Goal: Check status: Check status

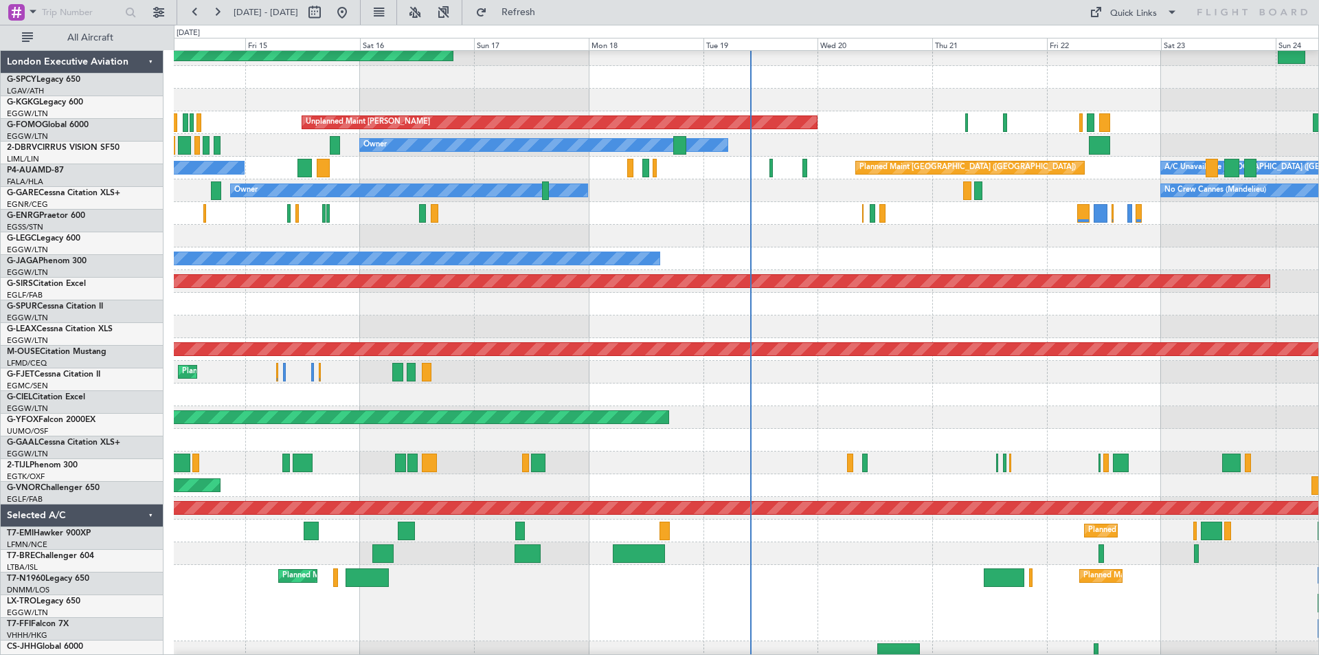
scroll to position [76, 0]
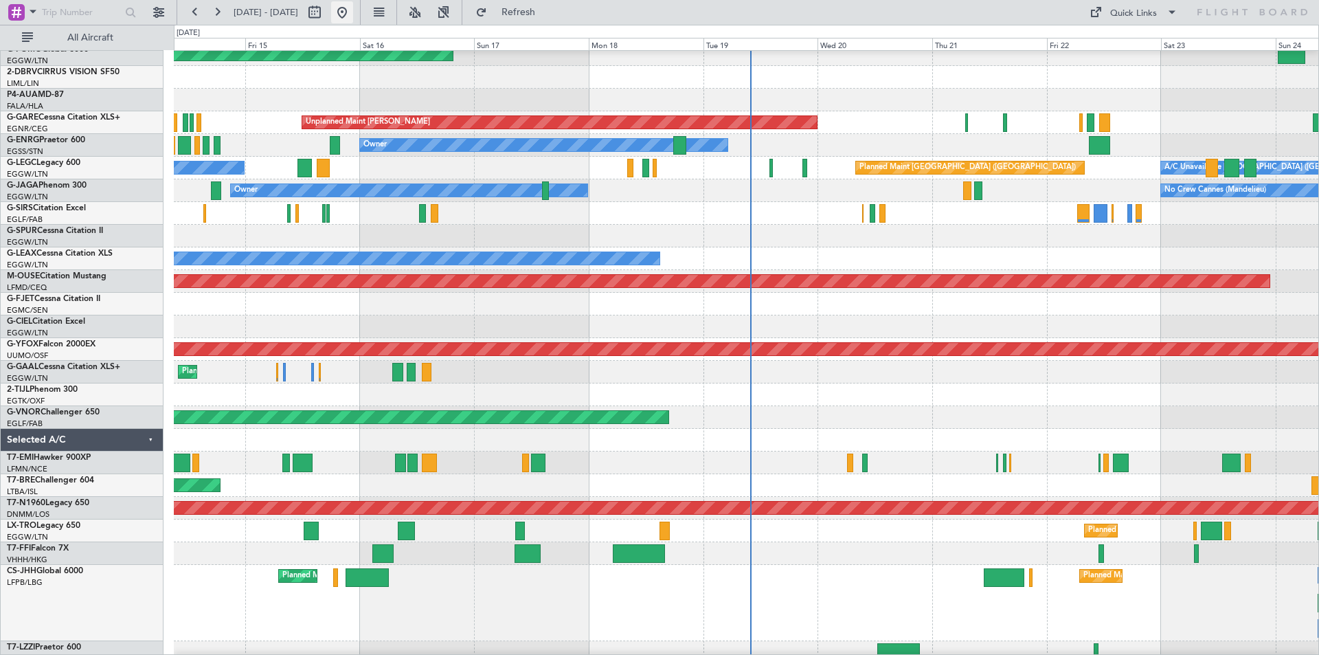
click at [353, 18] on button at bounding box center [342, 12] width 22 height 22
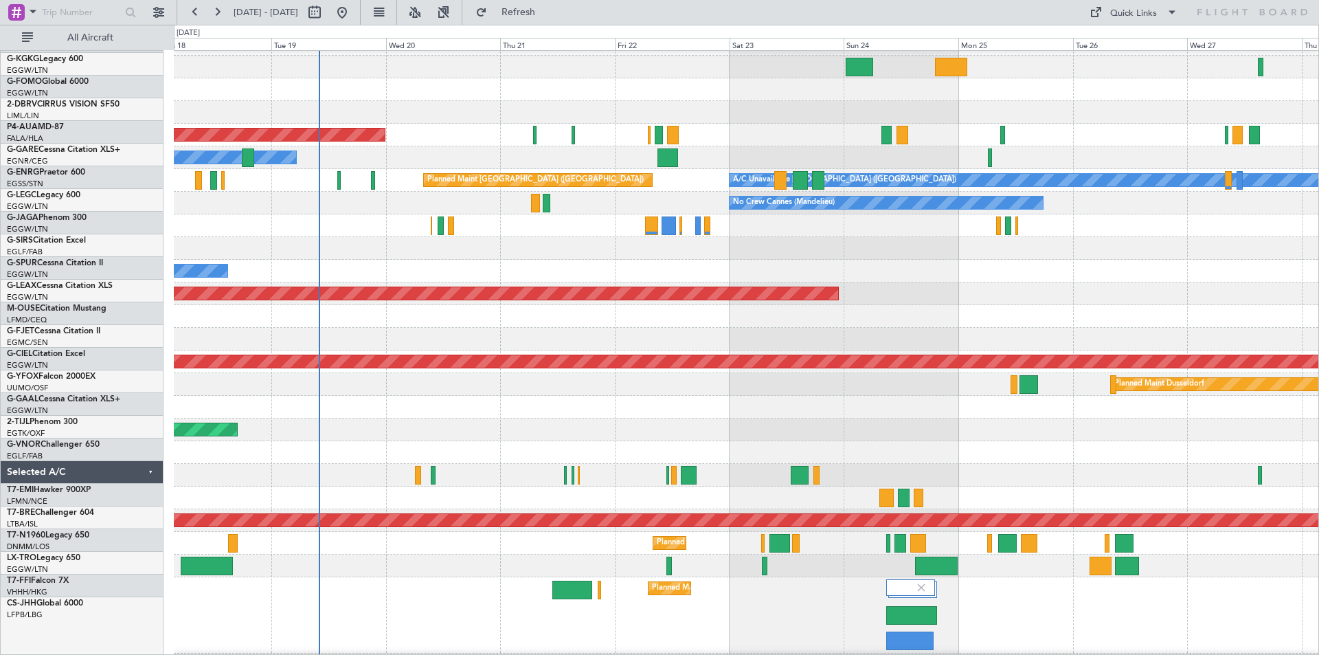
scroll to position [63, 0]
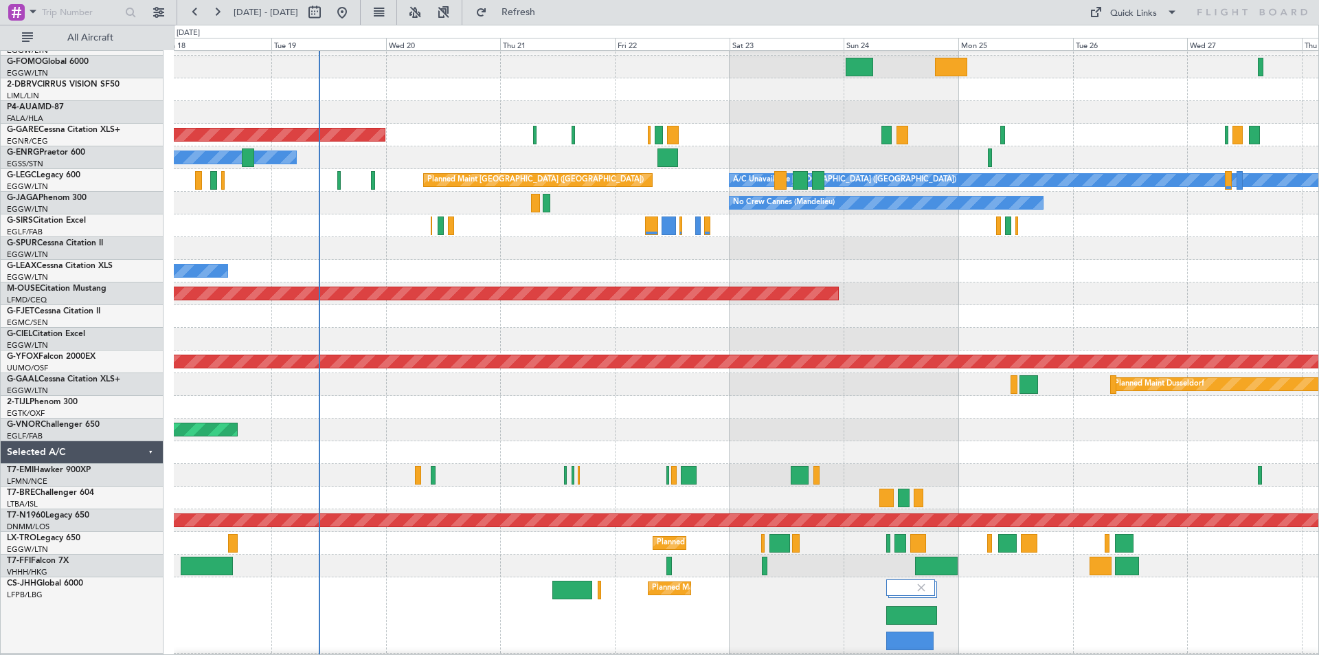
click at [444, 418] on div at bounding box center [746, 407] width 1145 height 23
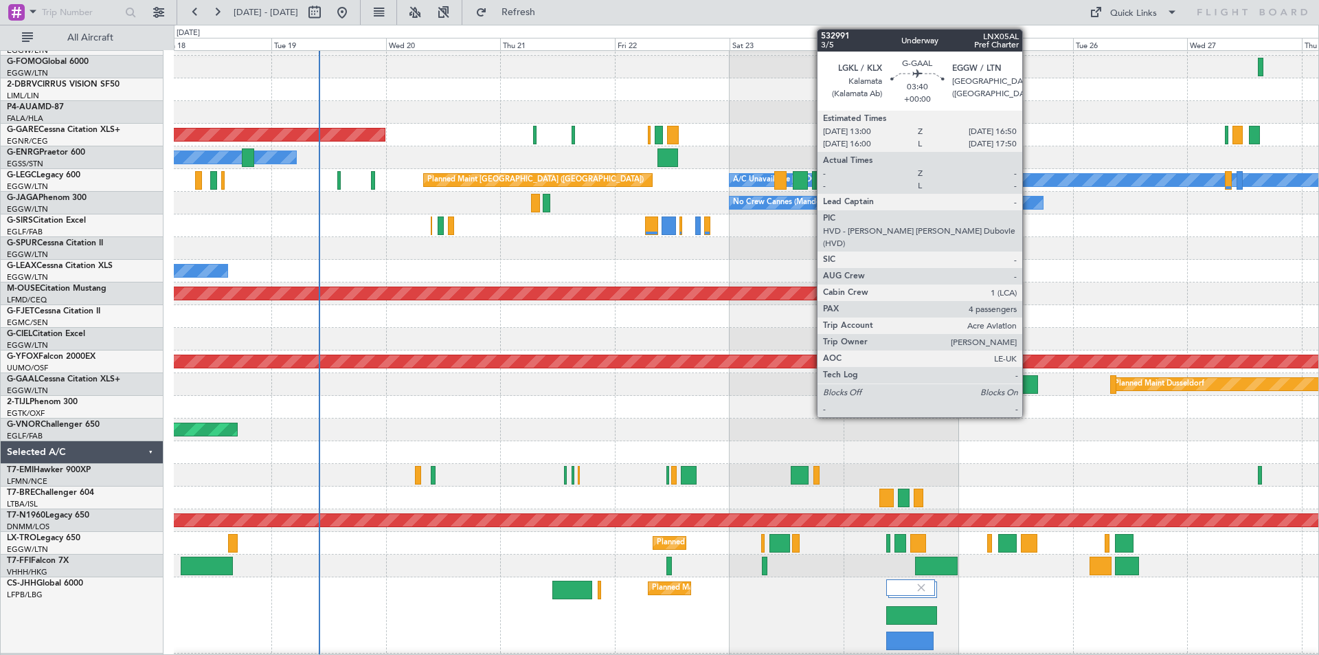
click at [1029, 390] on div at bounding box center [1029, 384] width 19 height 19
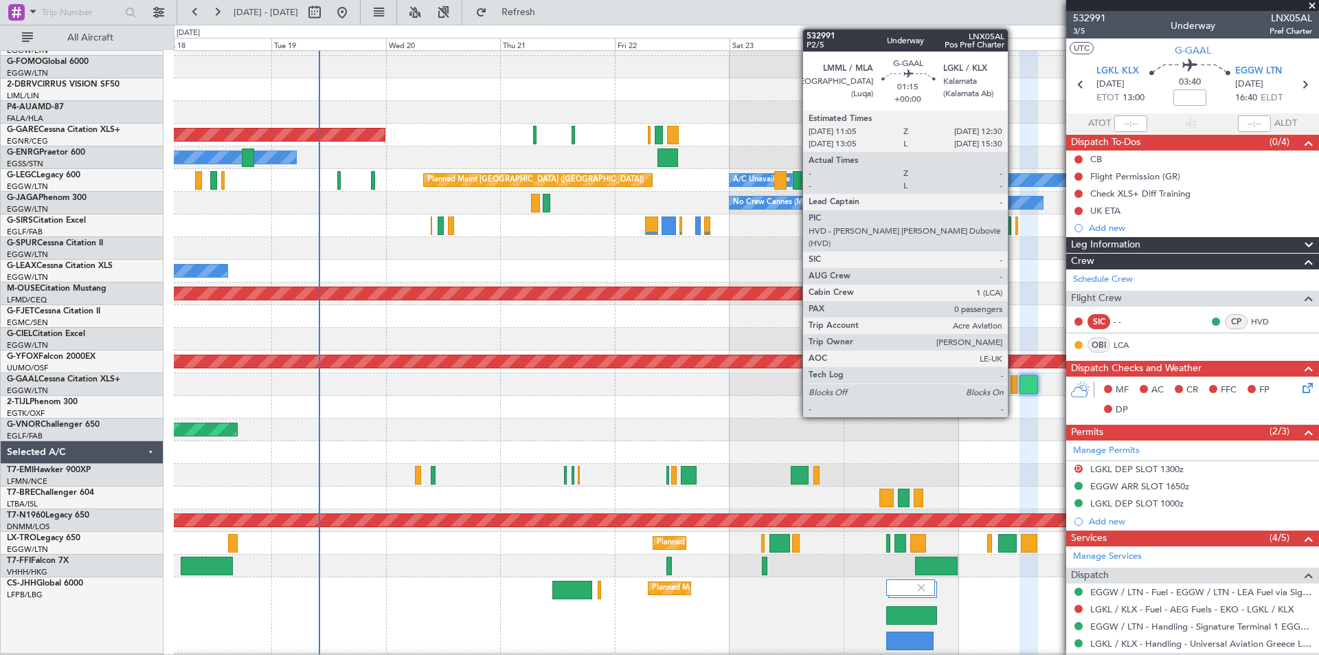
click at [1014, 385] on div at bounding box center [1014, 384] width 7 height 19
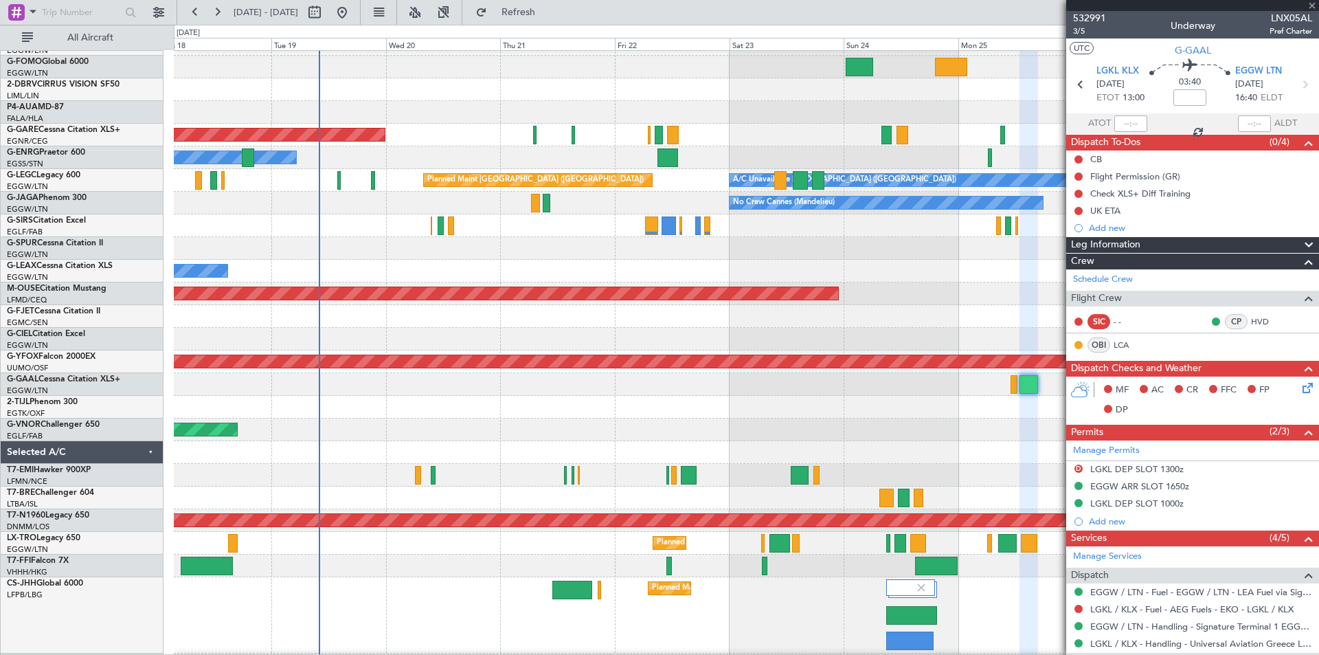
type input "0"
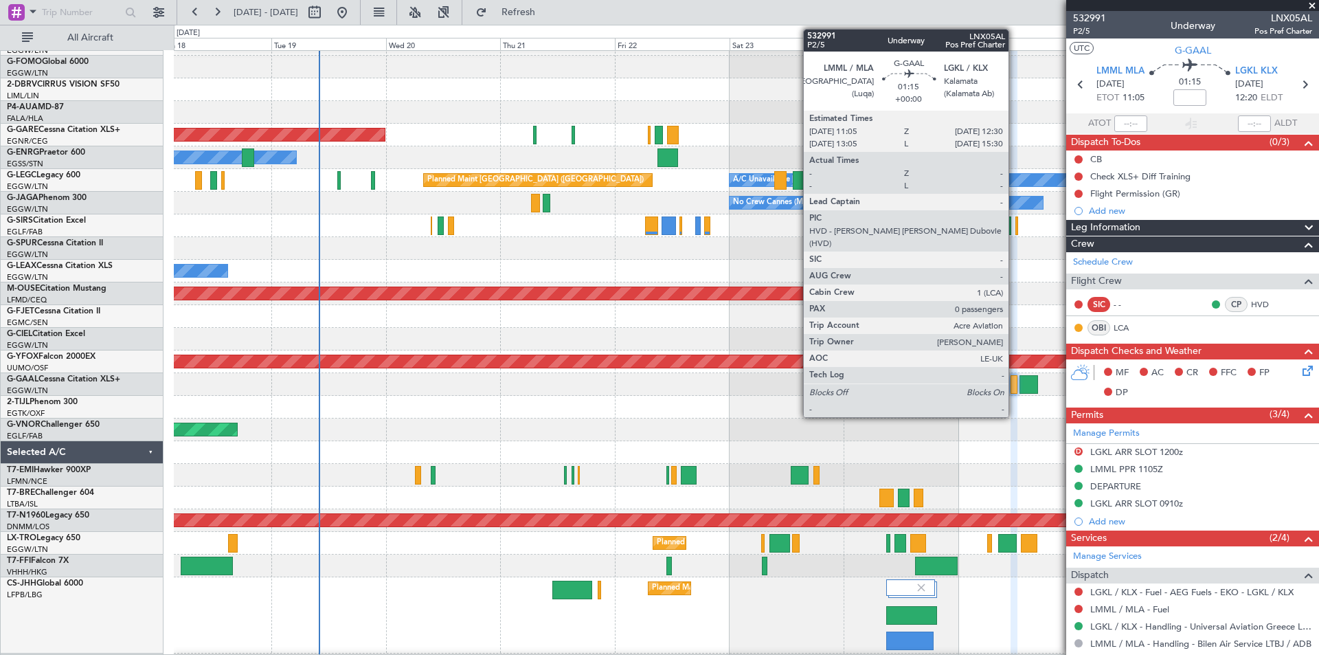
click at [1015, 384] on div at bounding box center [1014, 384] width 7 height 19
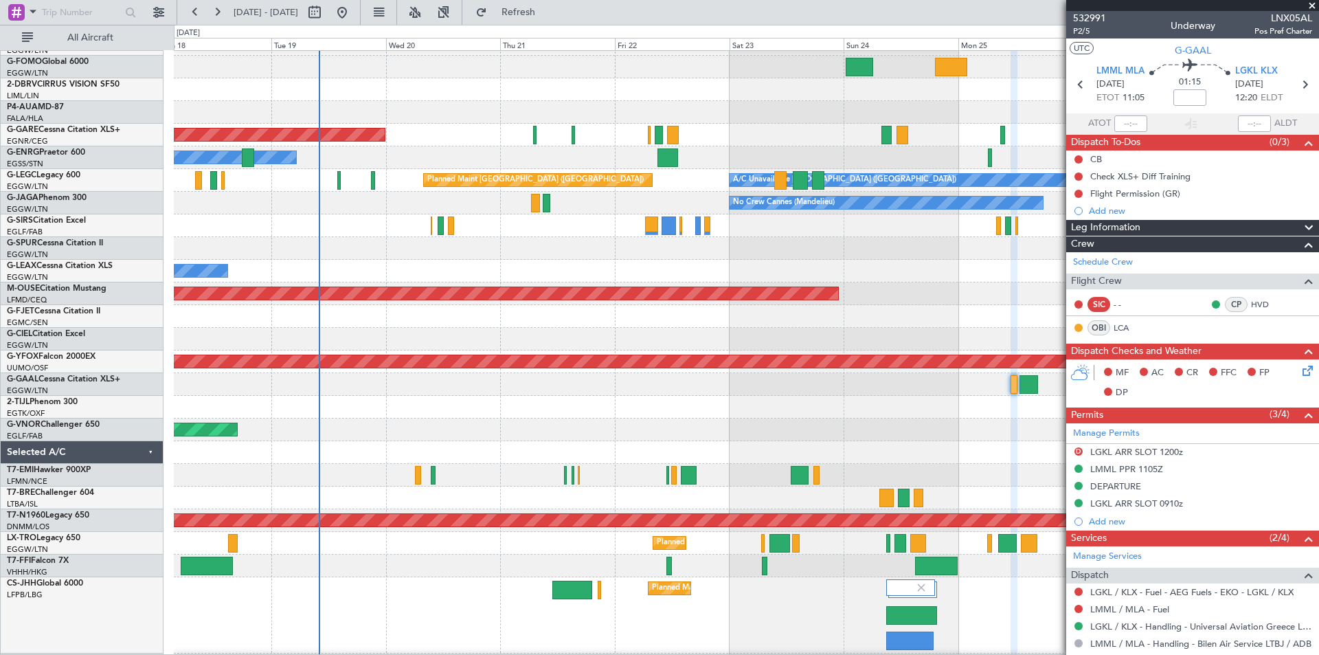
click at [1309, 5] on span at bounding box center [1312, 6] width 14 height 12
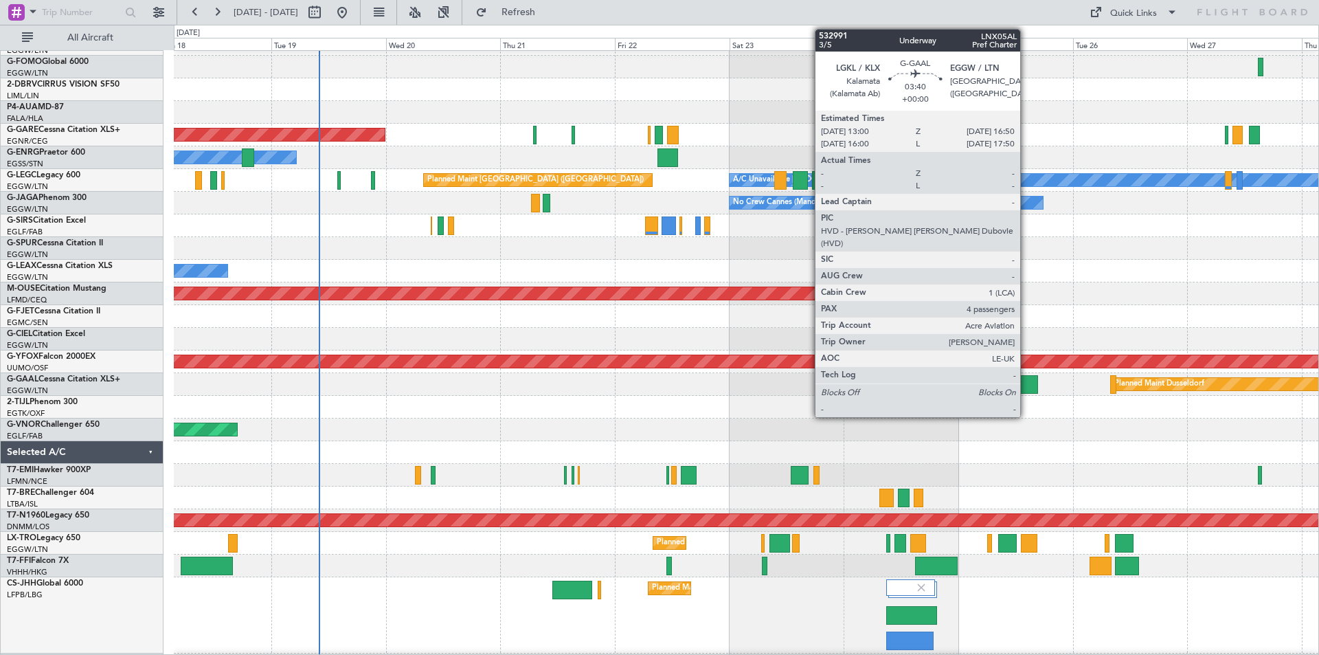
click at [1026, 383] on div at bounding box center [1029, 384] width 19 height 19
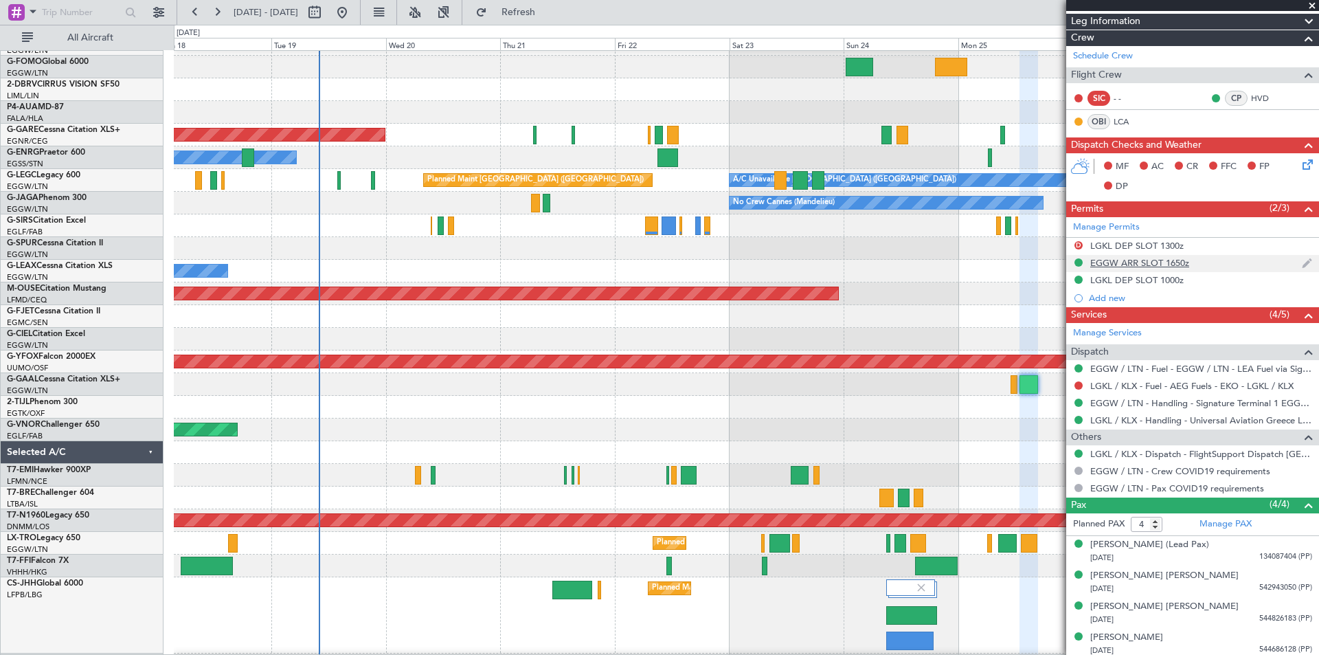
scroll to position [227, 0]
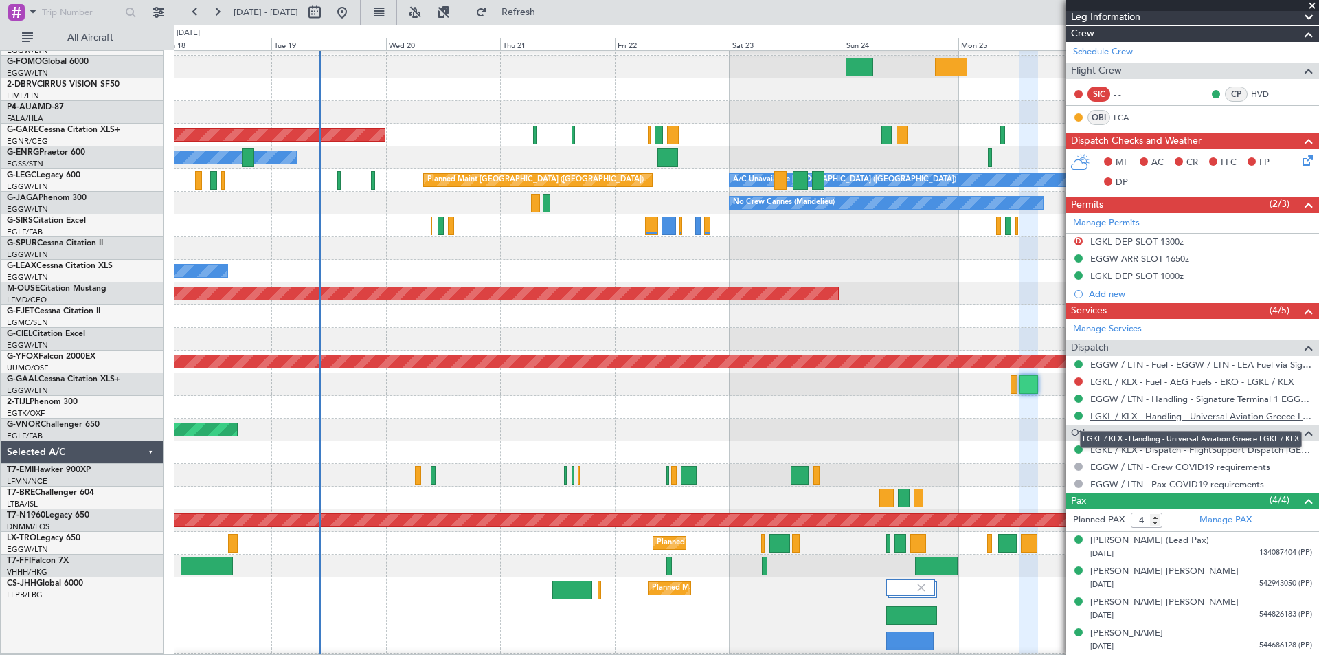
click at [1193, 416] on link "LGKL / KLX - Handling - Universal Aviation Greece LGKL / KLX" at bounding box center [1201, 416] width 222 height 12
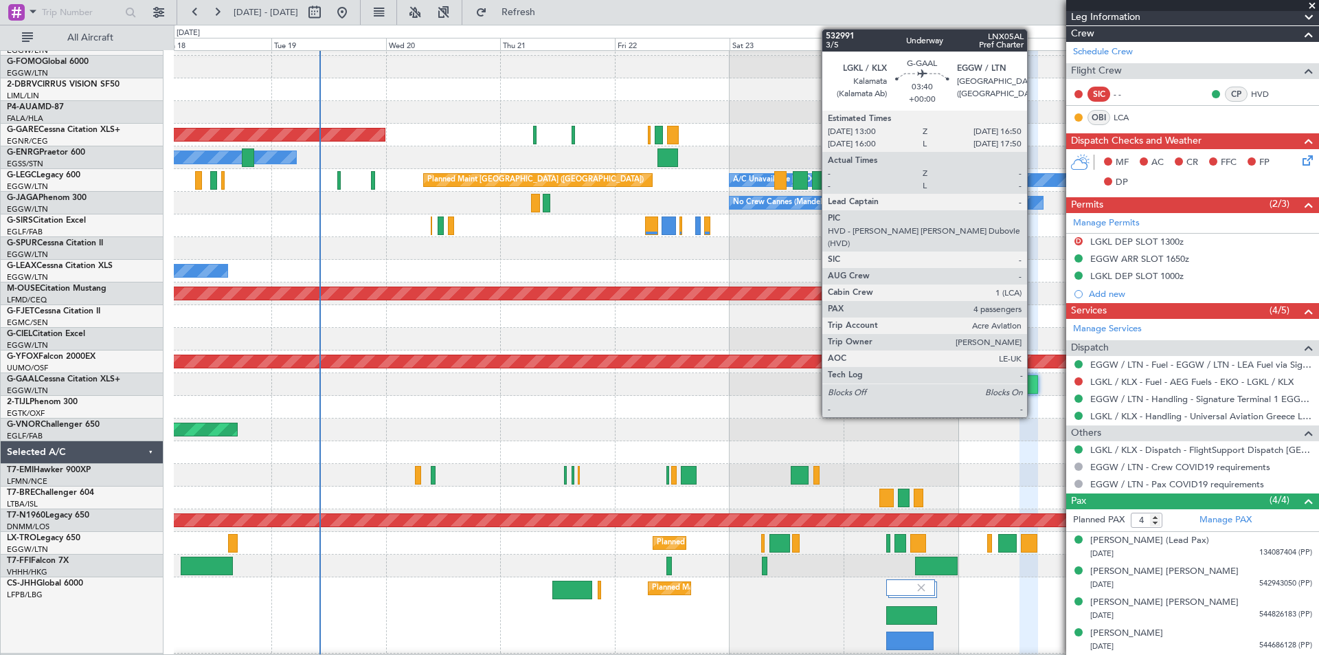
click at [1033, 387] on div at bounding box center [1029, 384] width 19 height 19
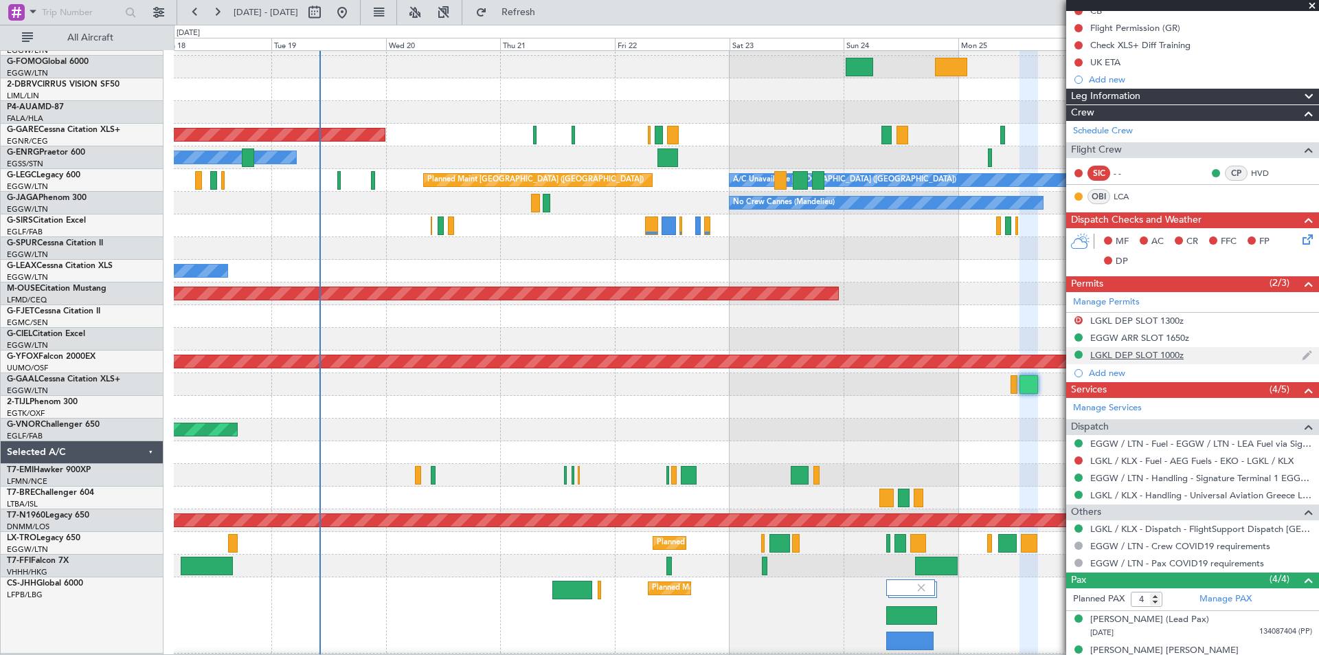
scroll to position [149, 0]
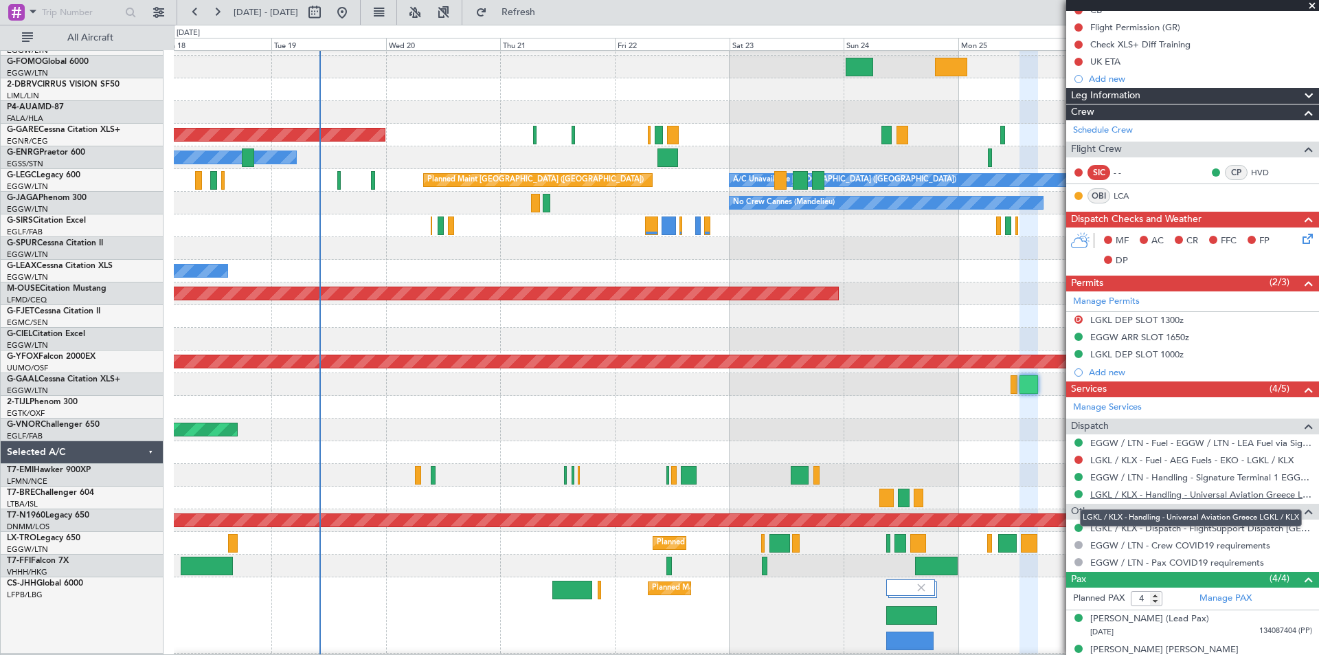
click at [1224, 497] on link "LGKL / KLX - Handling - Universal Aviation Greece LGKL / KLX" at bounding box center [1201, 494] width 222 height 12
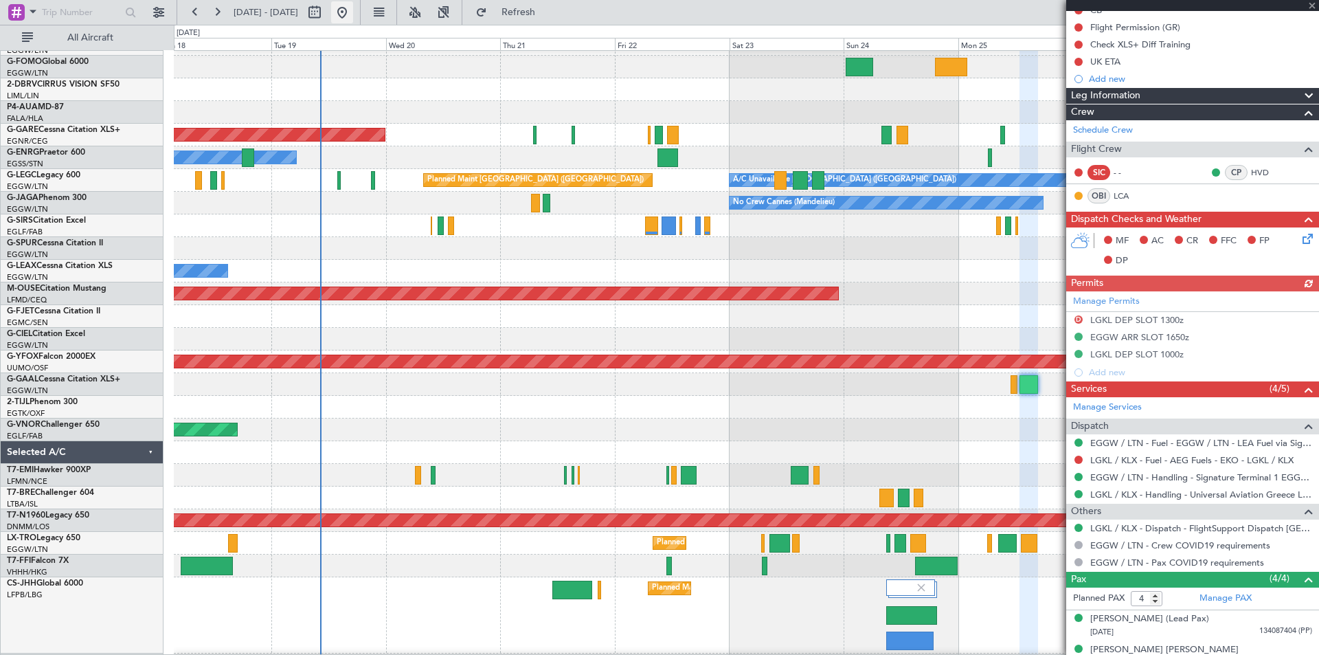
click at [353, 14] on button at bounding box center [342, 12] width 22 height 22
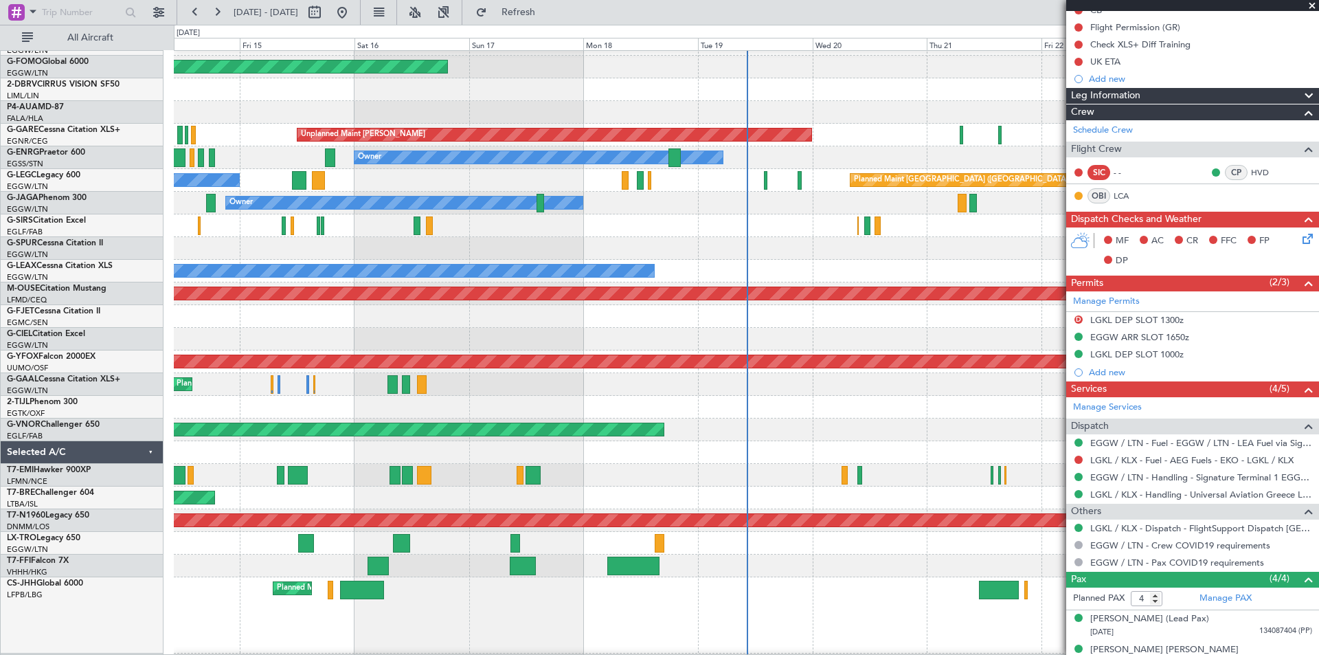
click at [1314, 3] on span at bounding box center [1312, 6] width 14 height 12
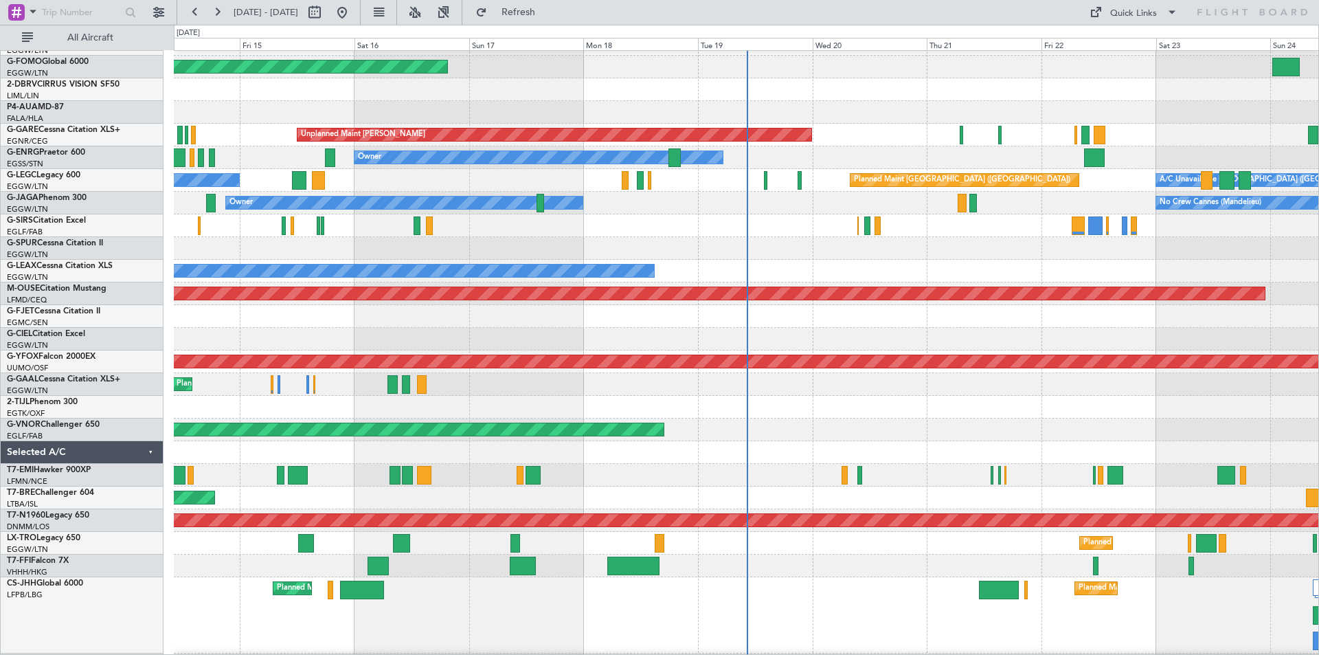
type input "0"
click at [224, 10] on button at bounding box center [217, 12] width 22 height 22
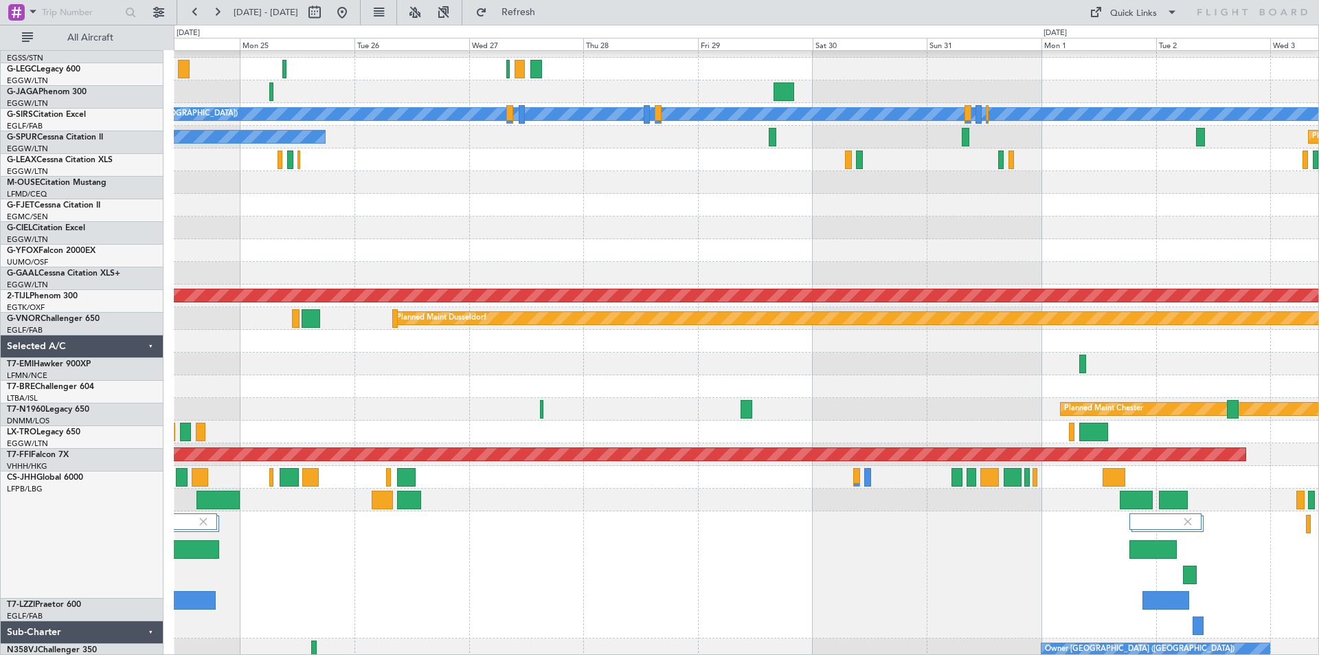
scroll to position [129, 0]
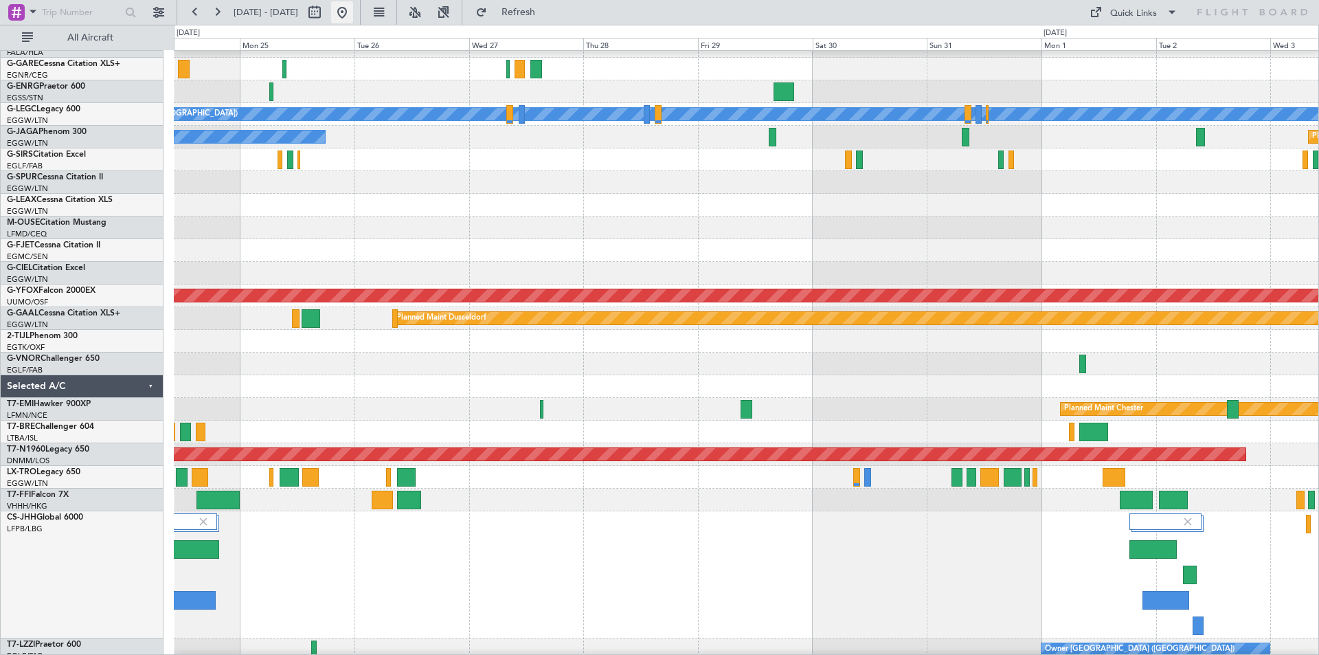
click at [353, 9] on button at bounding box center [342, 12] width 22 height 22
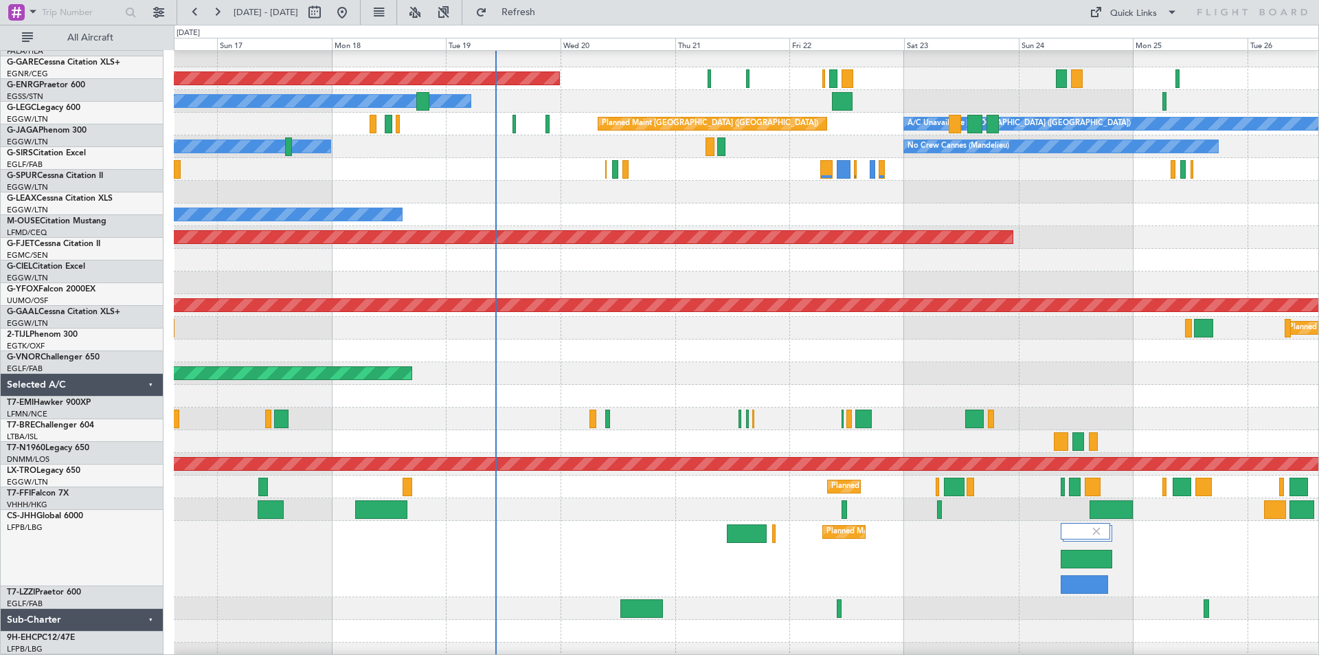
scroll to position [120, 0]
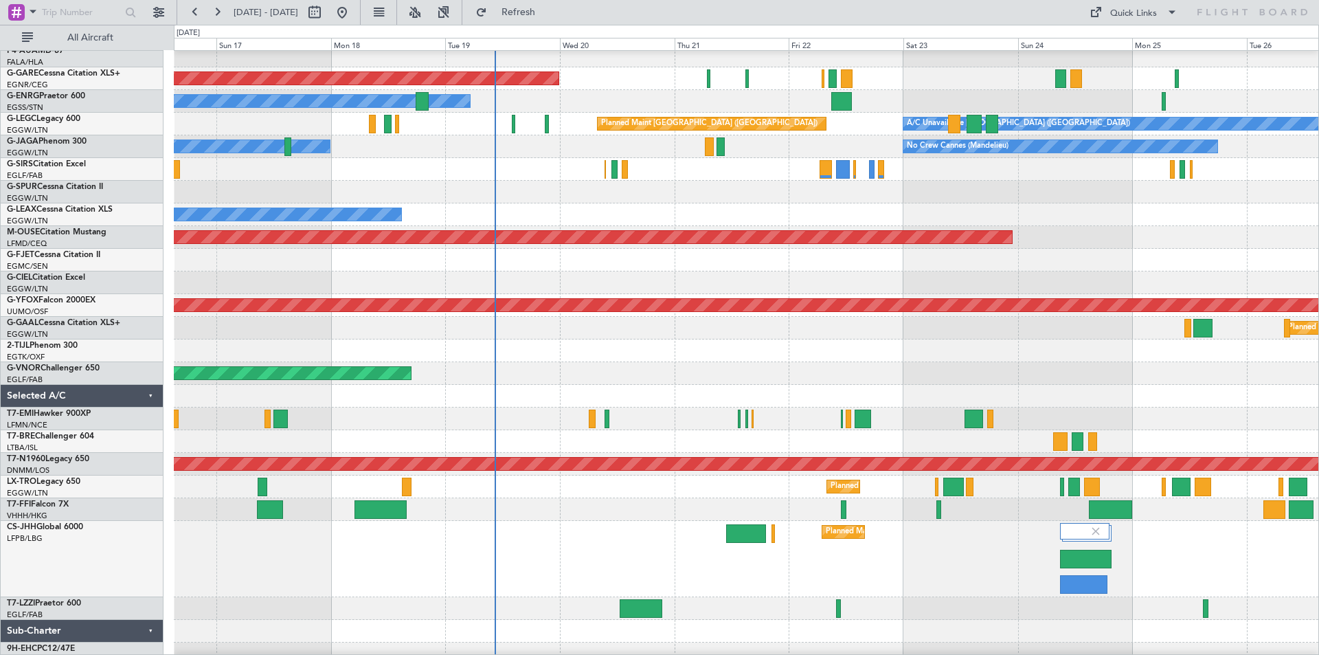
click at [653, 362] on div "Planned Maint London ([GEOGRAPHIC_DATA])" at bounding box center [746, 373] width 1145 height 23
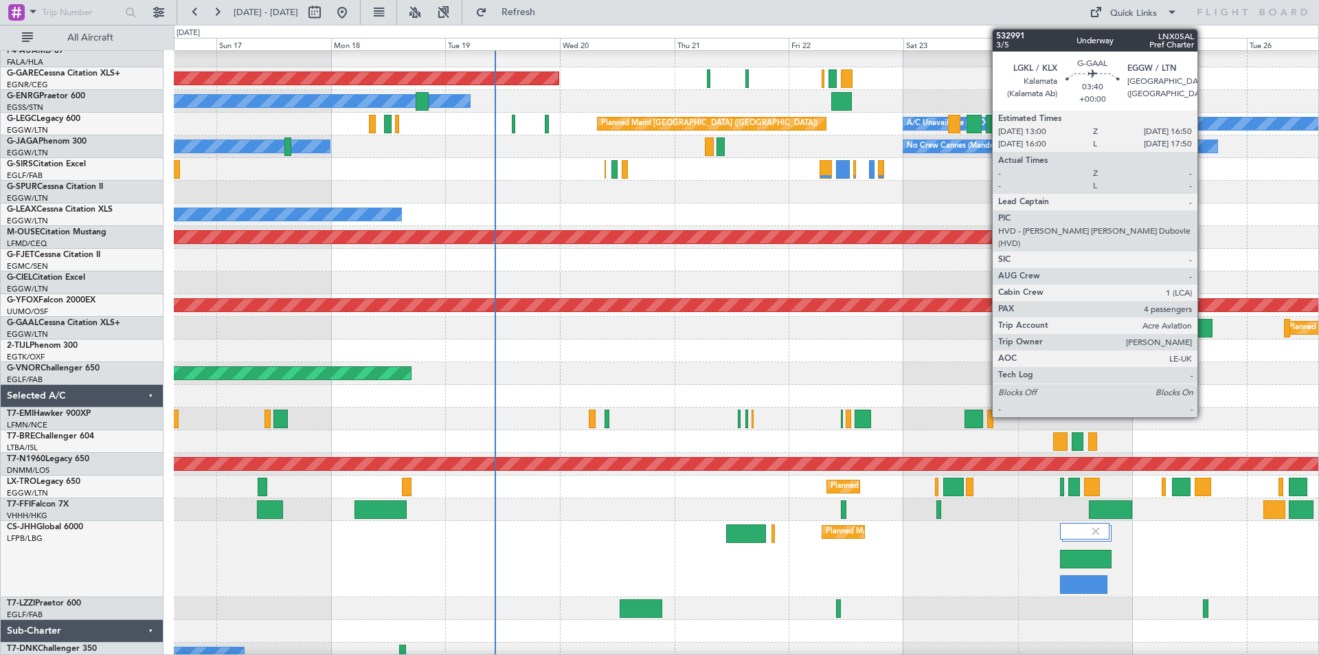
click at [1204, 327] on div at bounding box center [1202, 328] width 19 height 19
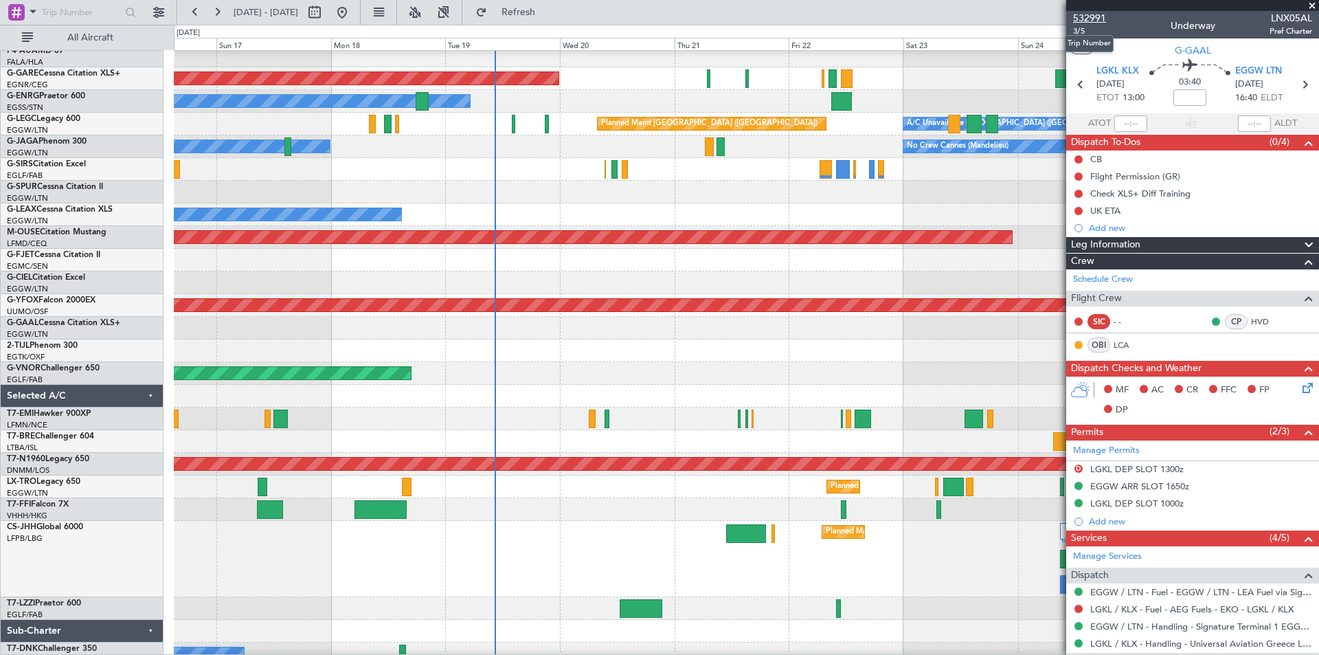
click at [1091, 16] on span "532991" at bounding box center [1089, 18] width 33 height 14
click at [1083, 30] on span "3/5" at bounding box center [1089, 31] width 33 height 12
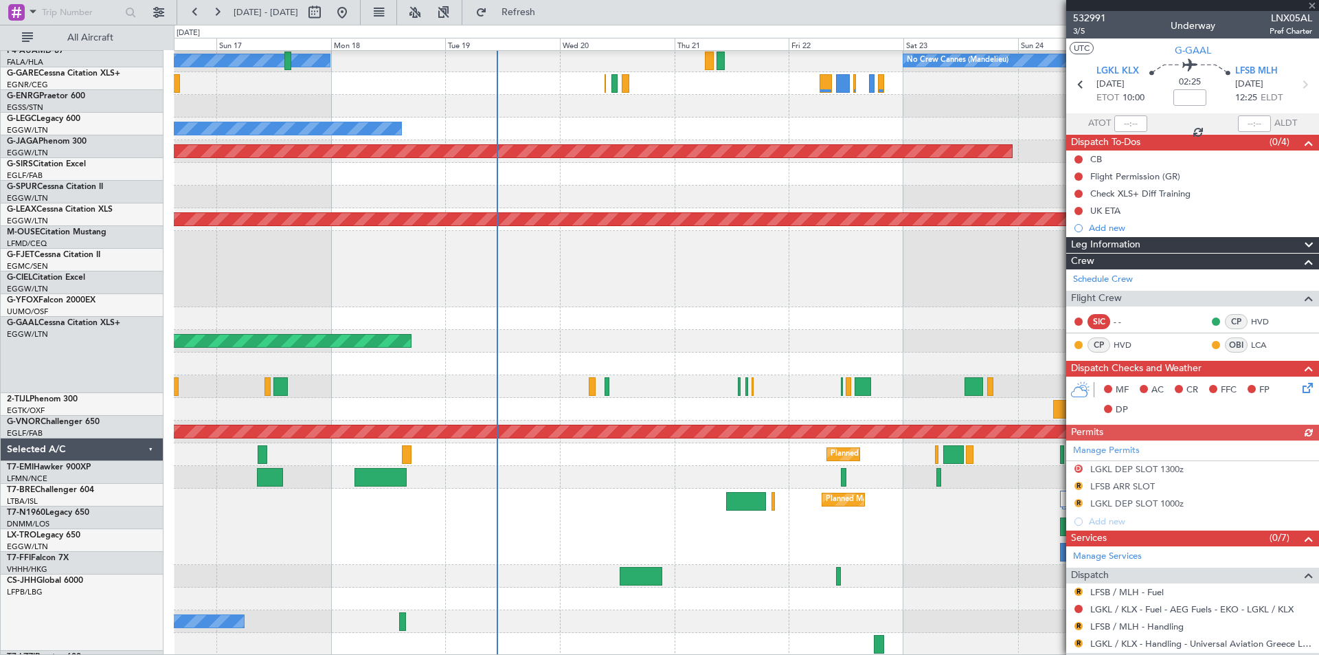
scroll to position [205, 0]
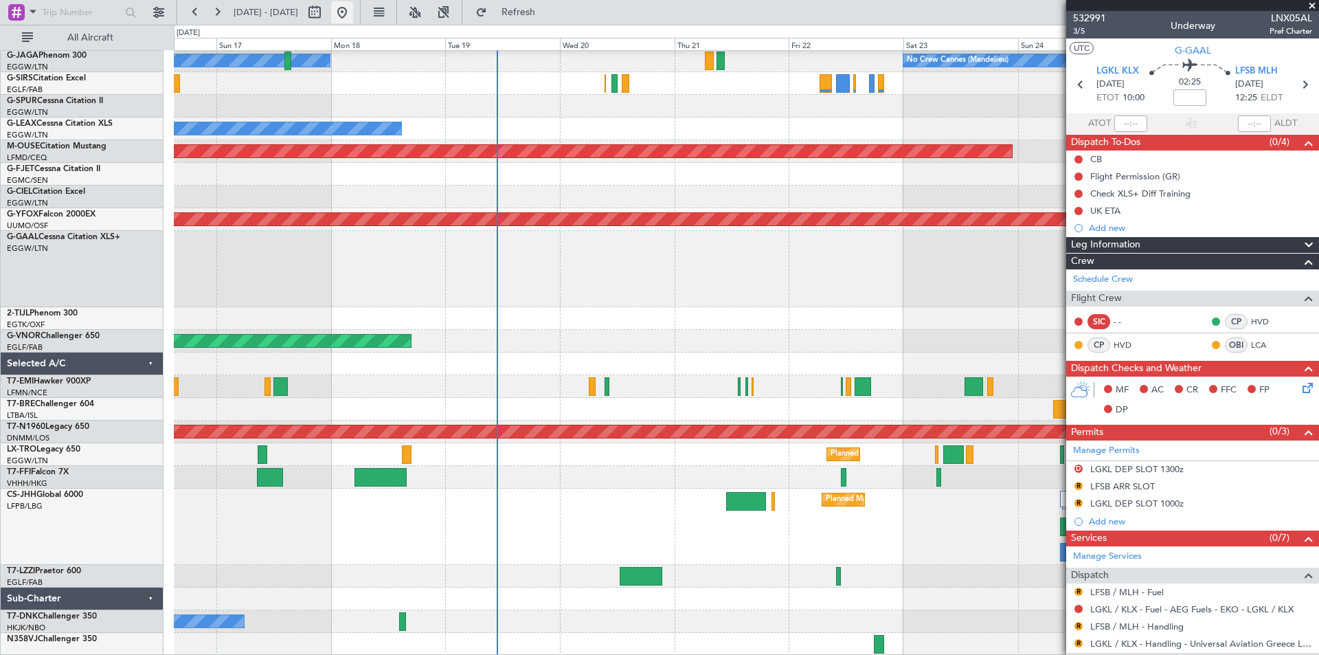
click at [353, 11] on button at bounding box center [342, 12] width 22 height 22
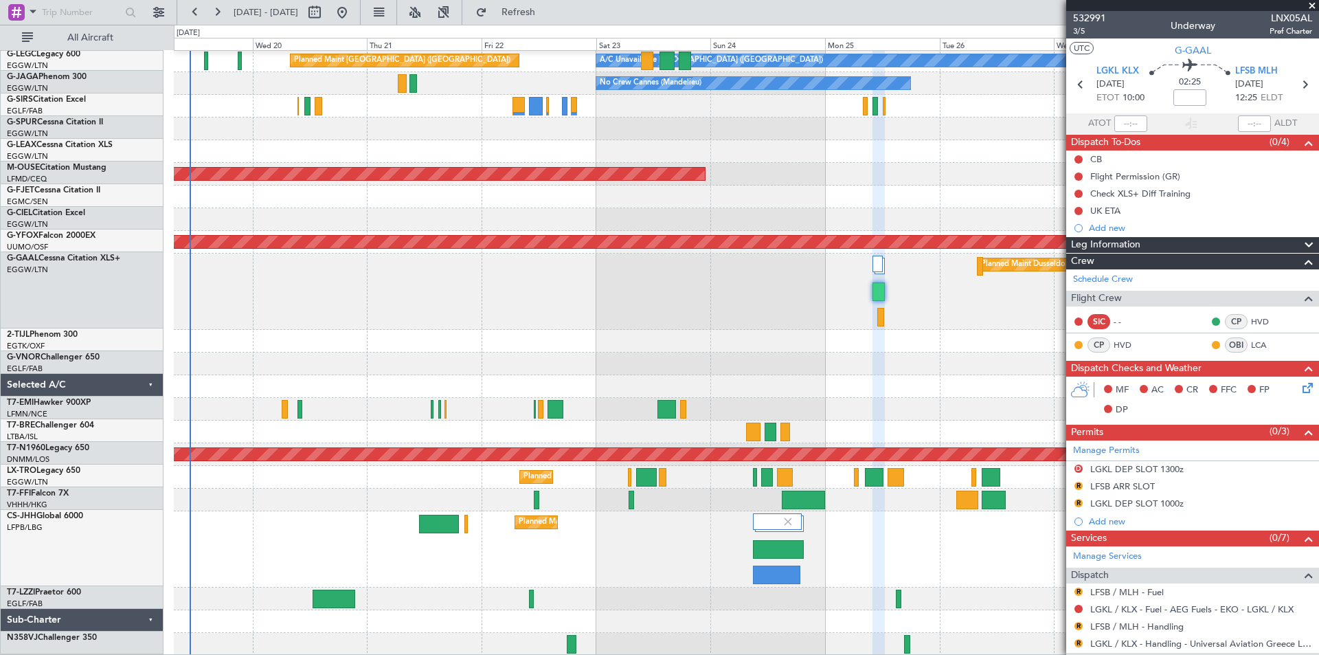
scroll to position [183, 0]
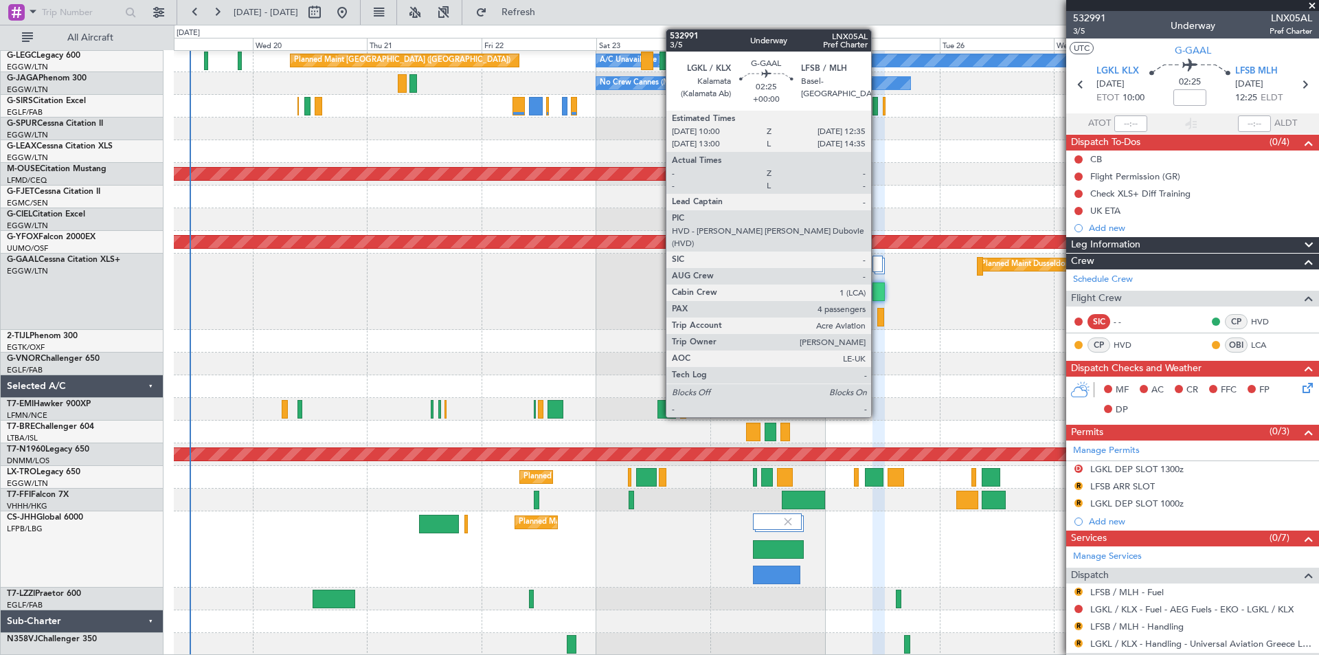
click at [877, 289] on div at bounding box center [879, 291] width 12 height 19
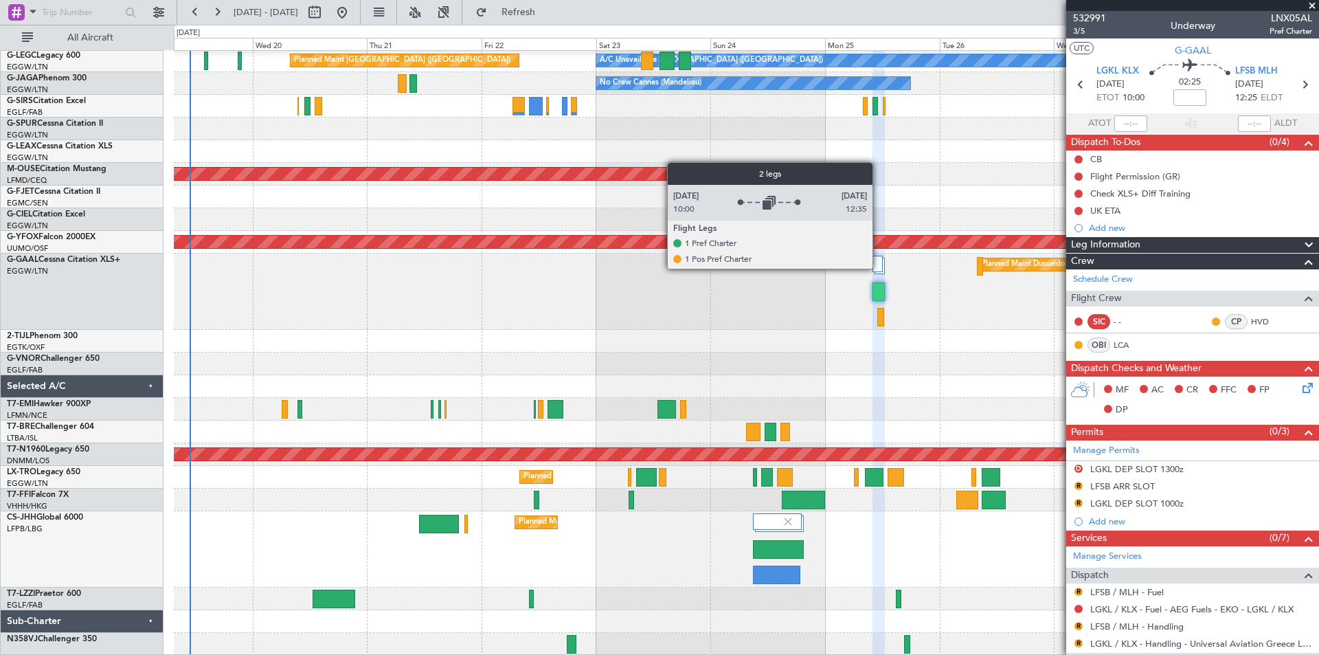
click at [879, 268] on div at bounding box center [878, 264] width 10 height 16
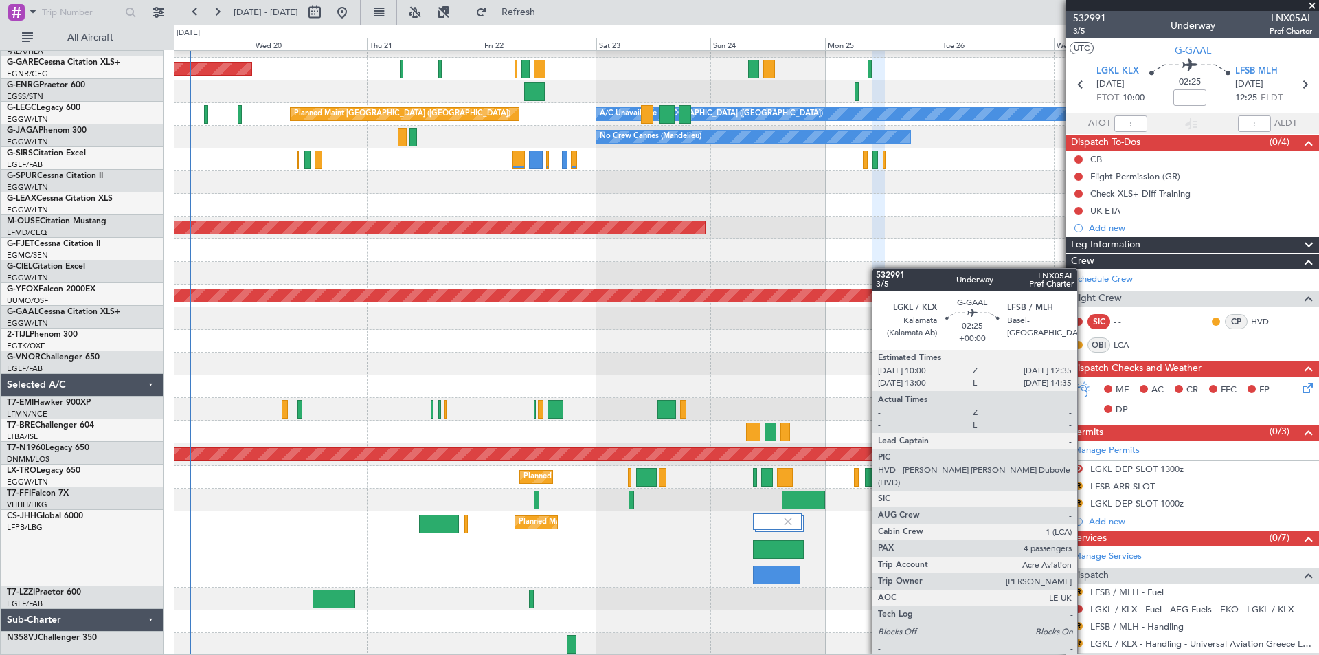
scroll to position [129, 0]
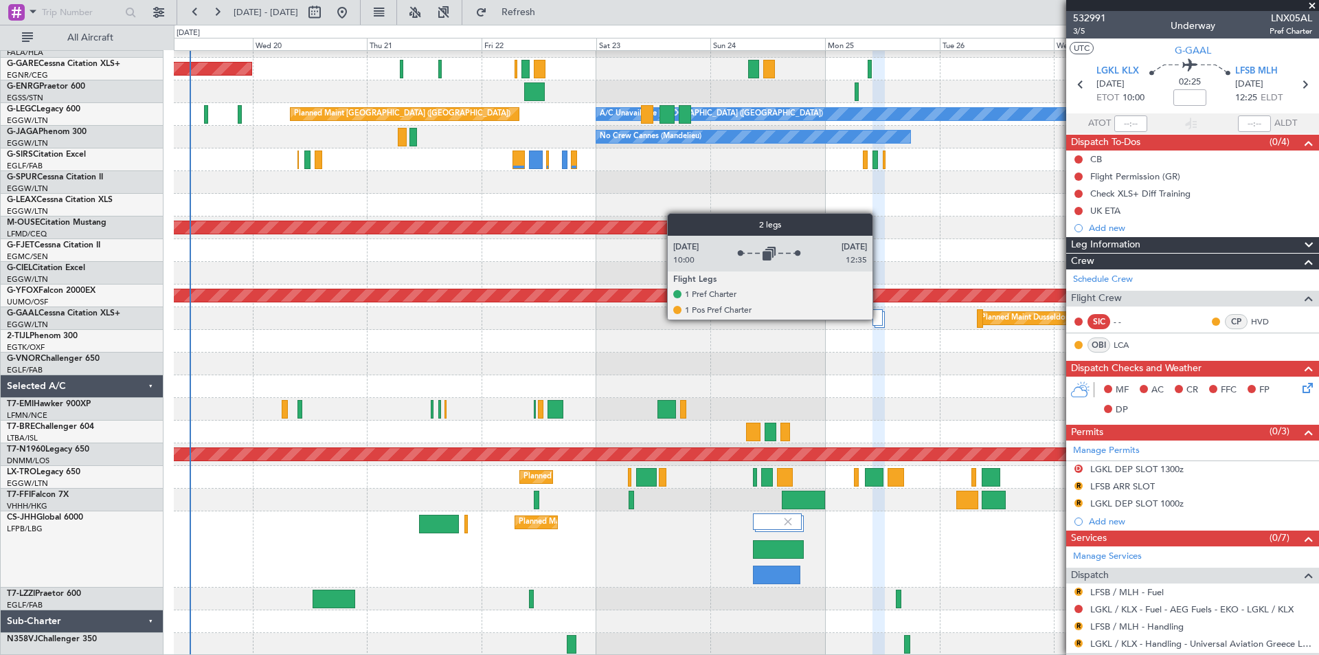
click at [879, 319] on div at bounding box center [878, 317] width 10 height 16
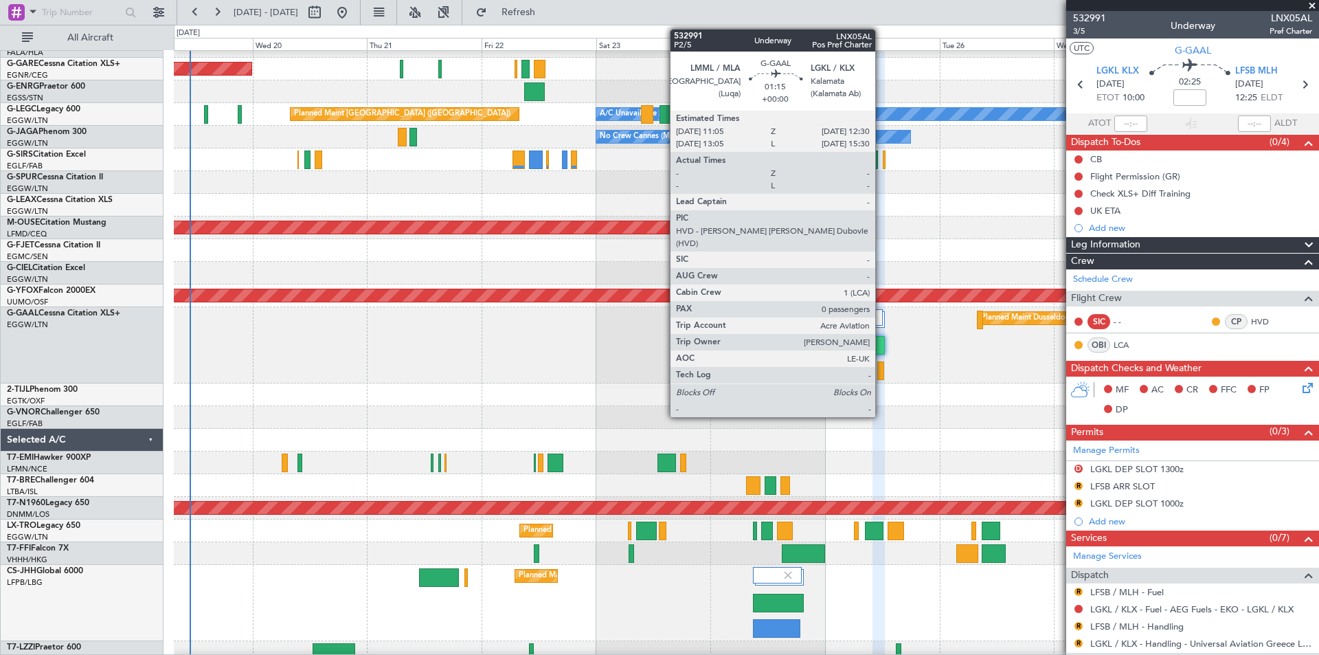
click at [881, 369] on div at bounding box center [880, 370] width 7 height 19
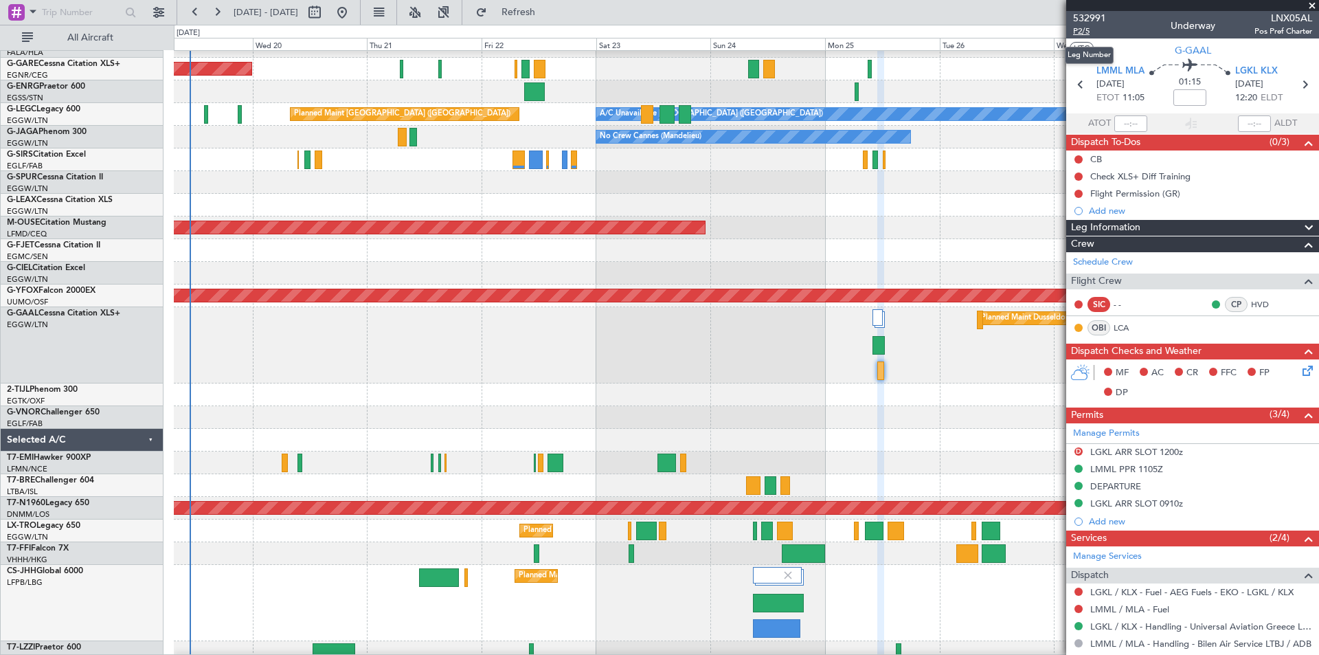
click at [1083, 34] on span "P2/5" at bounding box center [1089, 31] width 33 height 12
click at [552, 22] on button "Refresh" at bounding box center [510, 12] width 82 height 22
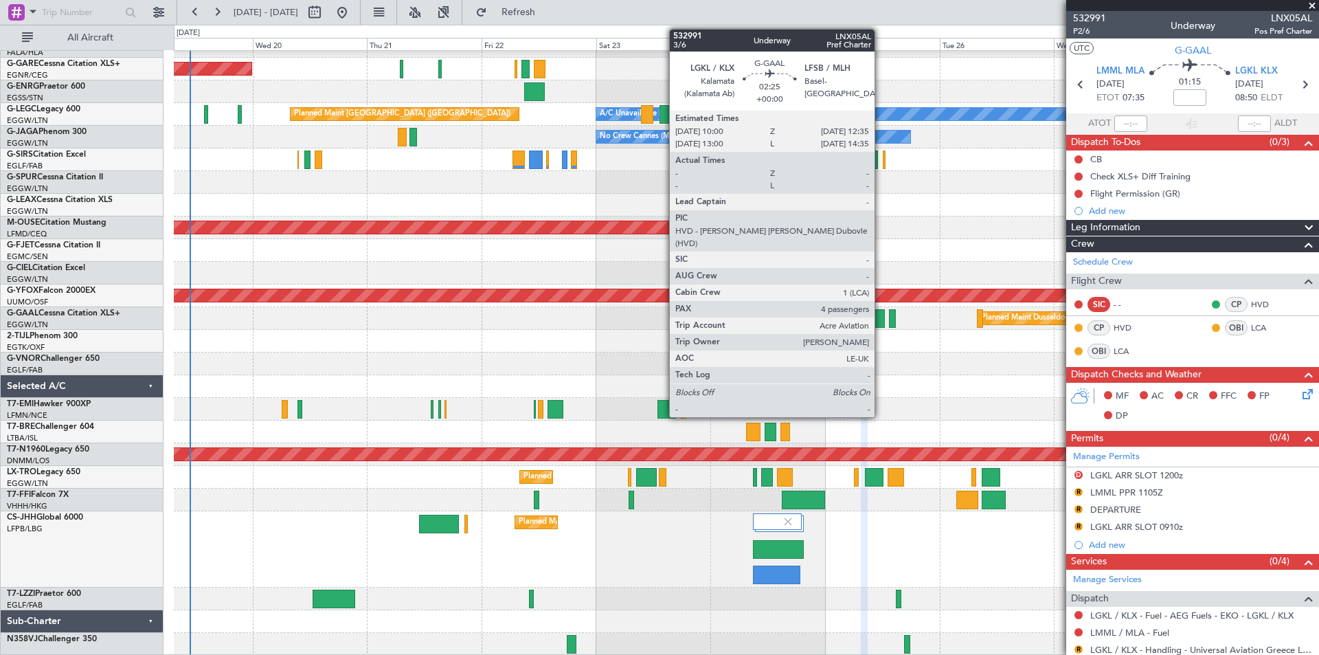
click at [881, 322] on div at bounding box center [879, 318] width 12 height 19
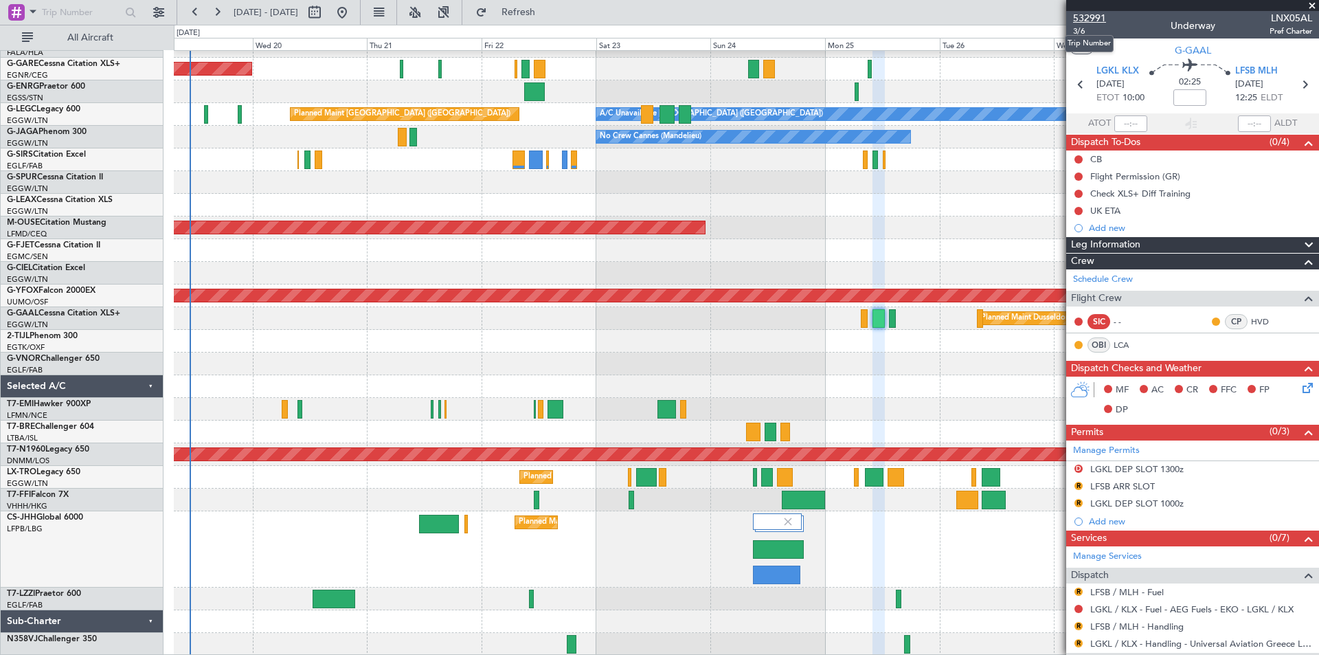
click at [1087, 17] on span "532991" at bounding box center [1089, 18] width 33 height 14
click at [548, 8] on span "Refresh" at bounding box center [519, 13] width 58 height 10
click at [353, 10] on button at bounding box center [342, 12] width 22 height 22
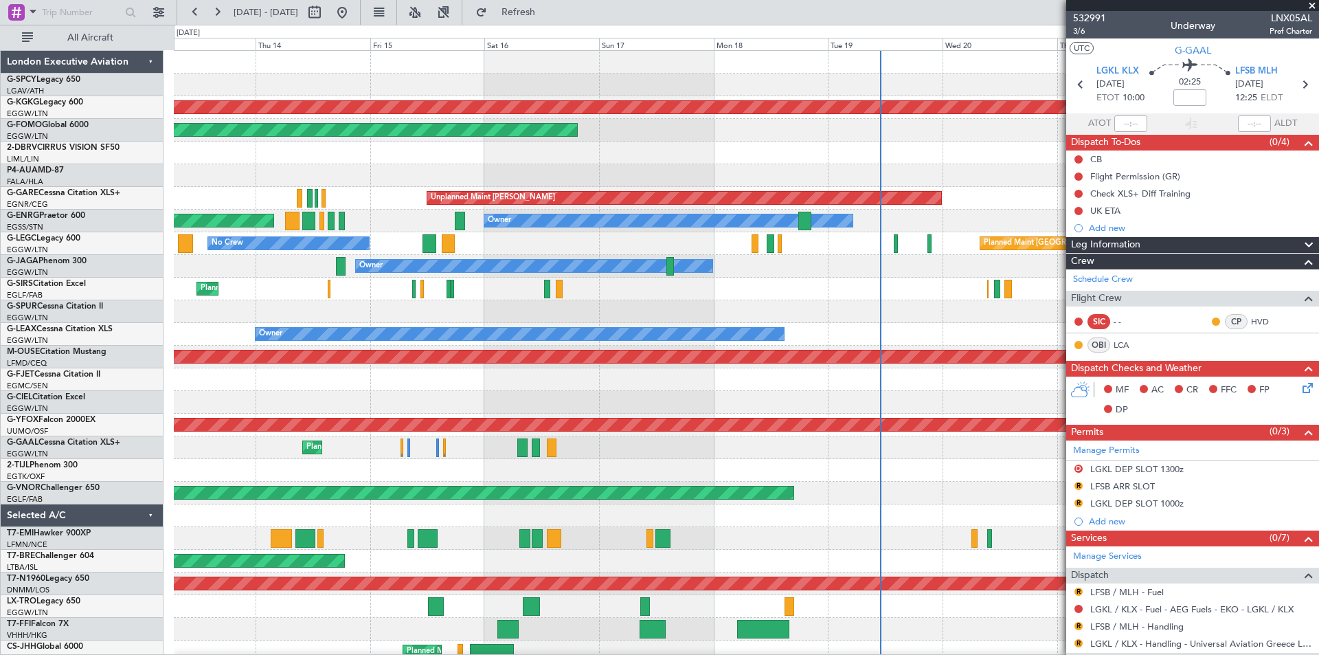
scroll to position [0, 0]
click at [1230, 173] on fb-app "[DATE] - [DATE] Refresh Quick Links All Aircraft AOG Maint [GEOGRAPHIC_DATA] ([…" at bounding box center [659, 332] width 1319 height 644
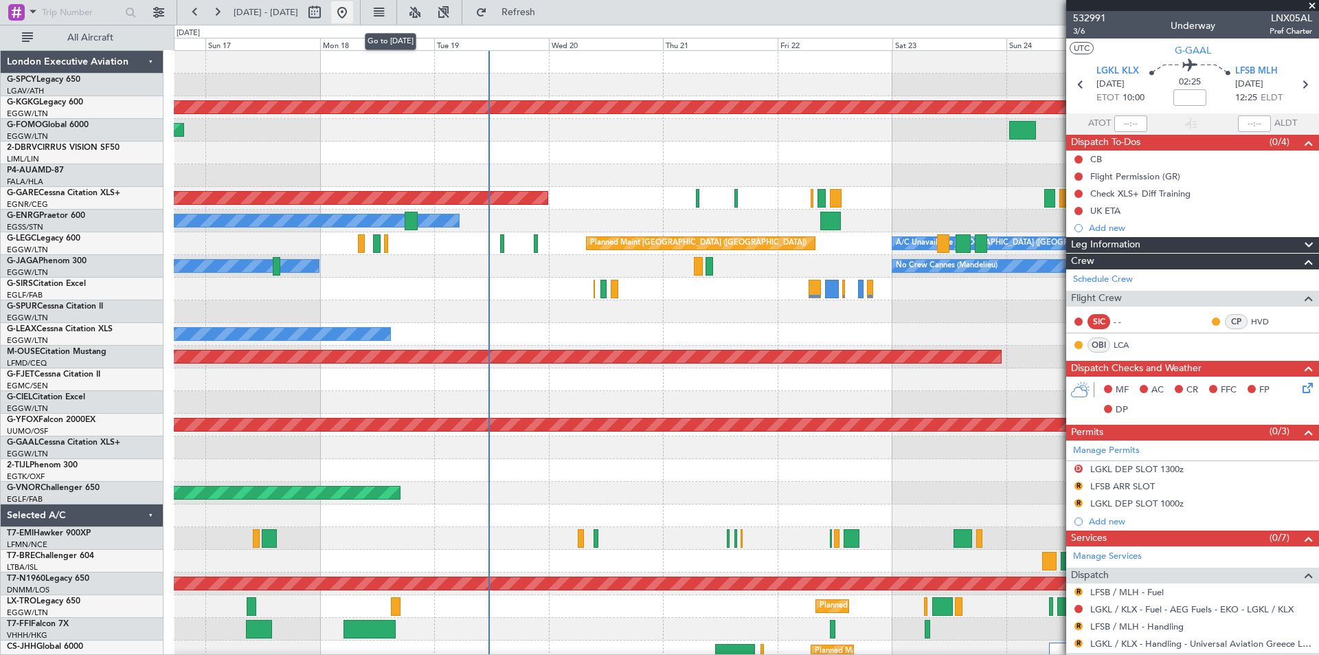
click at [353, 12] on button at bounding box center [342, 12] width 22 height 22
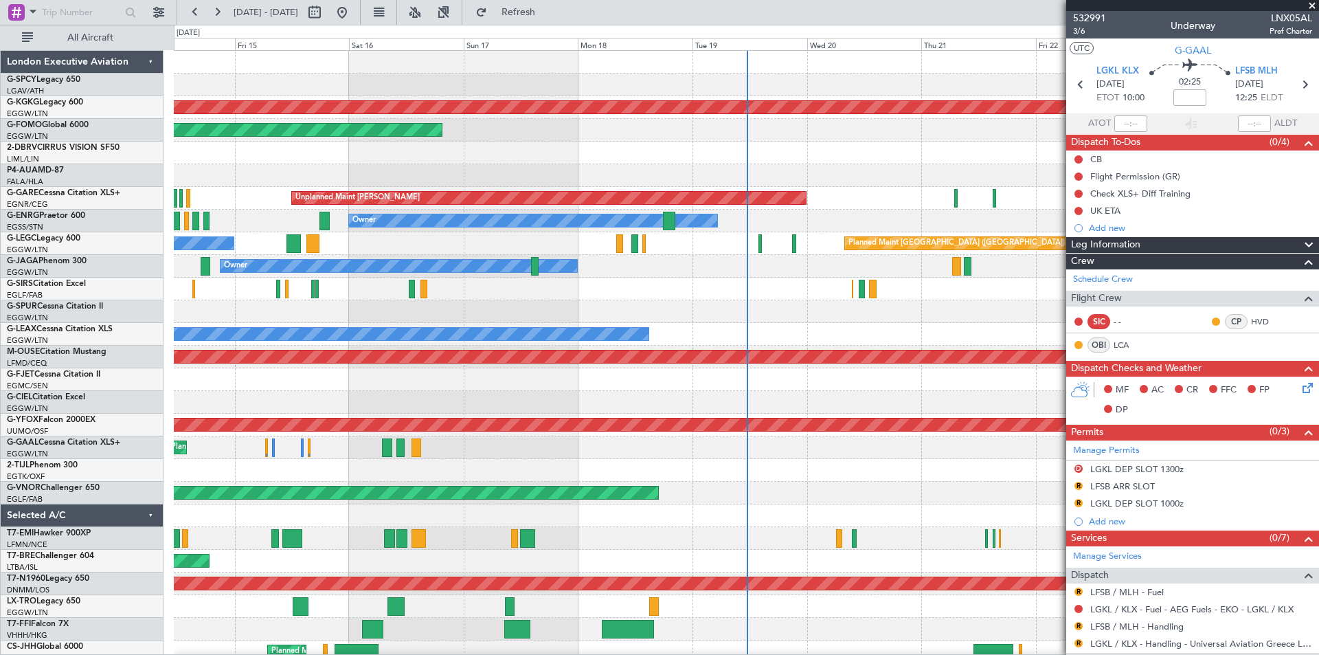
click at [1309, 6] on span at bounding box center [1312, 6] width 14 height 12
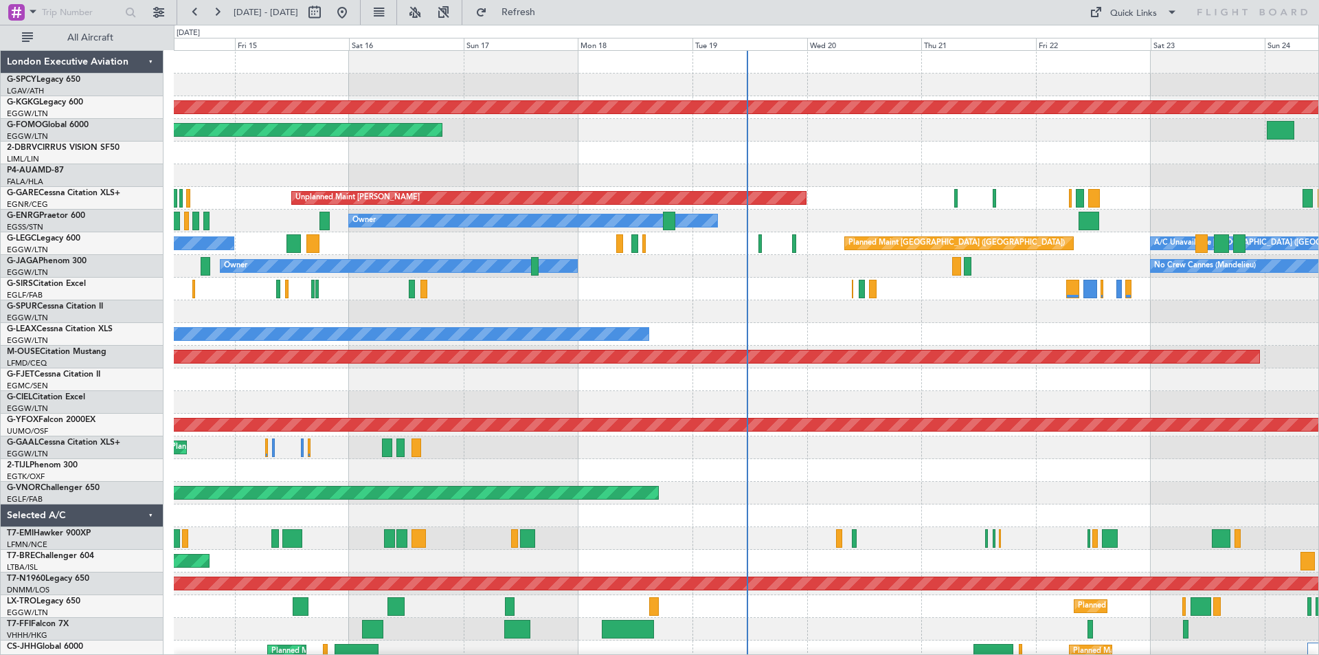
type input "0"
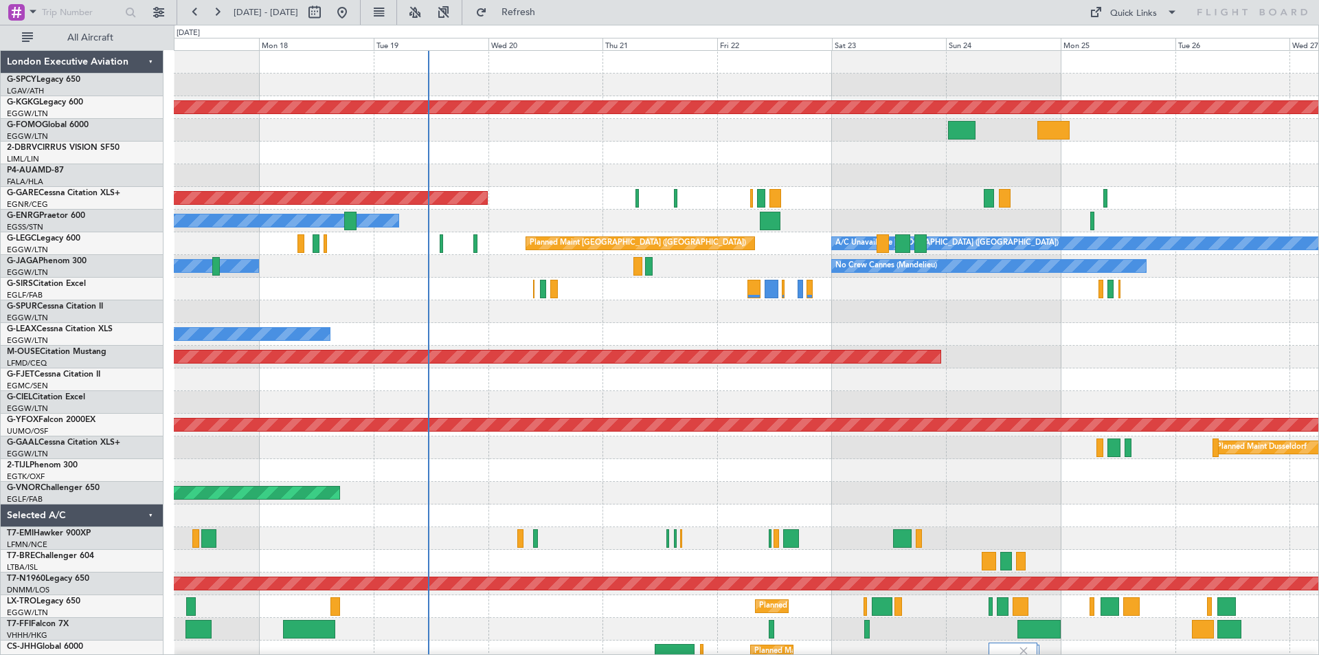
click at [689, 347] on div "AOG Maint [GEOGRAPHIC_DATA] (Ataturk) Planned Maint Windsor Locks ([PERSON_NAME…" at bounding box center [746, 440] width 1145 height 779
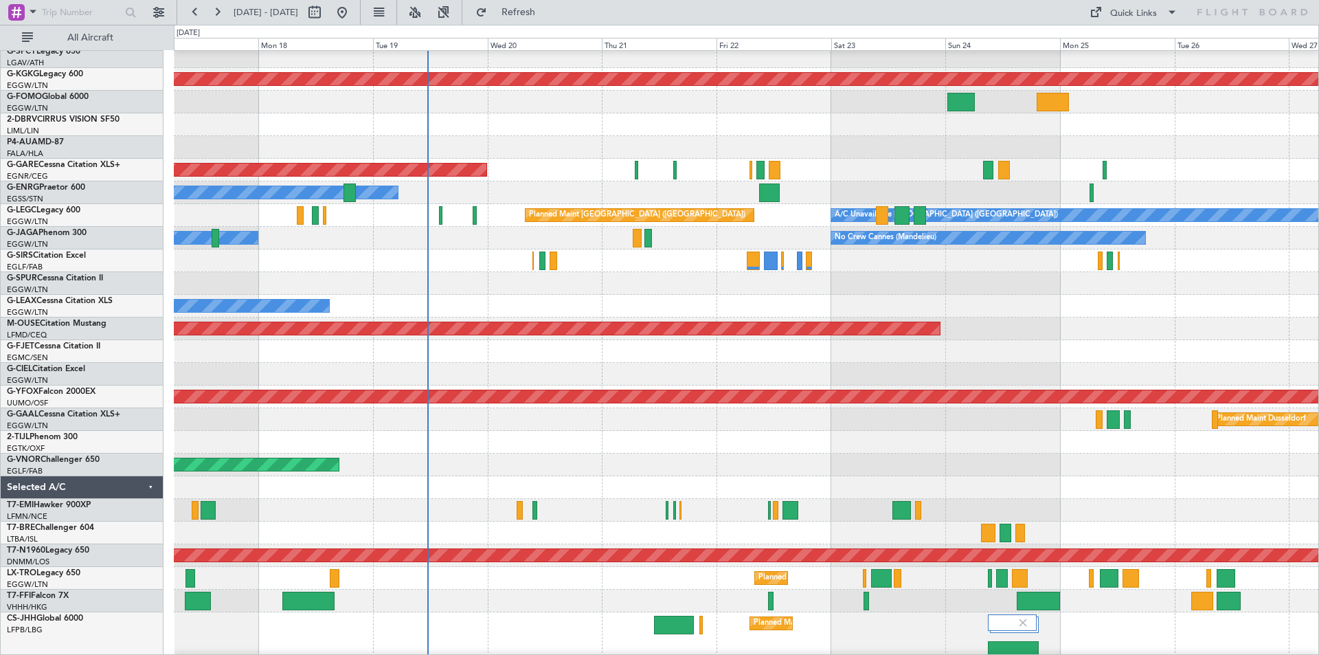
scroll to position [27, 0]
click at [96, 305] on link "G-[PERSON_NAME] Cessna Citation XLS" at bounding box center [60, 301] width 106 height 8
click at [80, 299] on link "G-[PERSON_NAME] Cessna Citation XLS" at bounding box center [60, 301] width 106 height 8
click at [69, 302] on link "G-[PERSON_NAME] Cessna Citation XLS" at bounding box center [60, 301] width 106 height 8
click at [548, 13] on span "Refresh" at bounding box center [519, 13] width 58 height 10
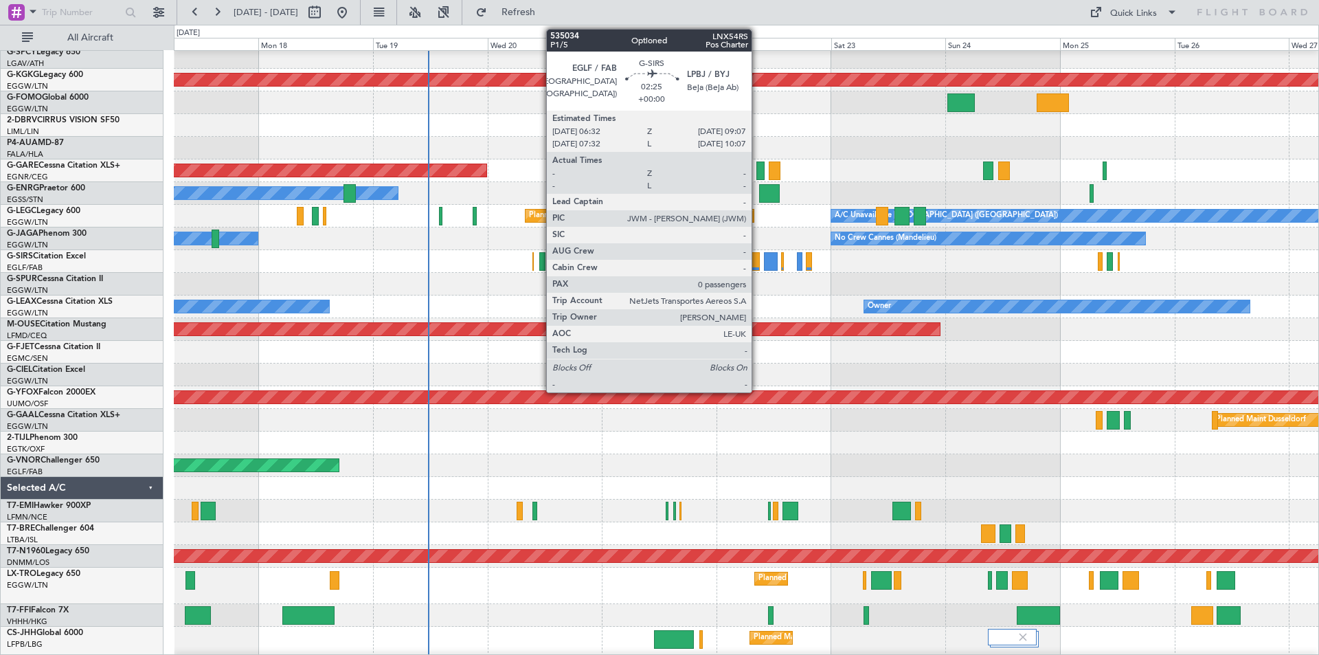
click at [758, 262] on div at bounding box center [753, 261] width 12 height 19
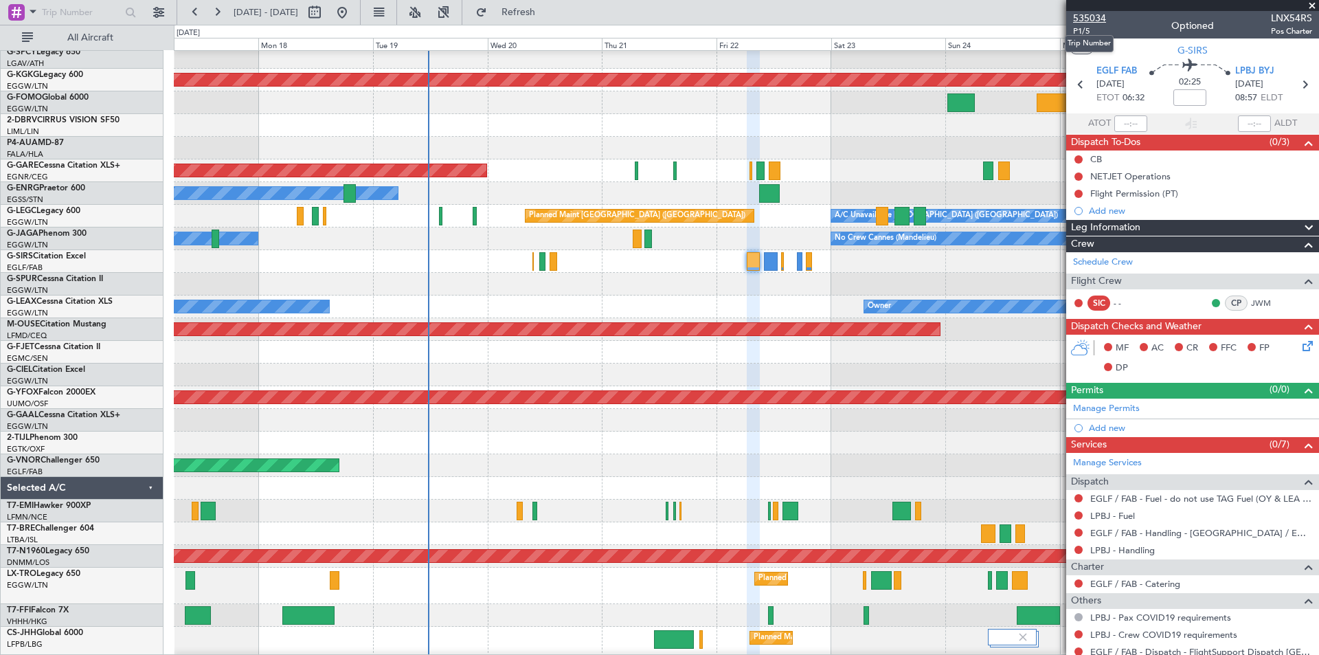
click at [1092, 19] on span "535034" at bounding box center [1089, 18] width 33 height 14
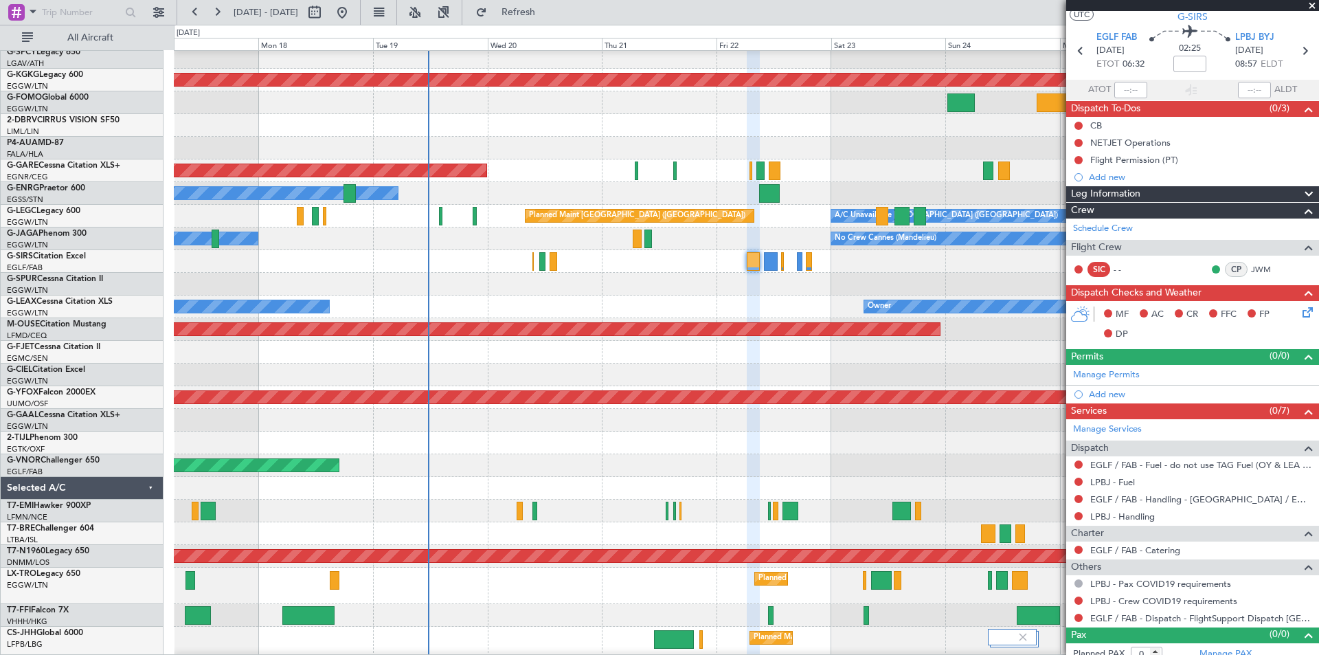
scroll to position [44, 0]
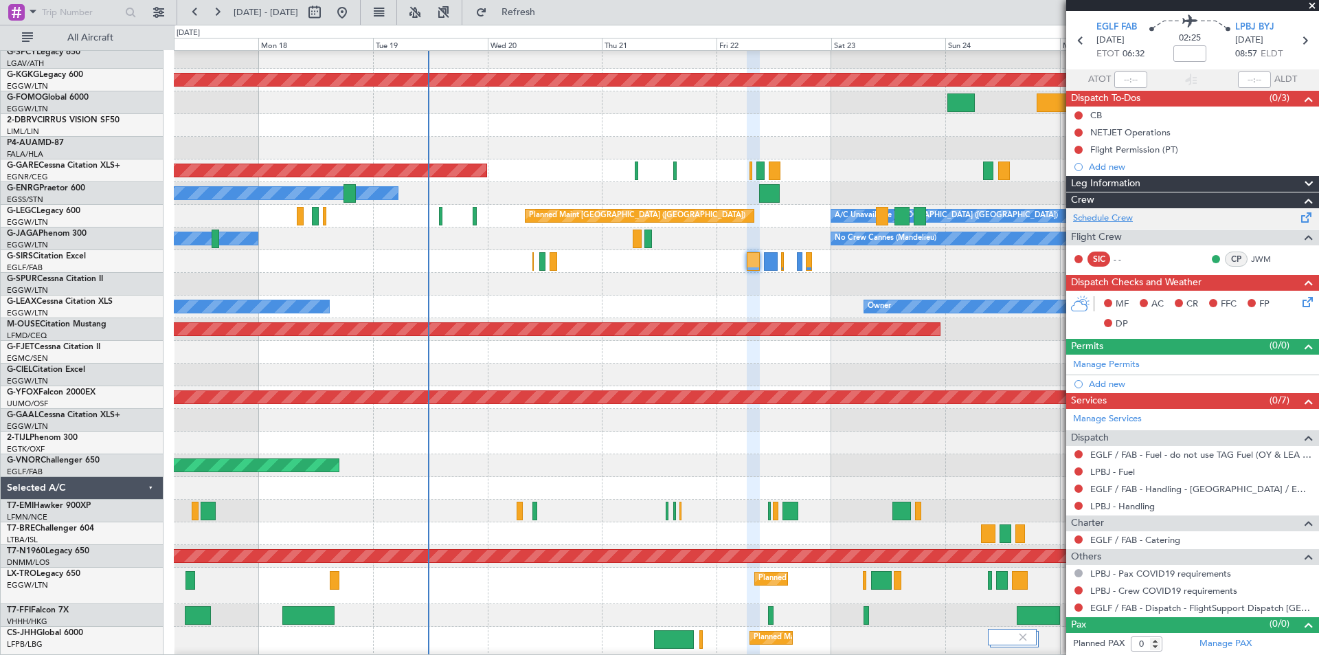
click at [1125, 216] on link "Schedule Crew" at bounding box center [1103, 219] width 60 height 14
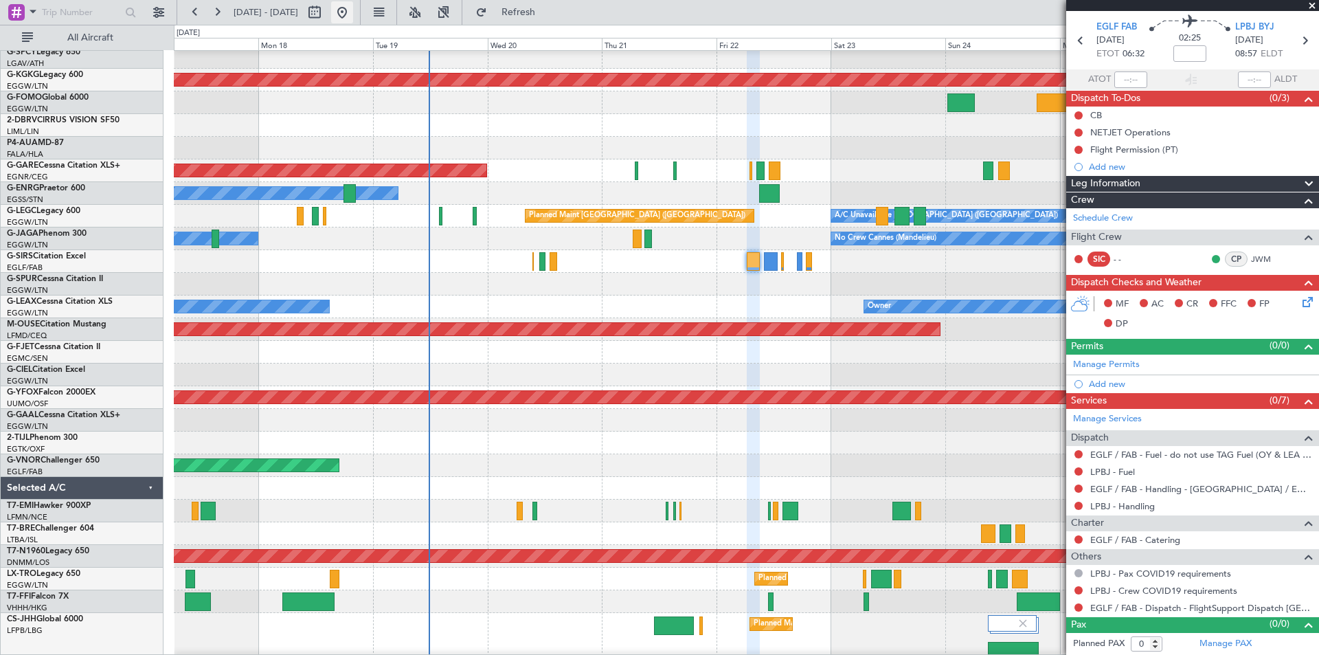
click at [353, 9] on button at bounding box center [342, 12] width 22 height 22
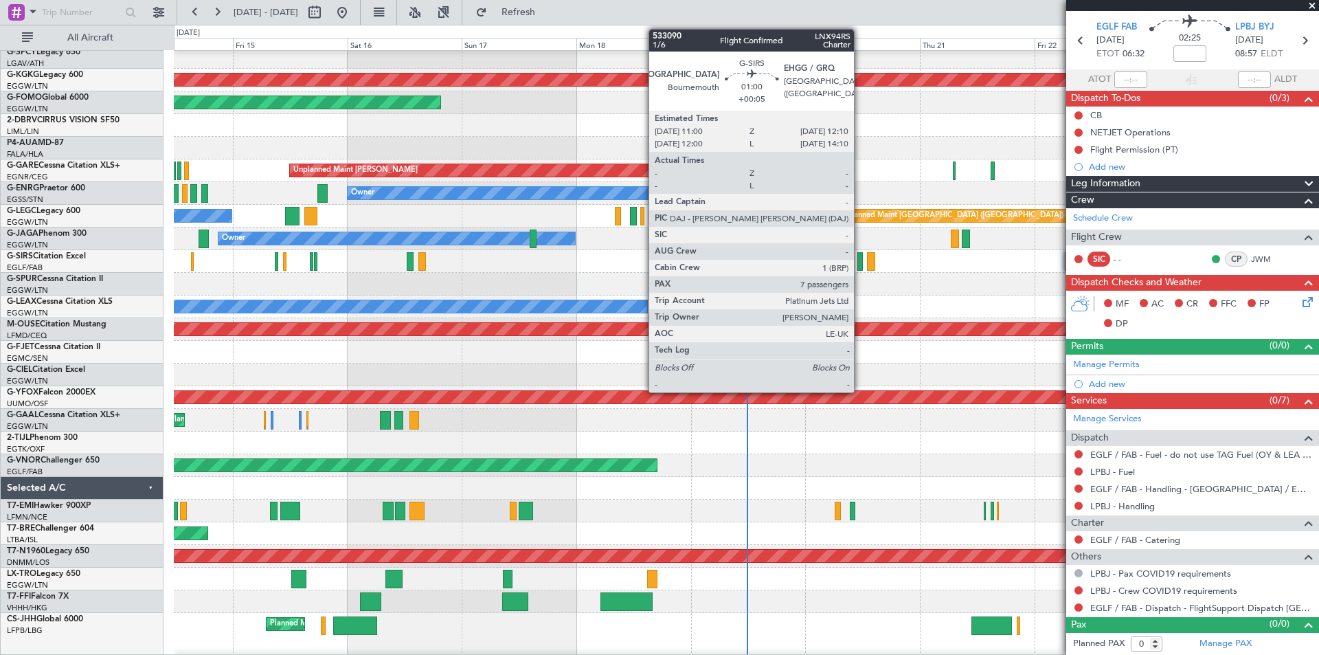
click at [860, 261] on div at bounding box center [860, 261] width 6 height 19
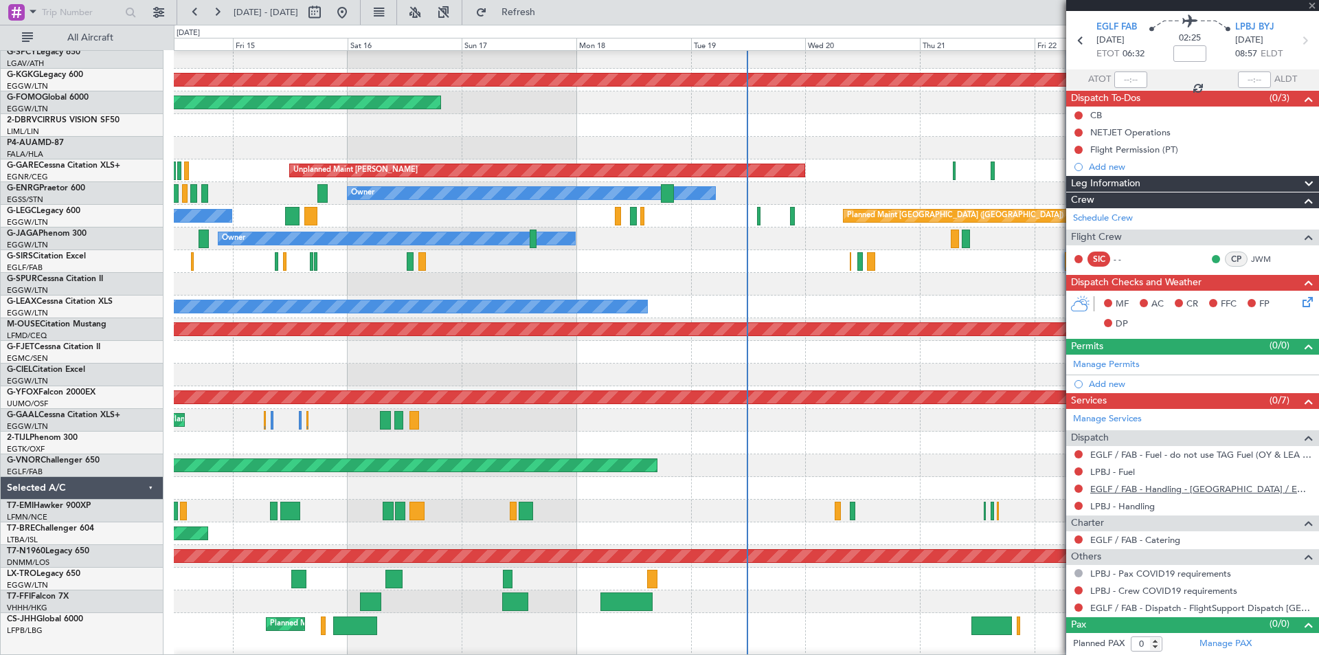
type input "+00:05"
type input "7"
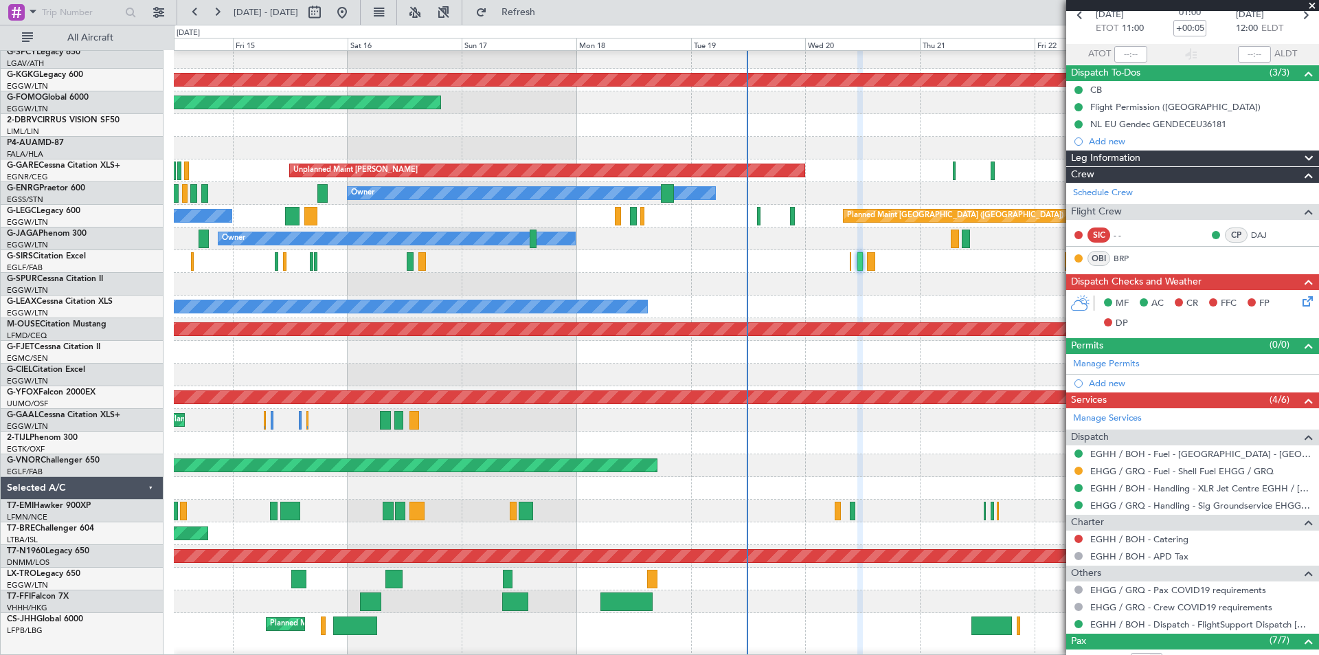
scroll to position [0, 0]
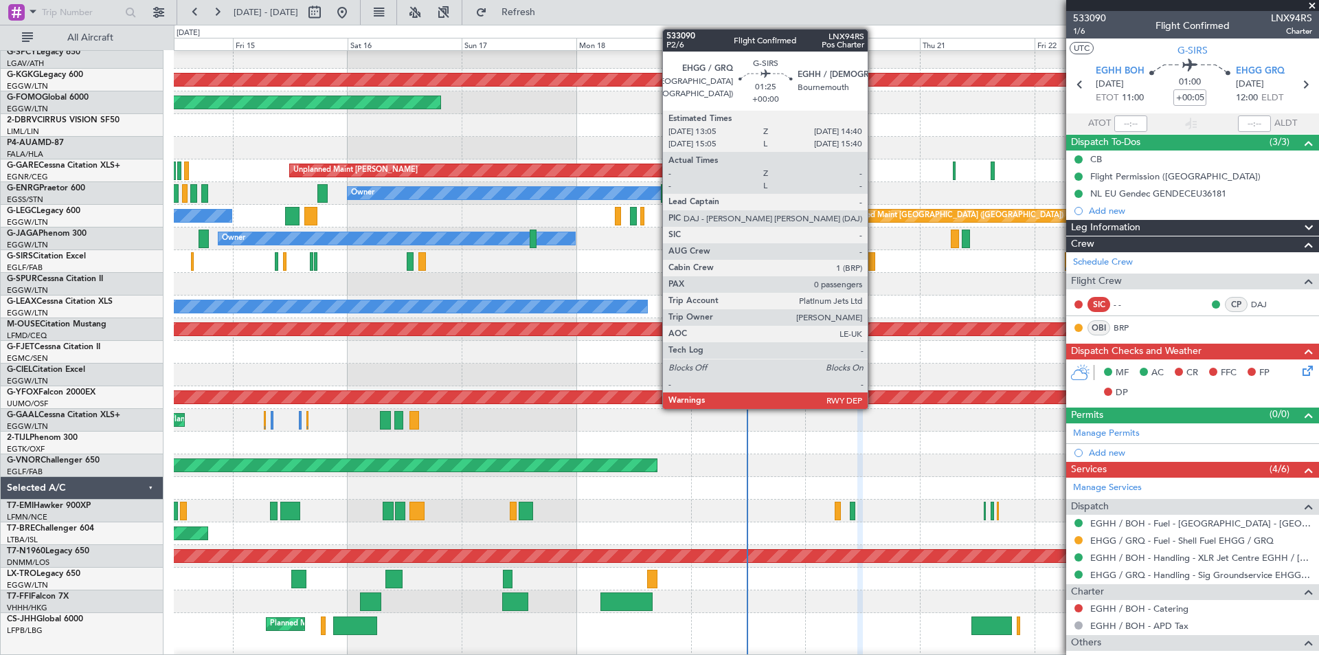
click at [874, 269] on div at bounding box center [871, 261] width 8 height 19
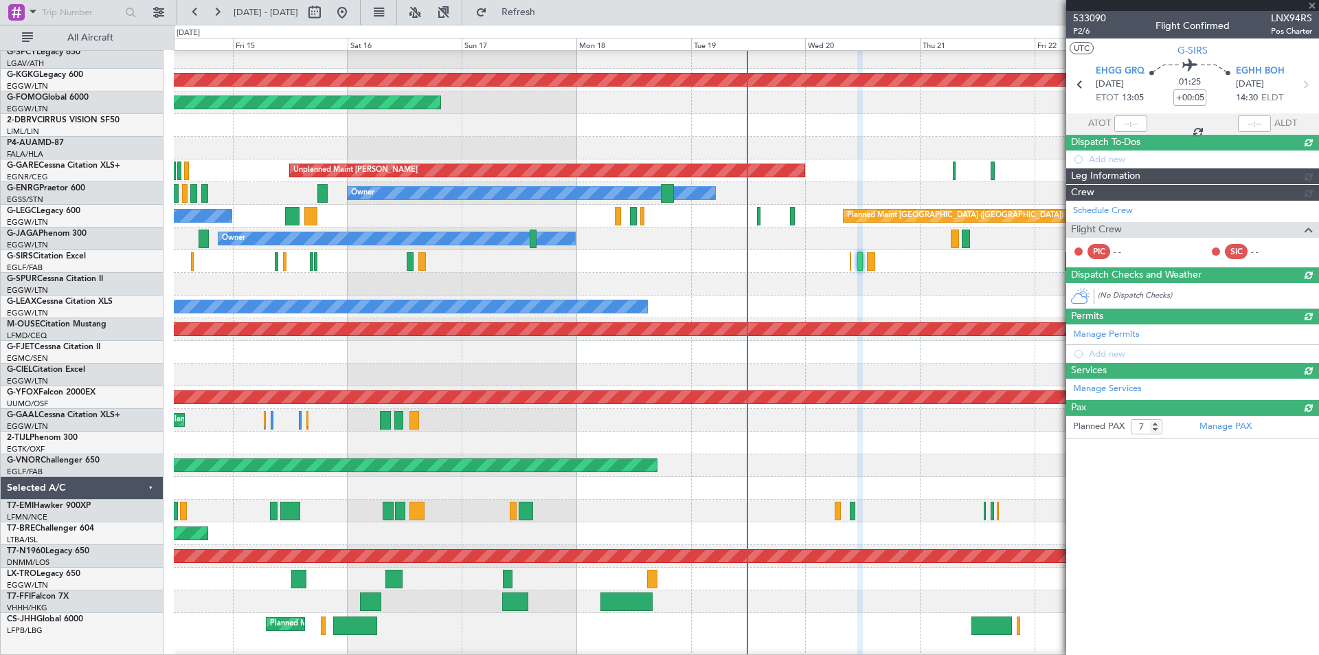
type input "0"
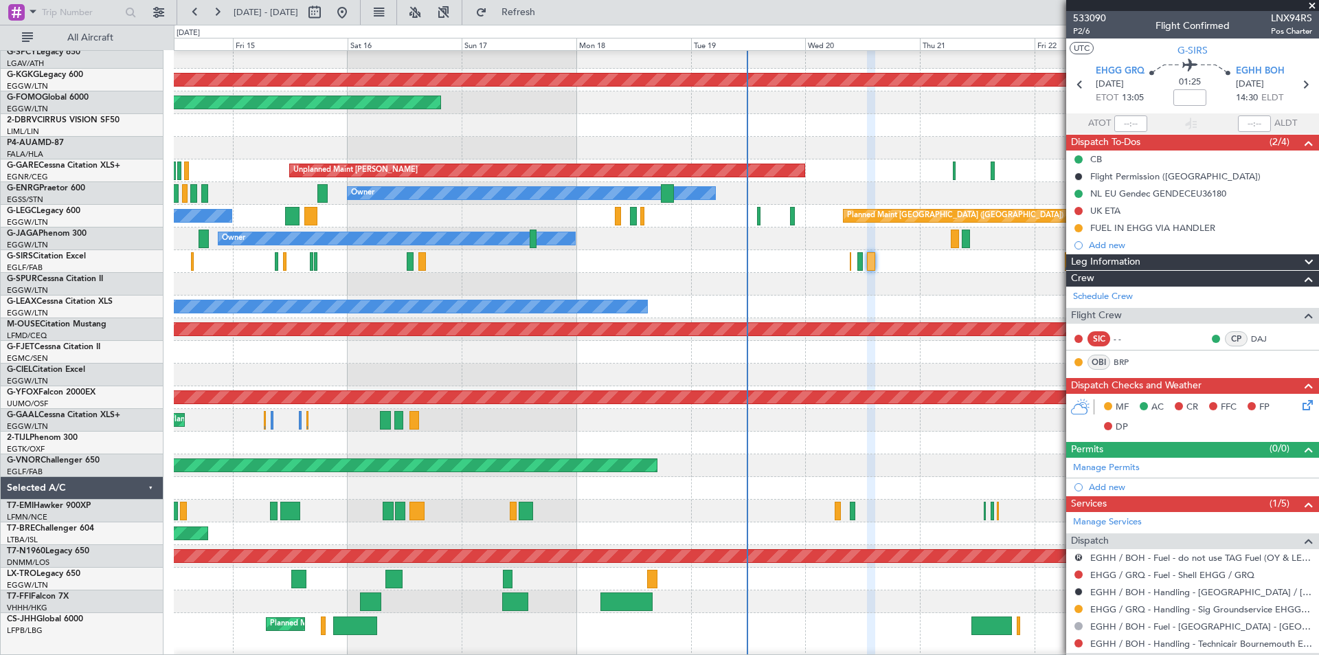
click at [1082, 30] on mat-tooltip-component "Trip Number" at bounding box center [1089, 43] width 68 height 36
click at [1090, 31] on span "P2/6" at bounding box center [1089, 31] width 33 height 12
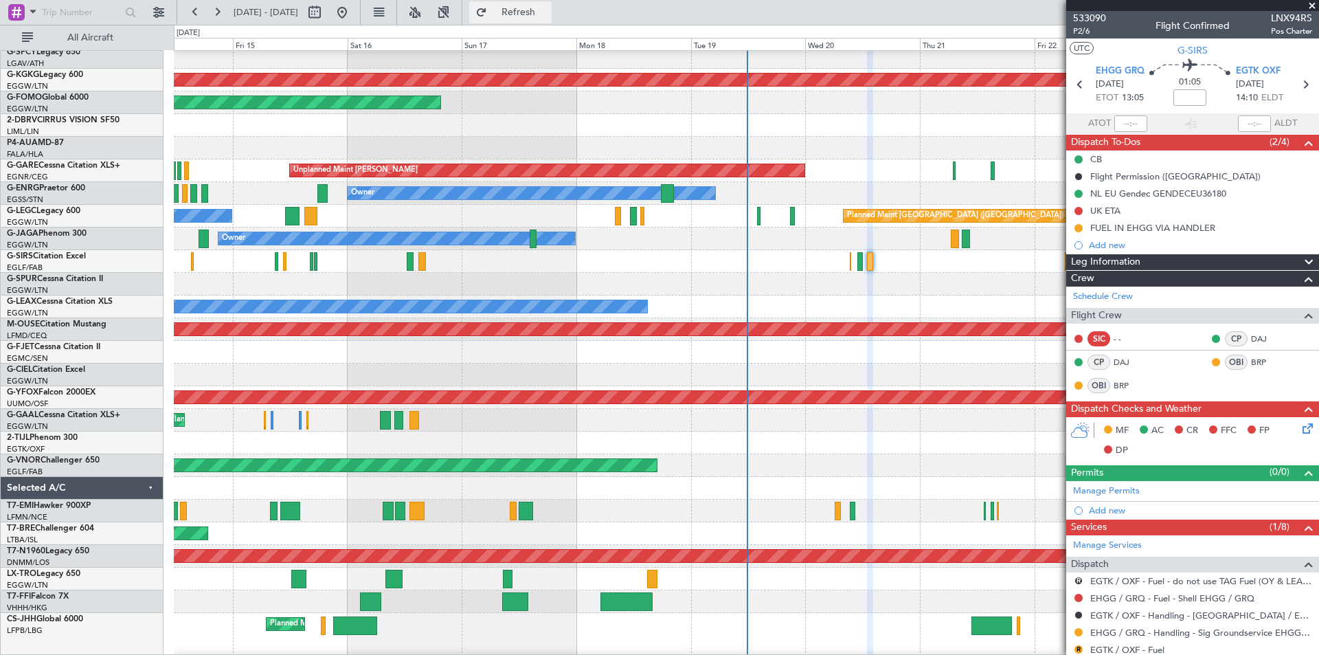
click at [539, 18] on button "Refresh" at bounding box center [510, 12] width 82 height 22
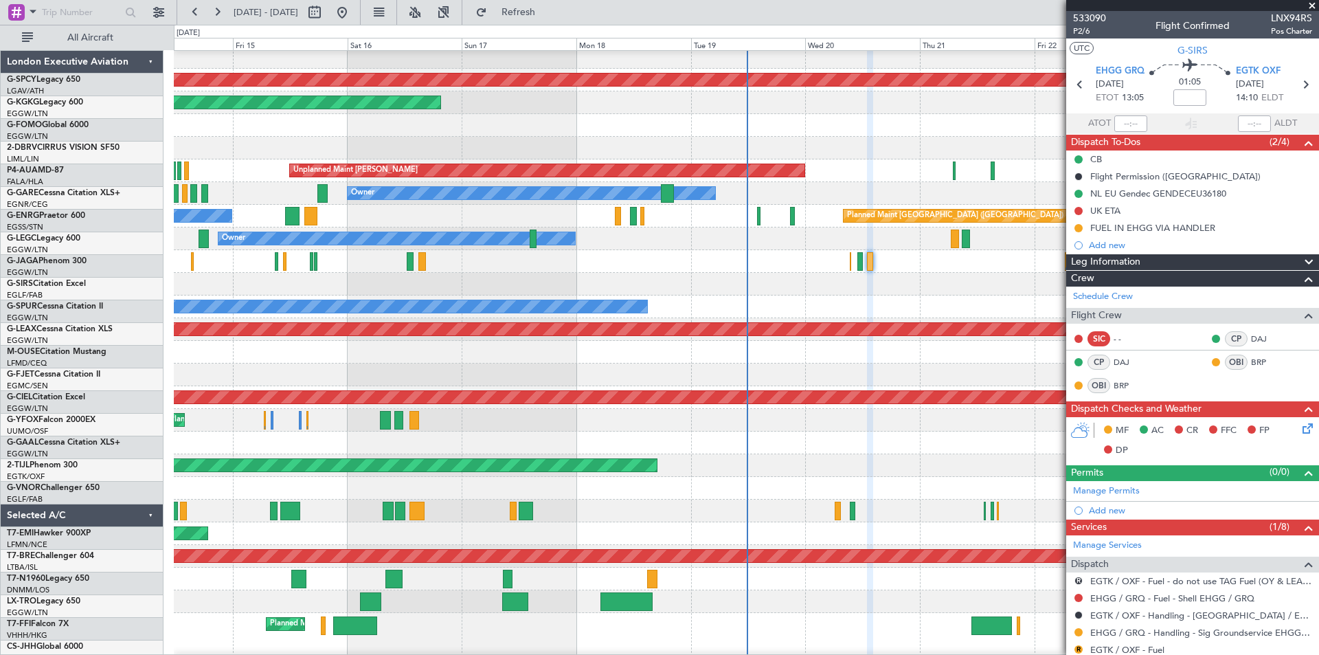
scroll to position [27, 0]
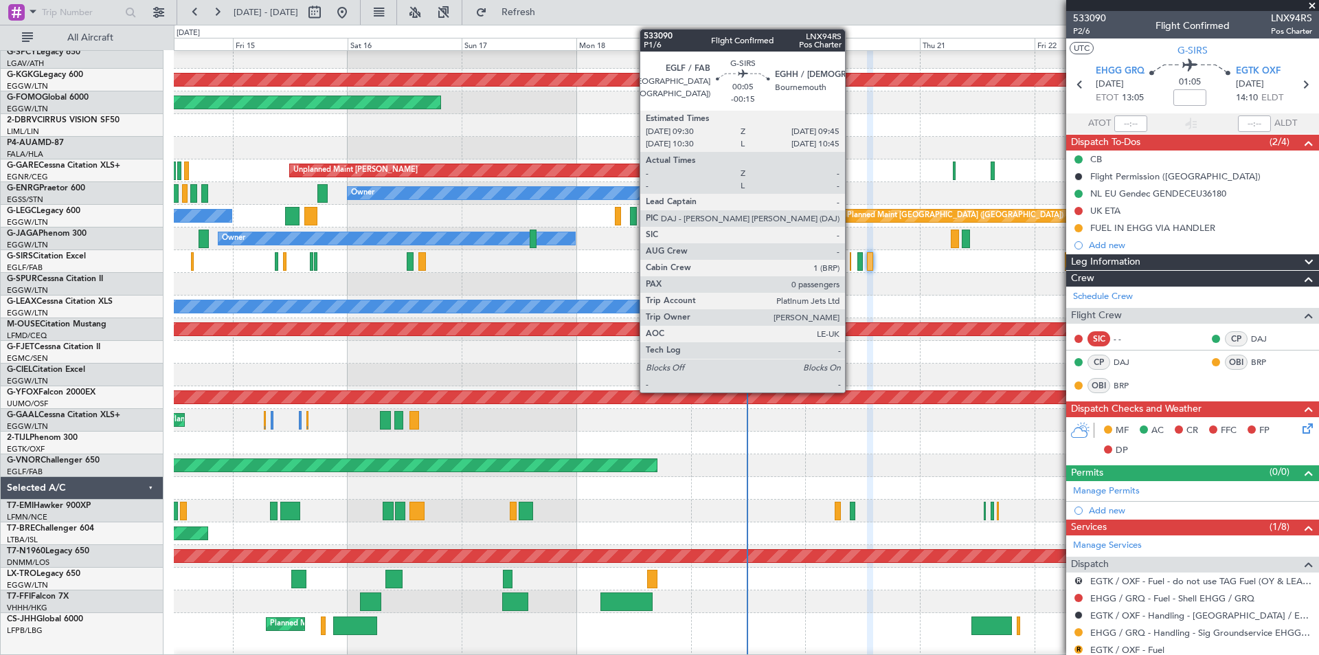
click at [851, 254] on div at bounding box center [850, 261] width 1 height 19
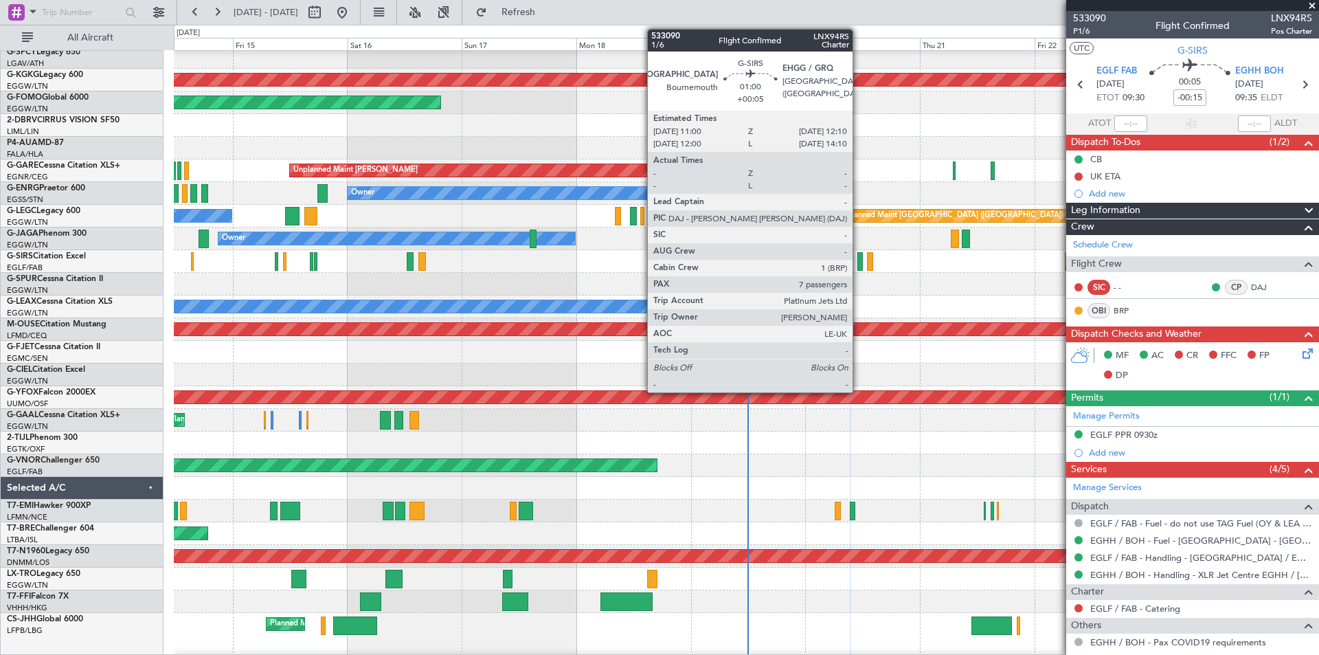
click at [859, 262] on div at bounding box center [860, 261] width 6 height 19
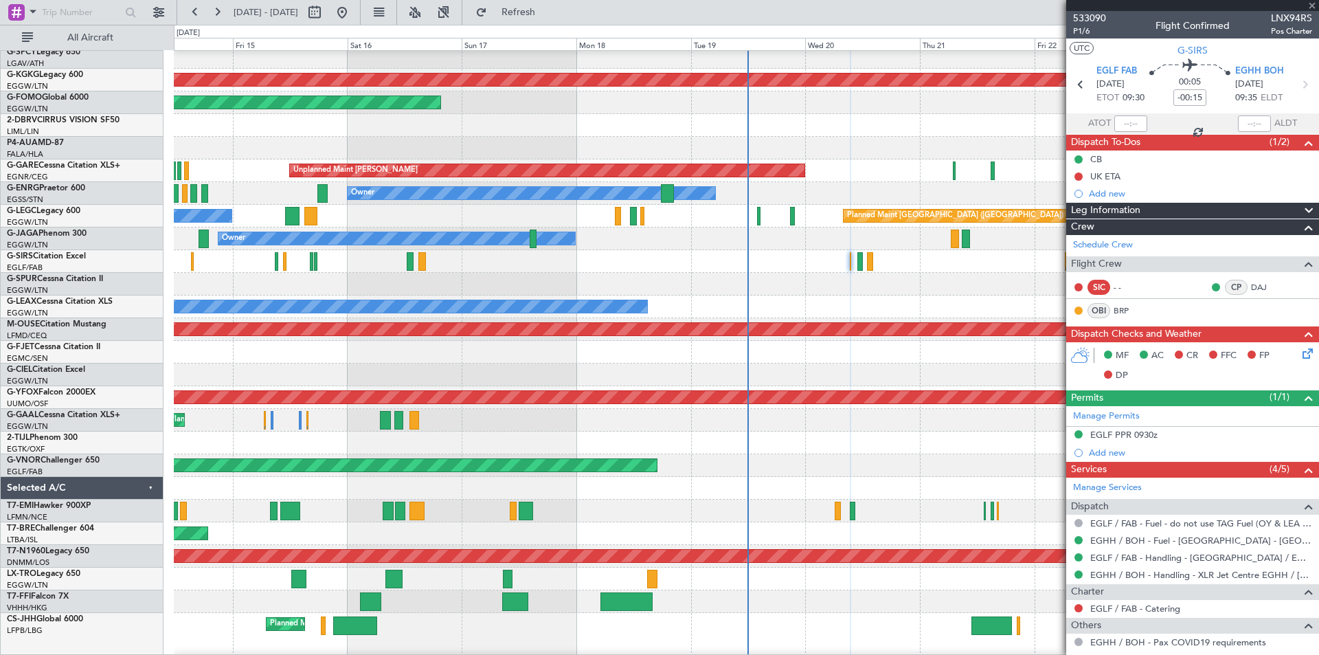
type input "+00:05"
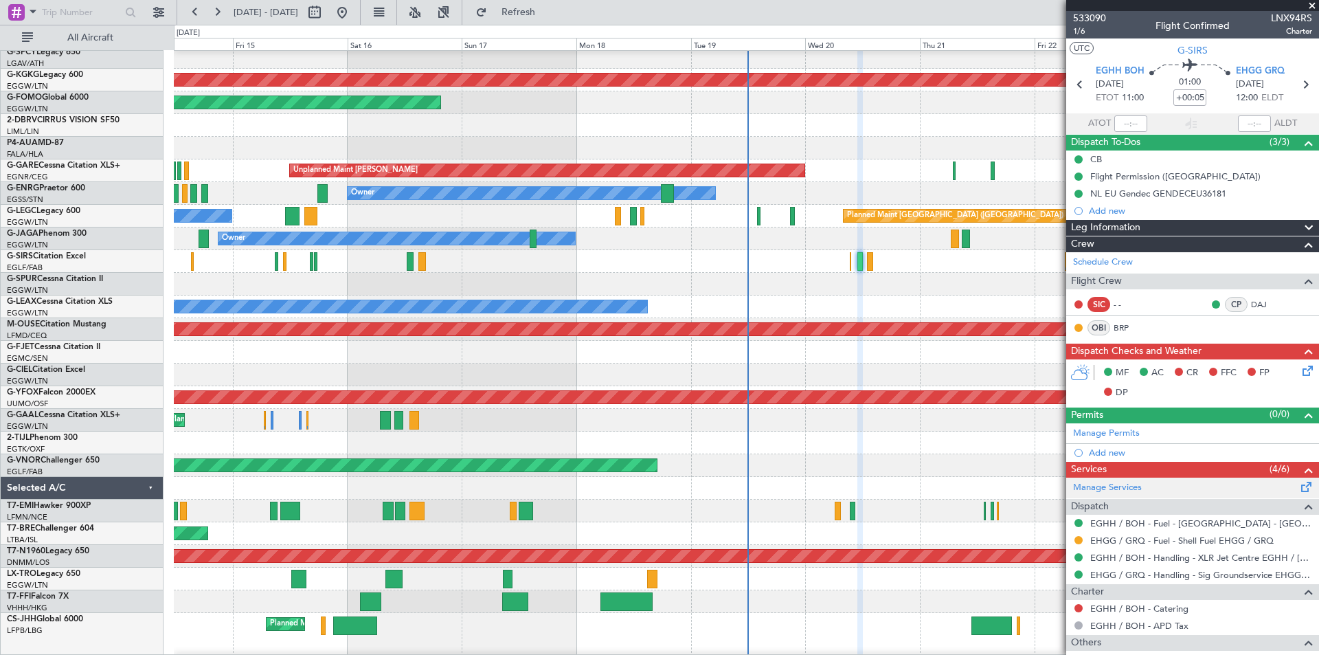
scroll to position [302, 0]
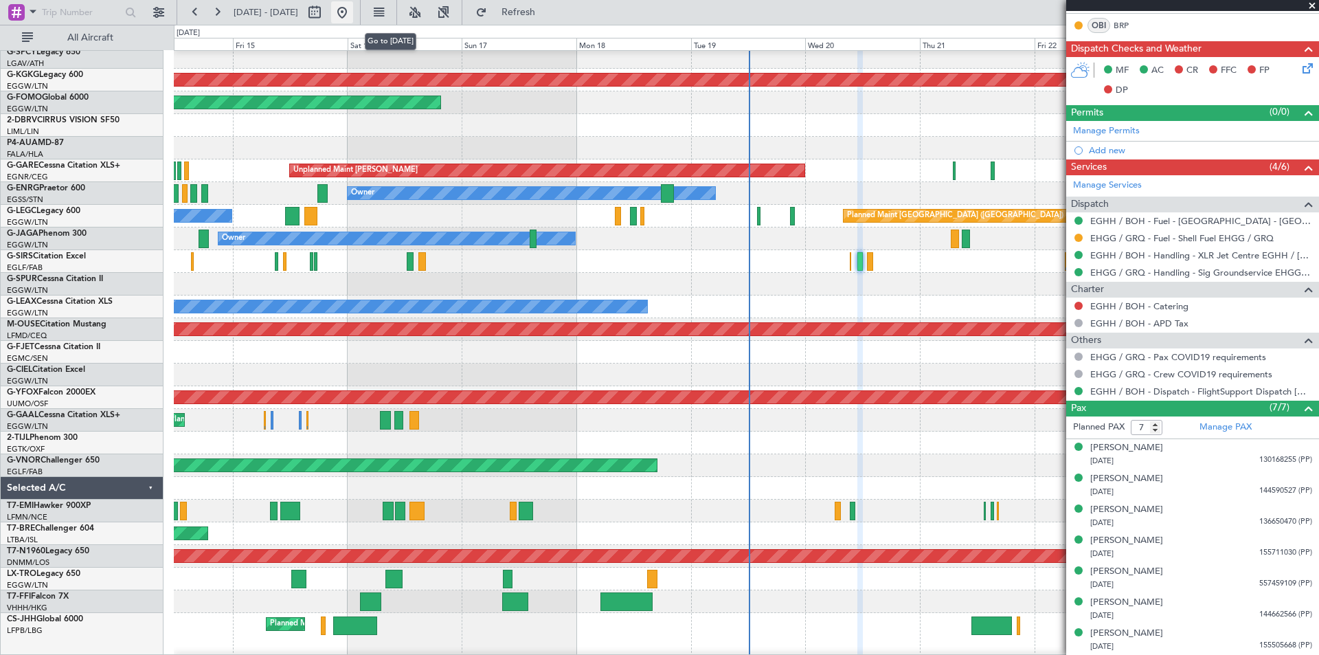
click at [353, 13] on button at bounding box center [342, 12] width 22 height 22
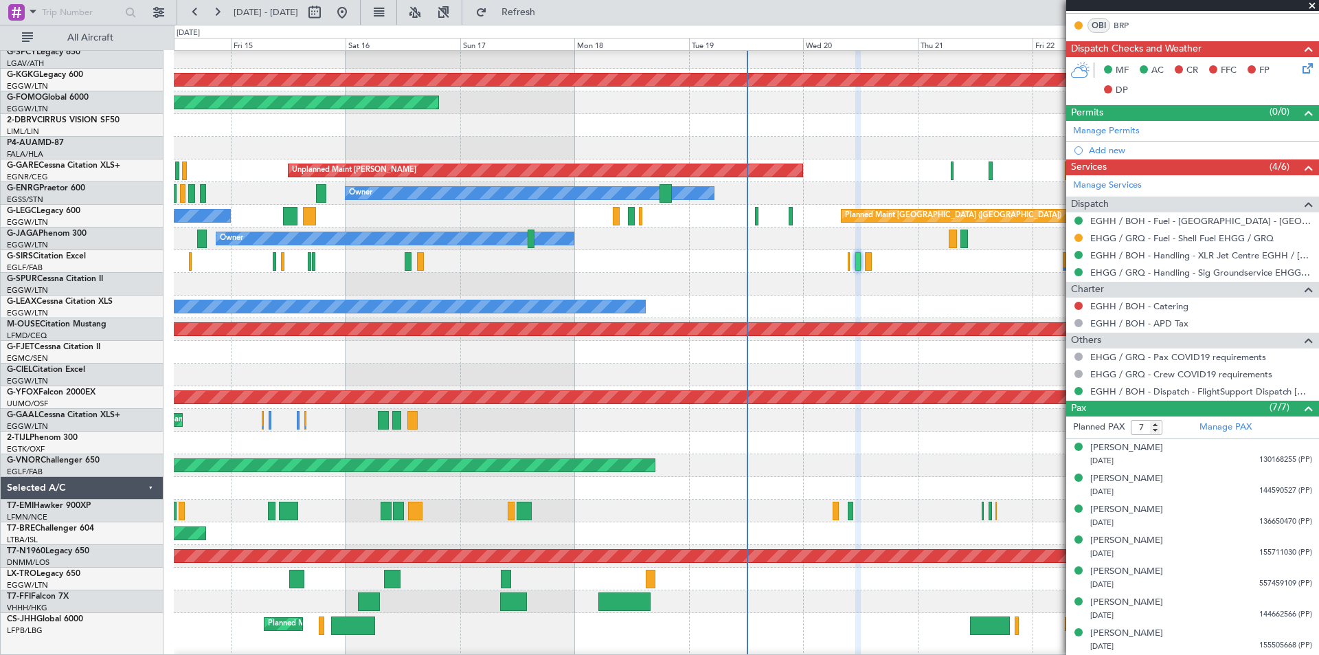
click at [1316, 3] on span at bounding box center [1312, 6] width 14 height 12
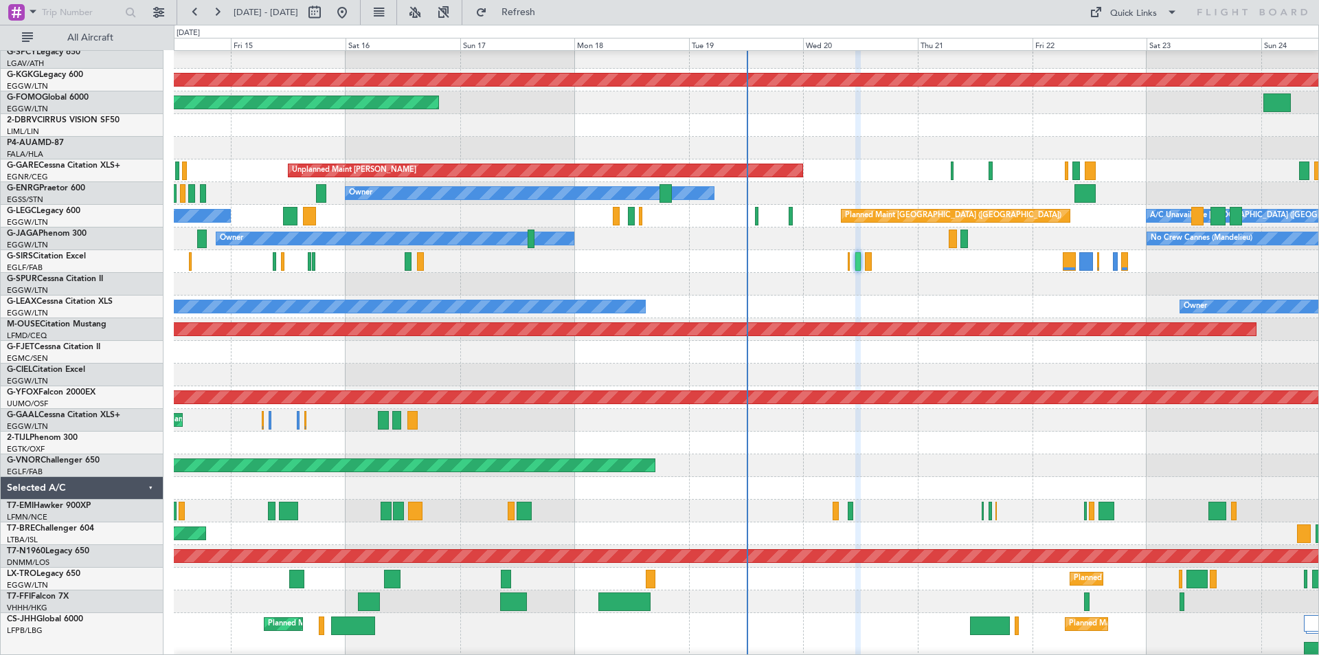
type input "0"
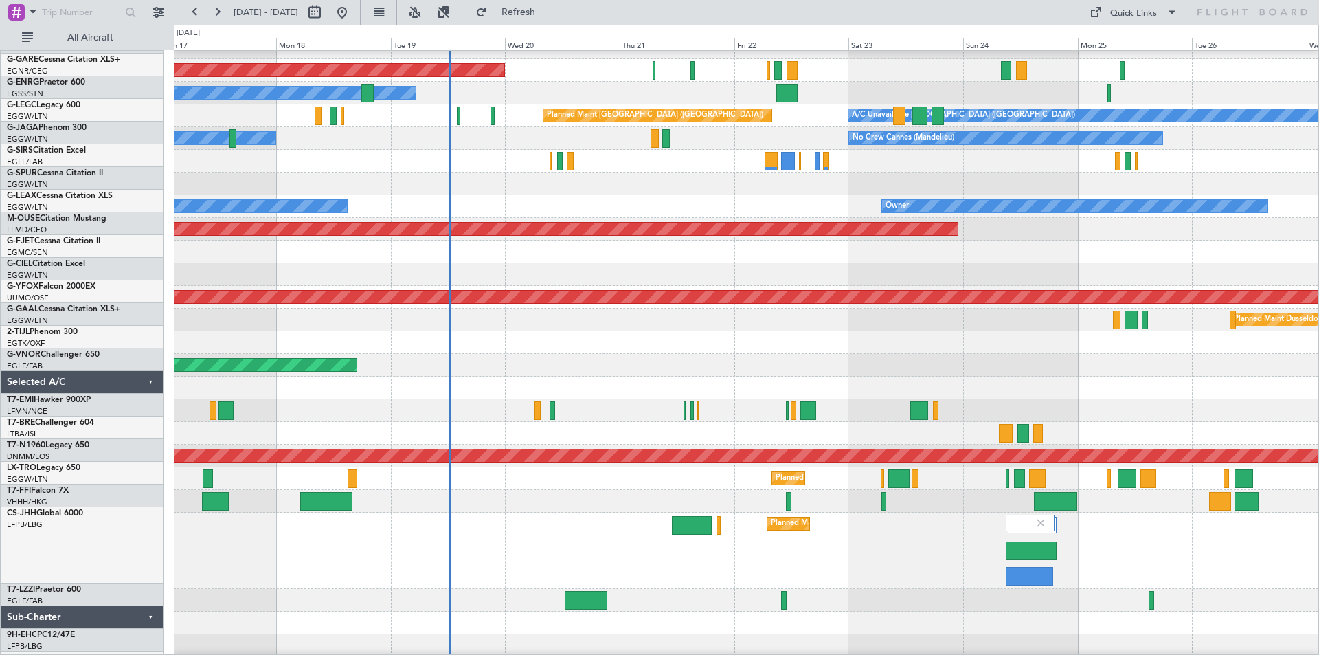
scroll to position [128, 0]
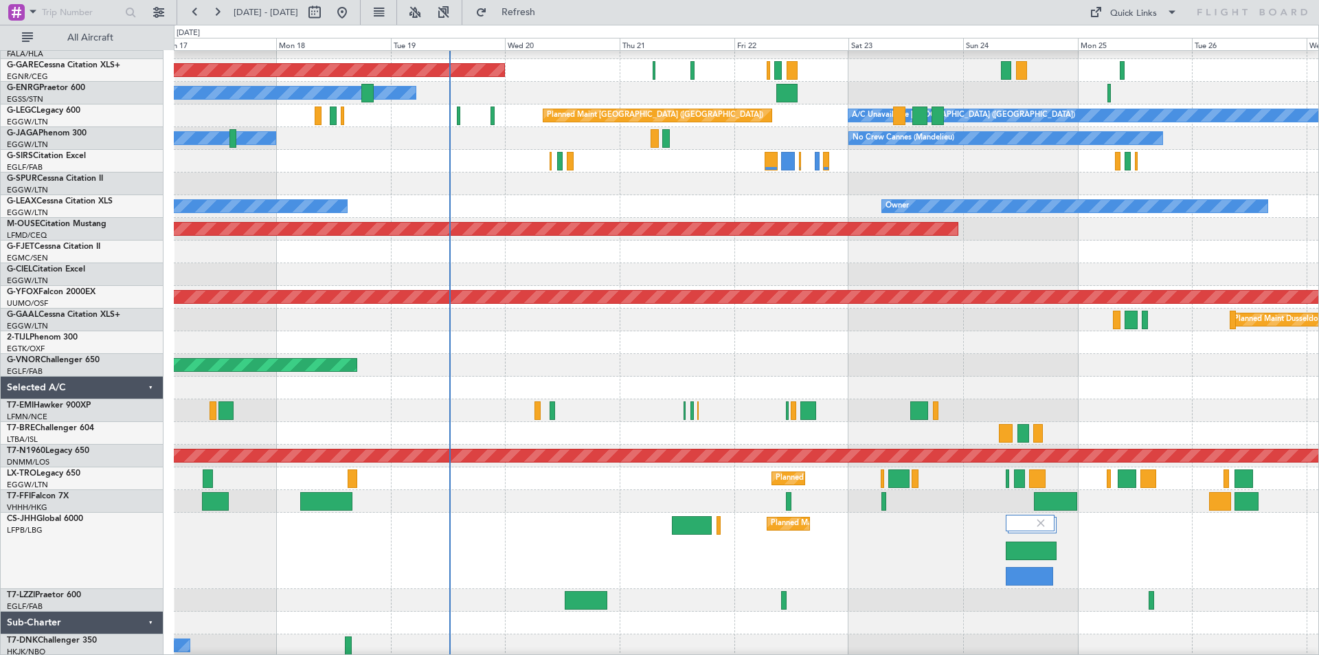
click at [361, 14] on fb-range-datepicker "[DATE] - [DATE]" at bounding box center [269, 12] width 184 height 25
click at [353, 12] on button at bounding box center [342, 12] width 22 height 22
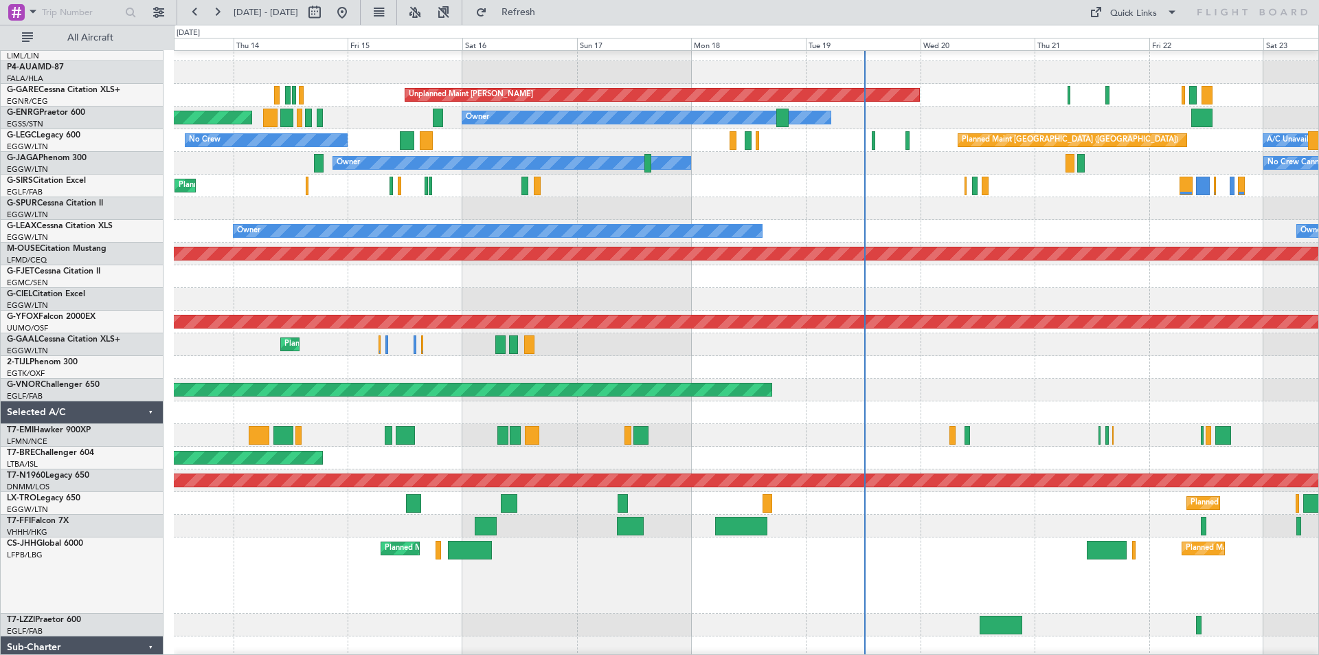
scroll to position [99, 0]
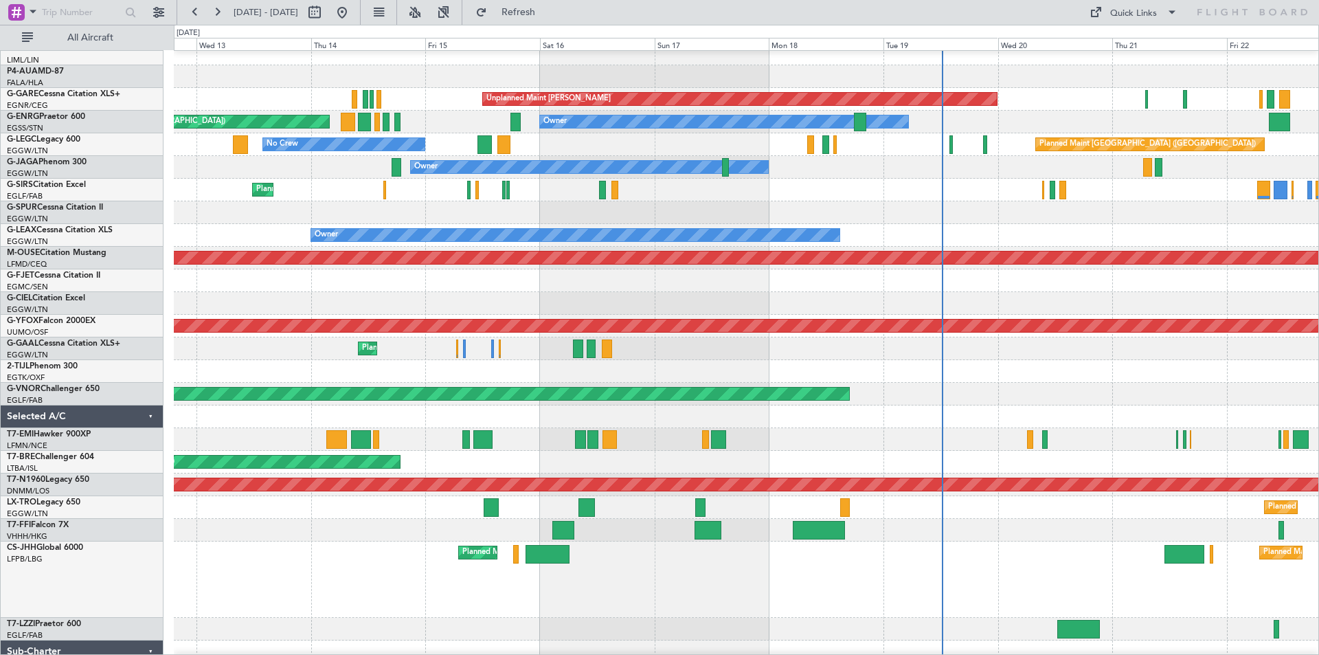
click at [901, 372] on div at bounding box center [746, 371] width 1145 height 23
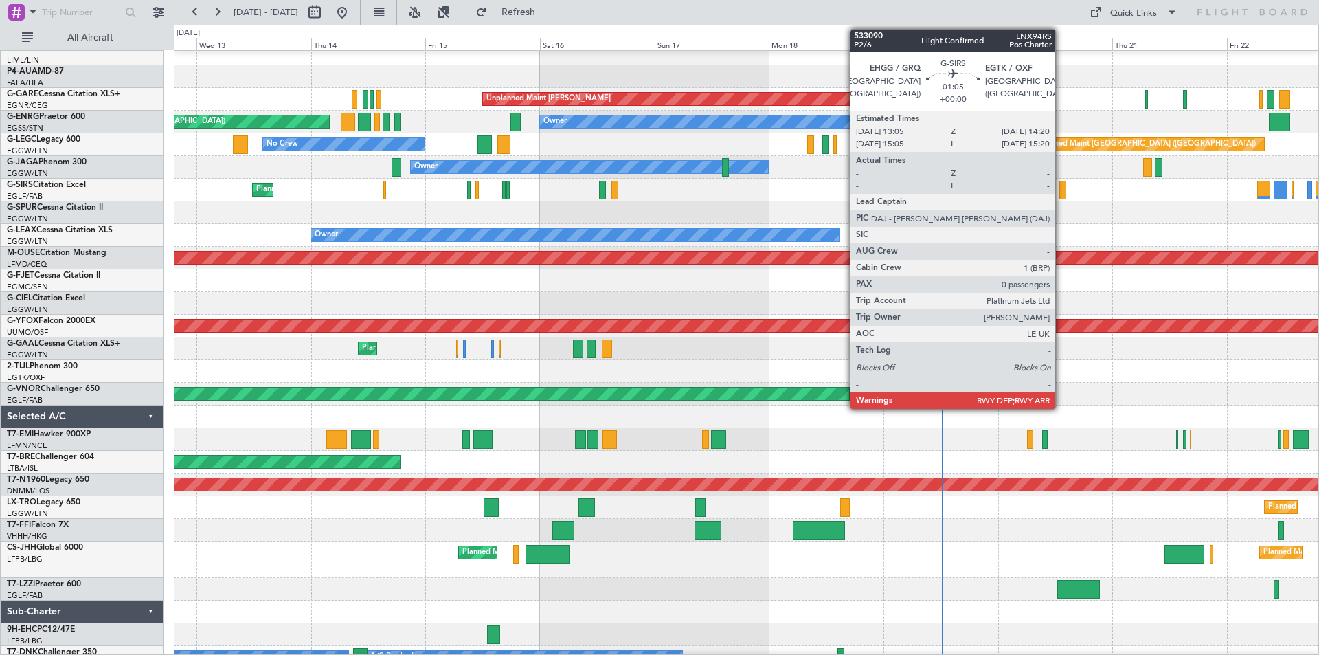
click at [1061, 192] on div at bounding box center [1062, 190] width 6 height 19
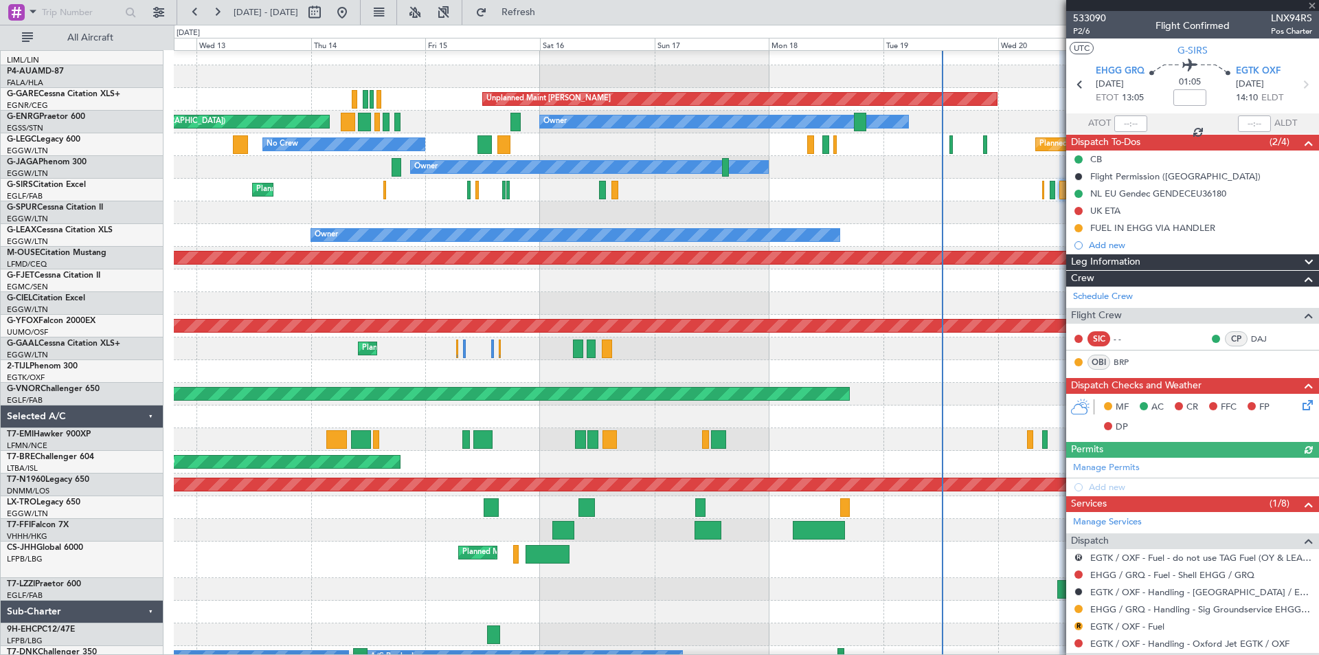
scroll to position [137, 0]
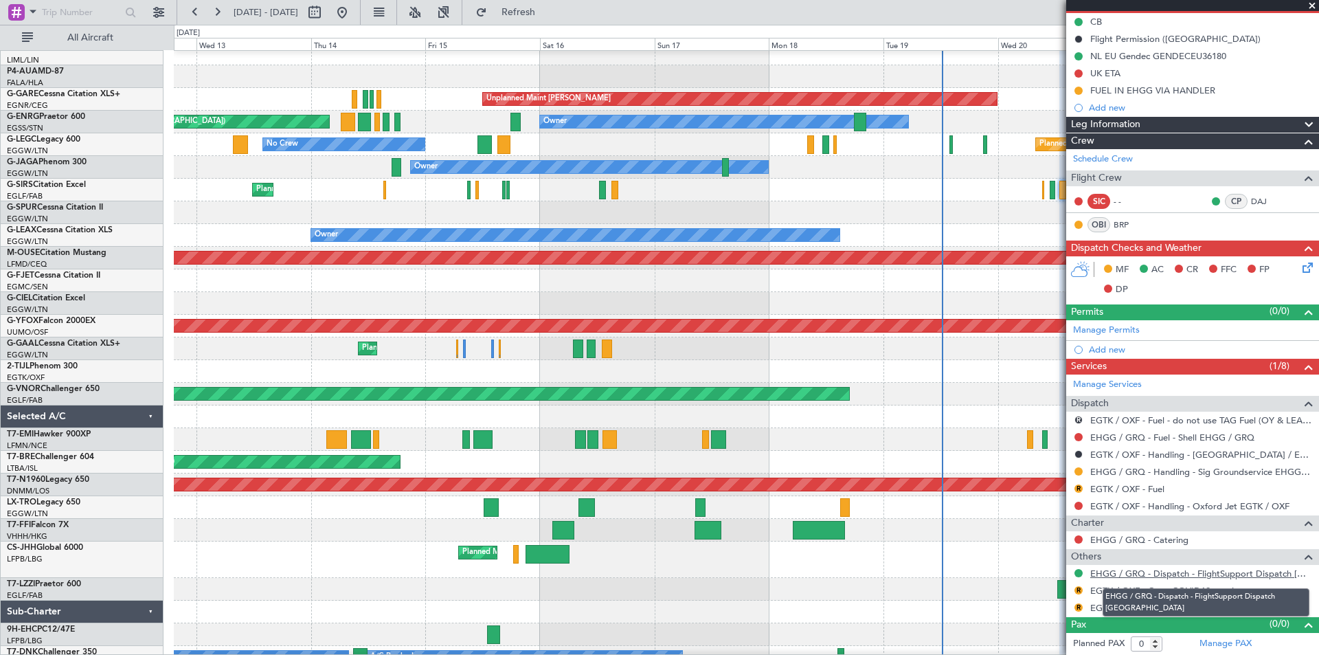
click at [1148, 576] on link "EHGG / GRQ - Dispatch - FlightSupport Dispatch [GEOGRAPHIC_DATA]" at bounding box center [1201, 573] width 222 height 12
click at [1312, 5] on span at bounding box center [1312, 6] width 14 height 12
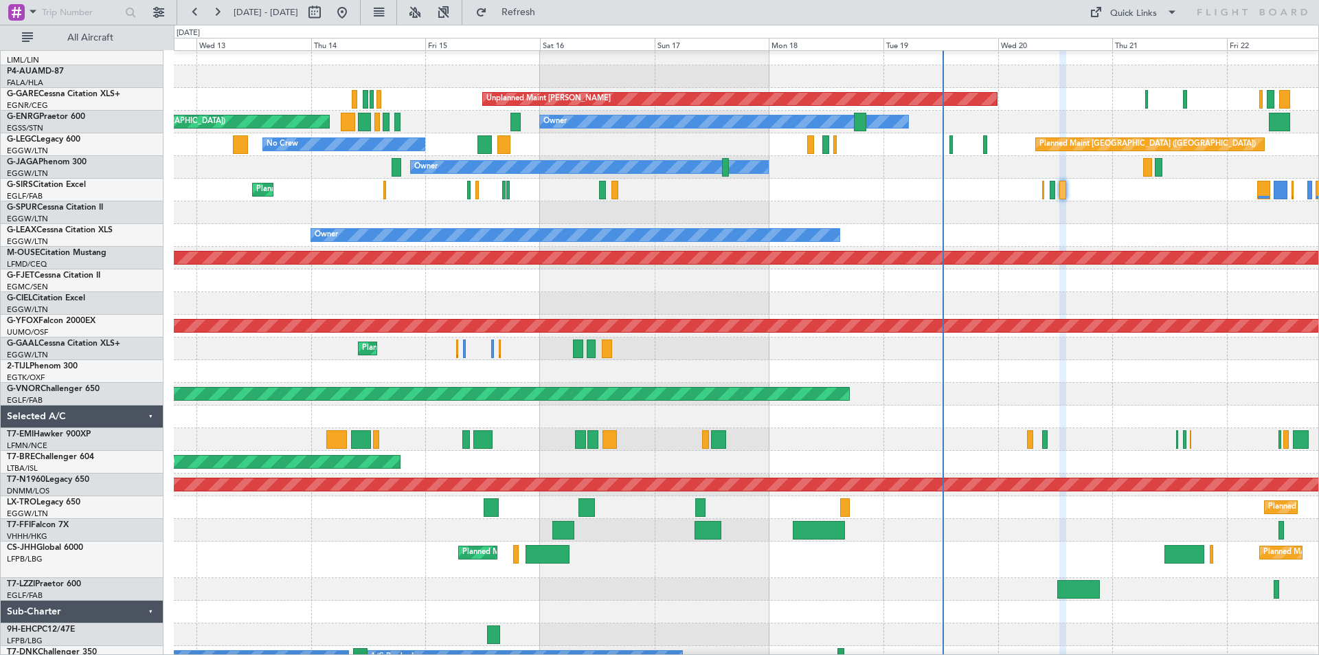
scroll to position [0, 0]
click at [544, 14] on span "Refresh" at bounding box center [519, 13] width 58 height 10
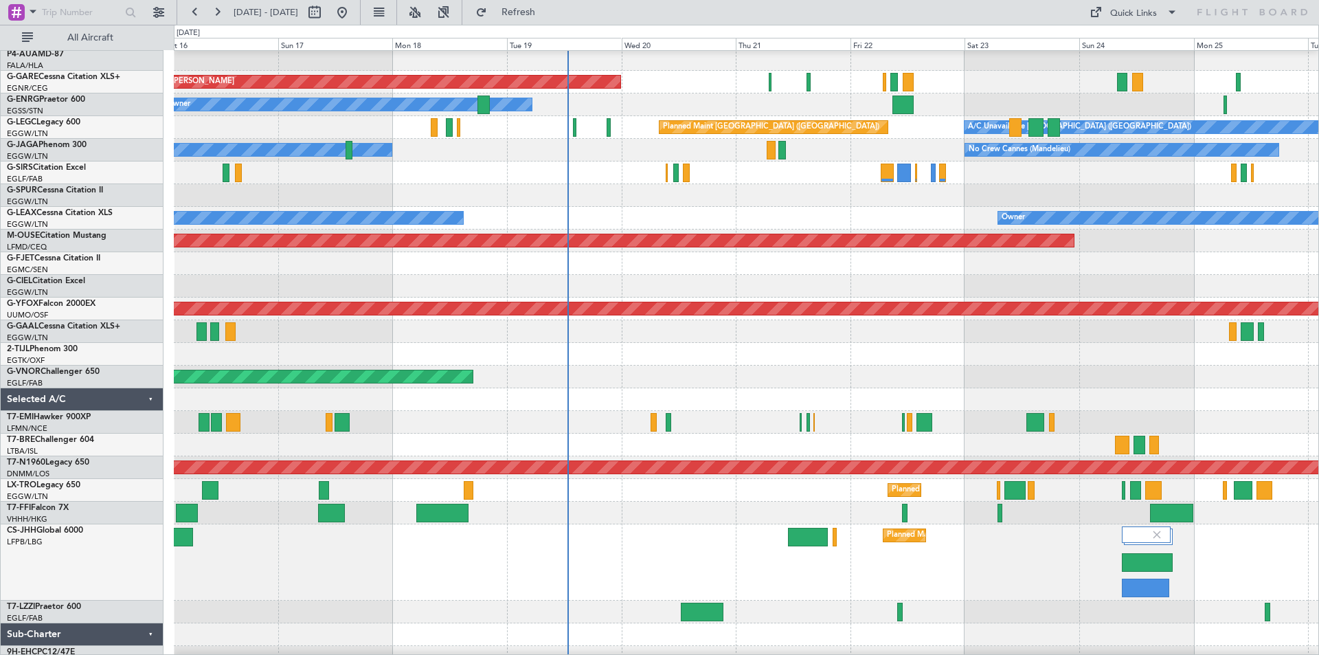
scroll to position [115, 0]
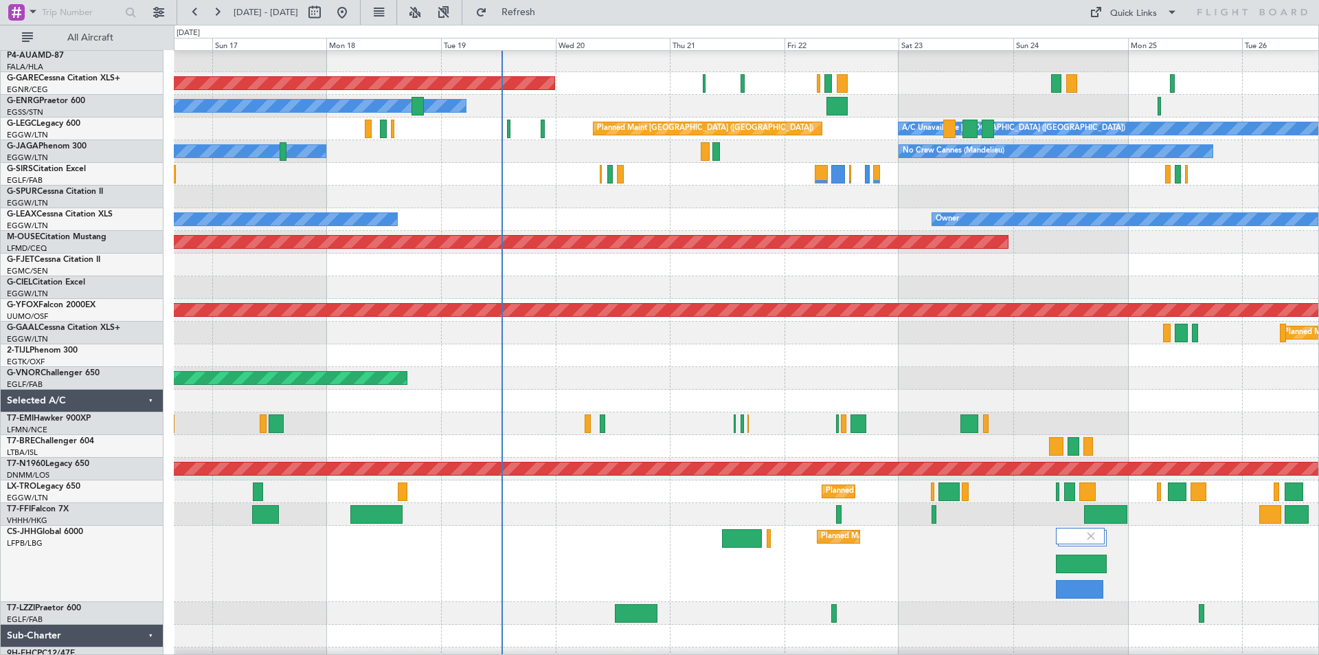
click at [690, 190] on div at bounding box center [746, 197] width 1145 height 23
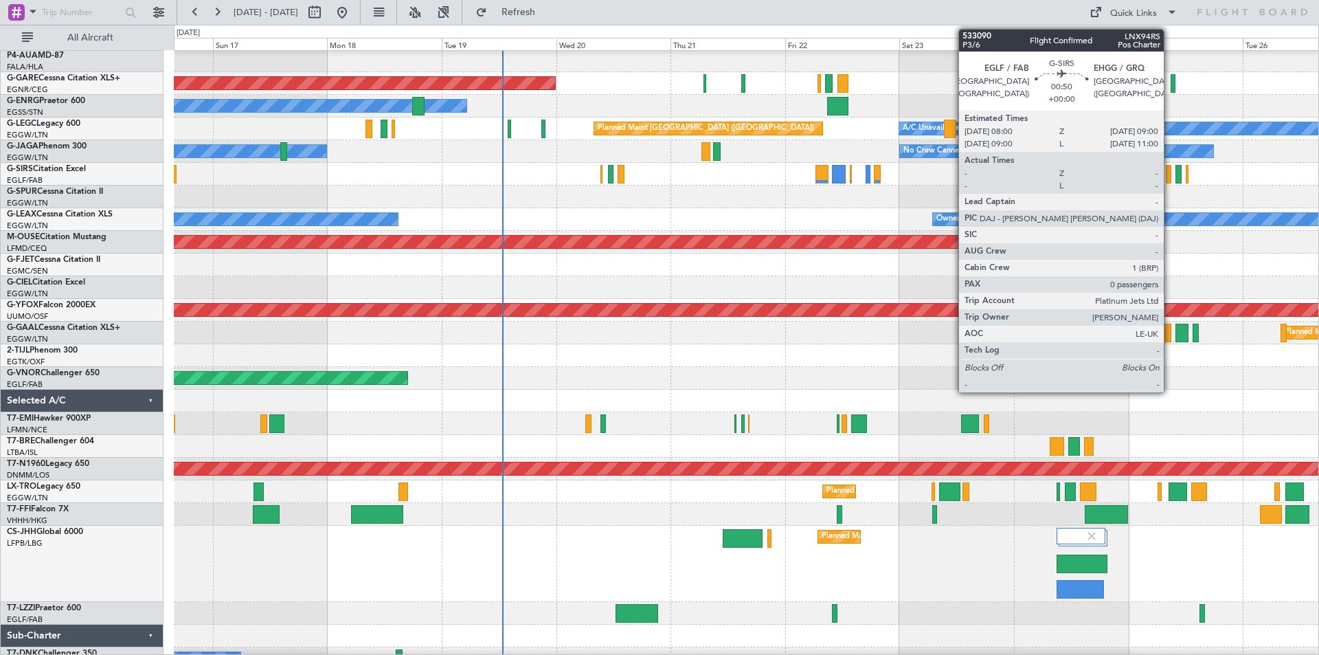
click at [1170, 181] on div at bounding box center [1168, 174] width 5 height 19
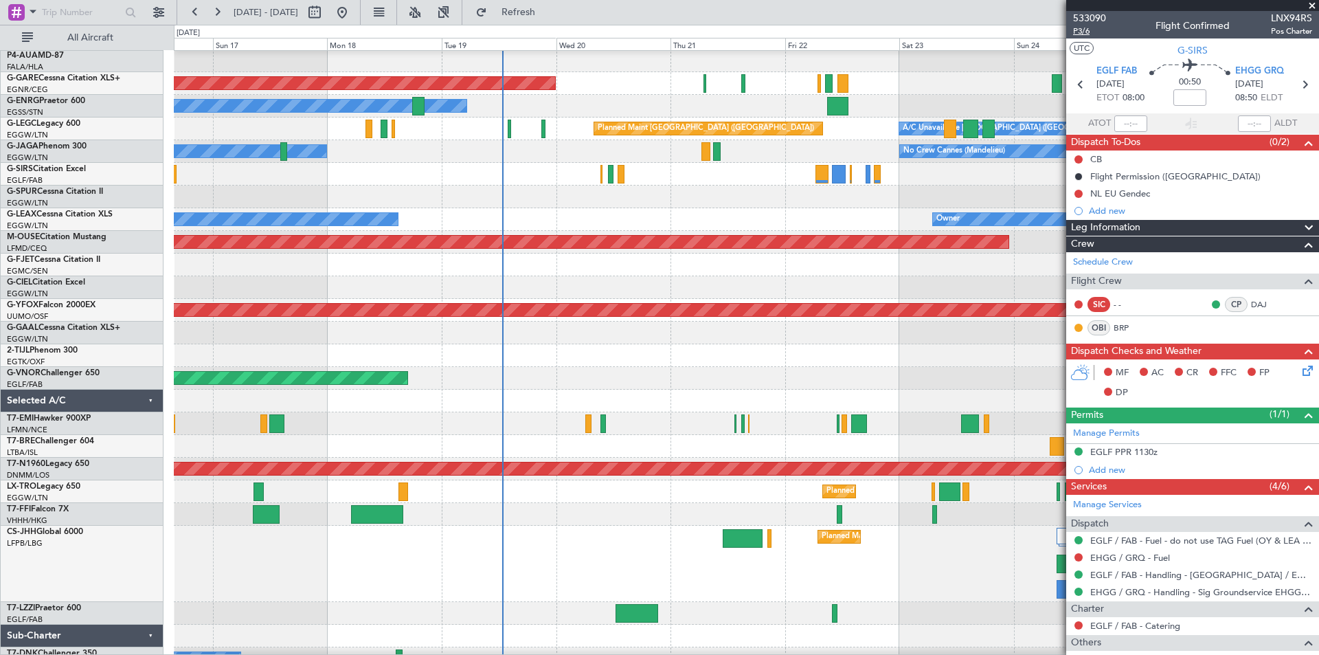
click at [1085, 32] on span "P3/6" at bounding box center [1089, 31] width 33 height 12
click at [548, 16] on span "Refresh" at bounding box center [519, 13] width 58 height 10
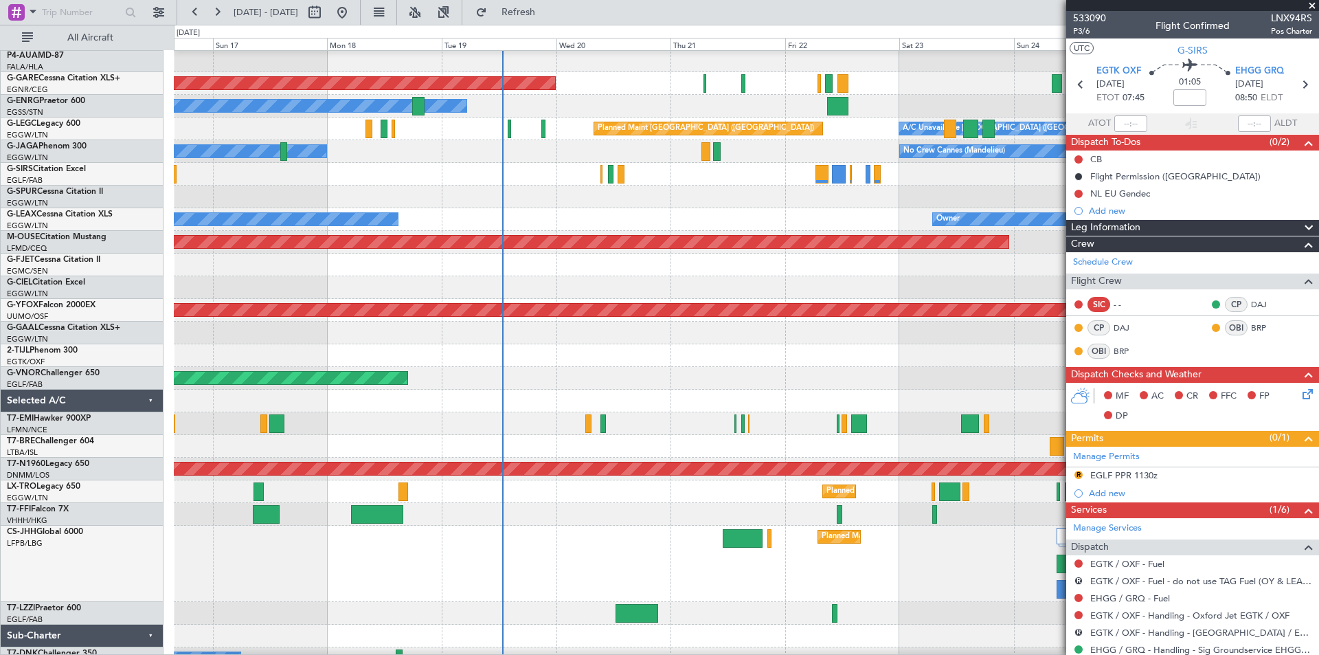
click at [557, 24] on fb-refresh-button "Refresh" at bounding box center [510, 12] width 96 height 25
click at [548, 8] on span "Refresh" at bounding box center [519, 13] width 58 height 10
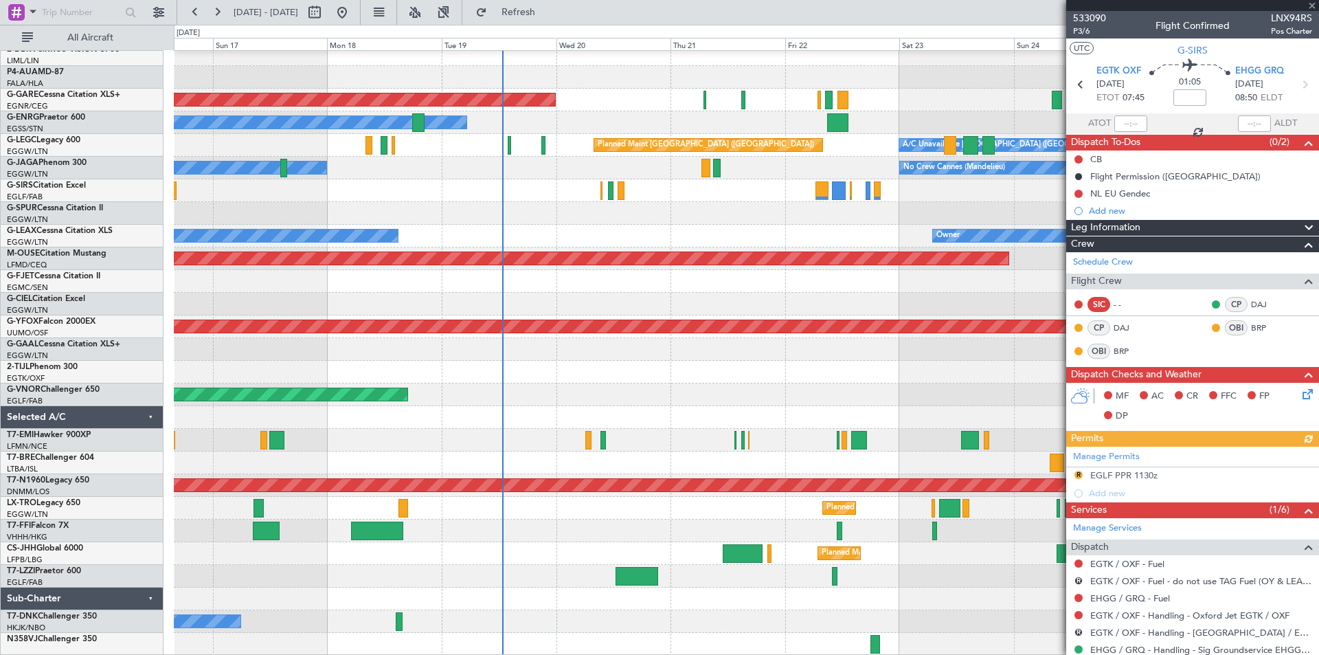
scroll to position [161, 0]
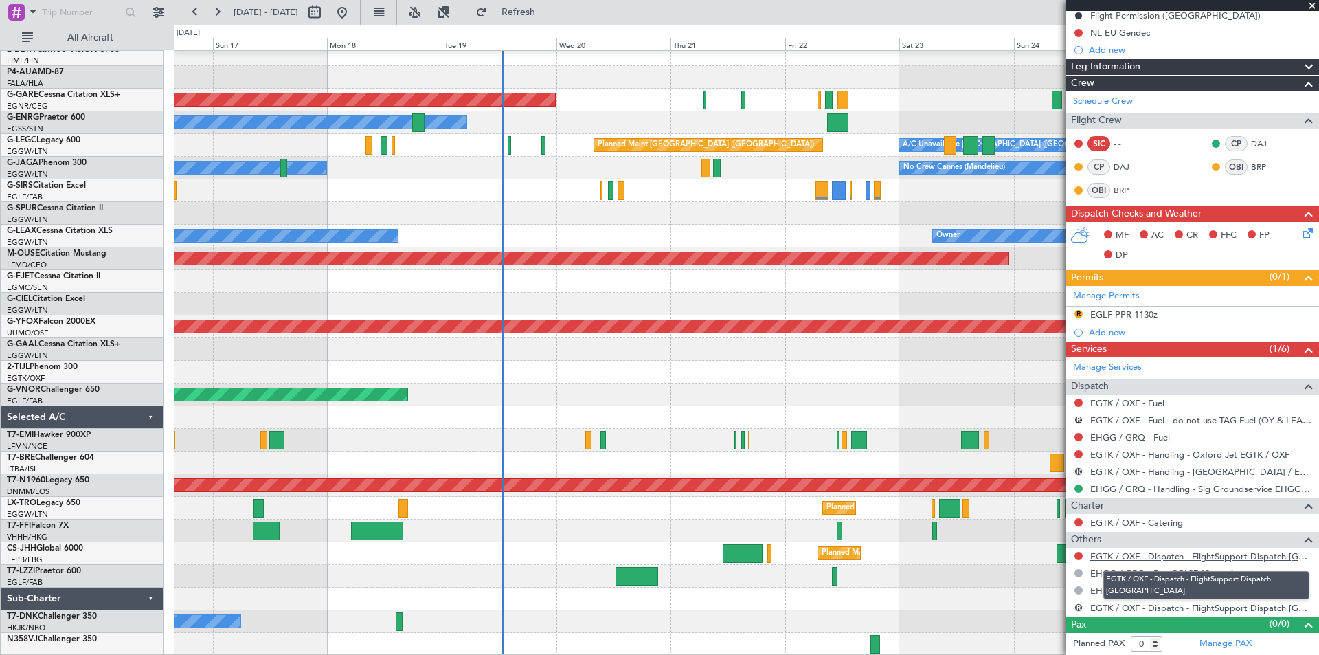
click at [1110, 555] on link "EGTK / OXF - Dispatch - FlightSupport Dispatch UK" at bounding box center [1201, 556] width 222 height 12
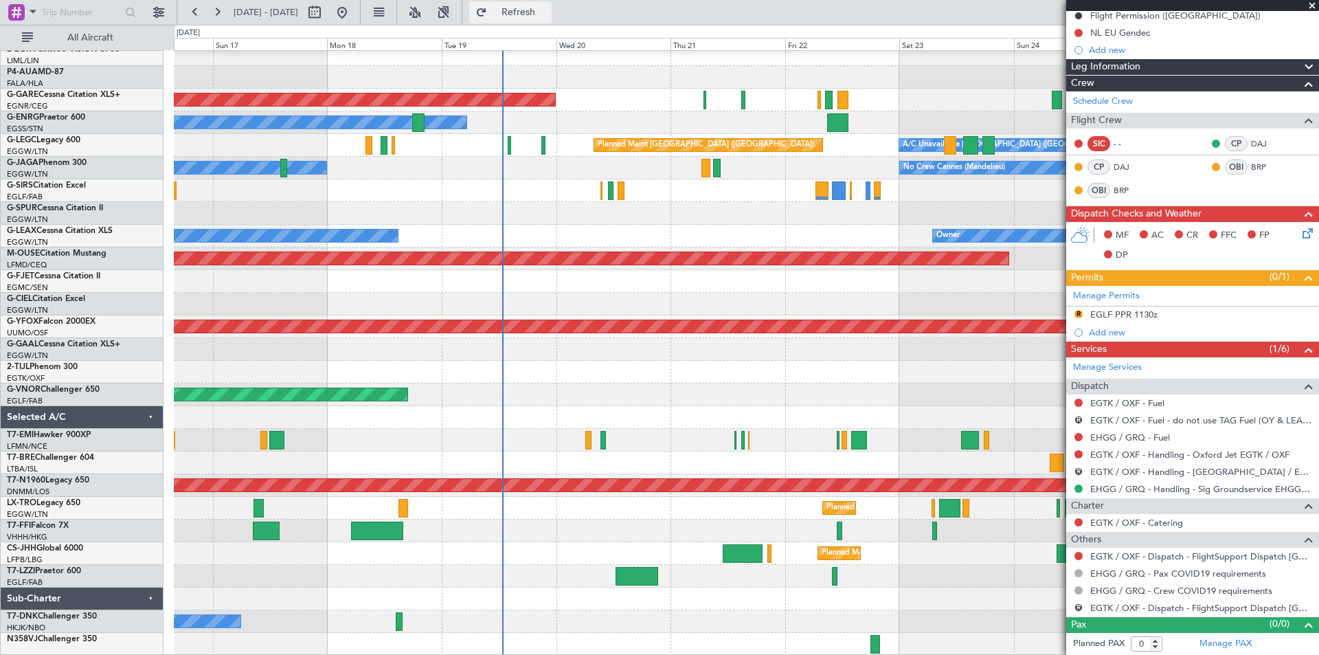
click at [535, 5] on button "Refresh" at bounding box center [510, 12] width 82 height 22
click at [543, 14] on span "Refresh" at bounding box center [519, 13] width 58 height 10
click at [1314, 5] on span at bounding box center [1312, 6] width 14 height 12
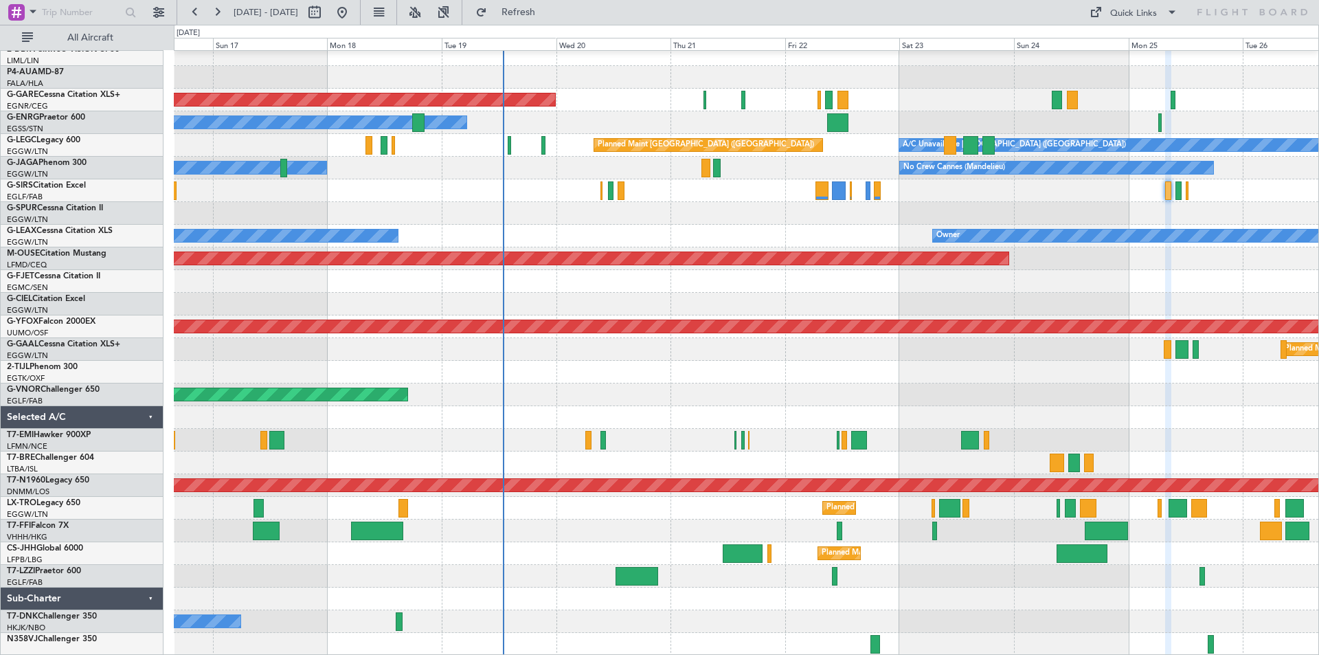
scroll to position [0, 0]
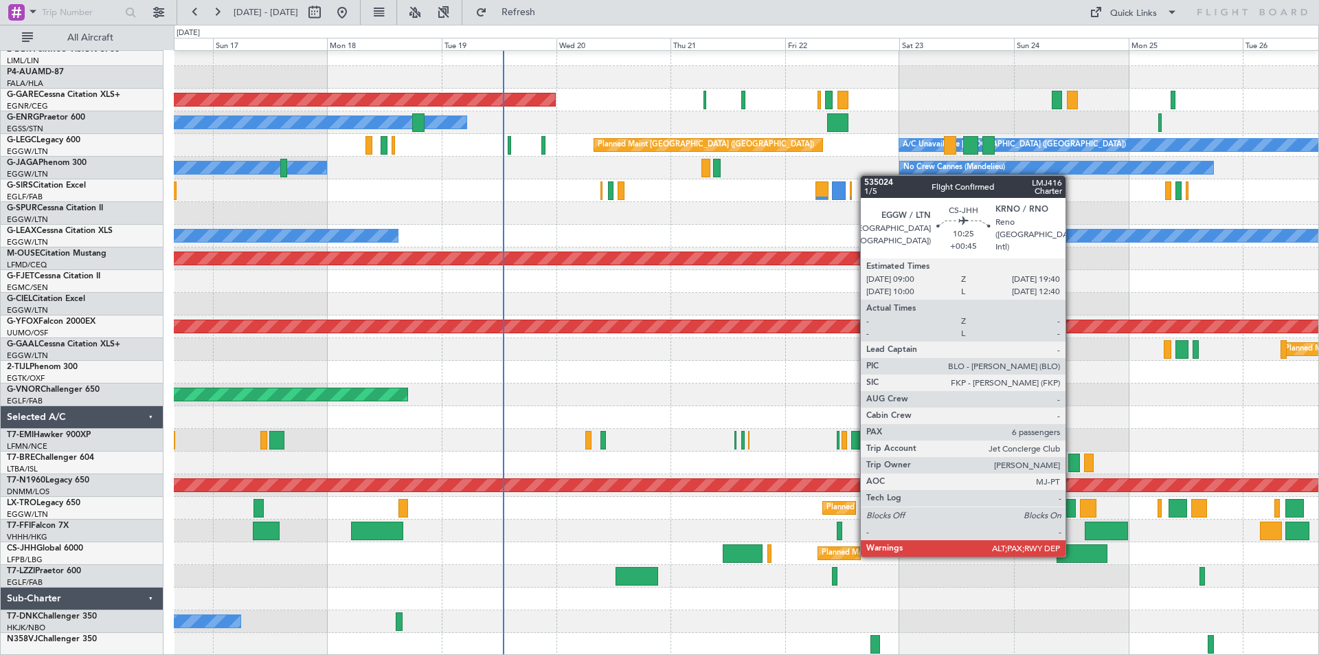
click at [1072, 555] on div at bounding box center [1083, 553] width 52 height 19
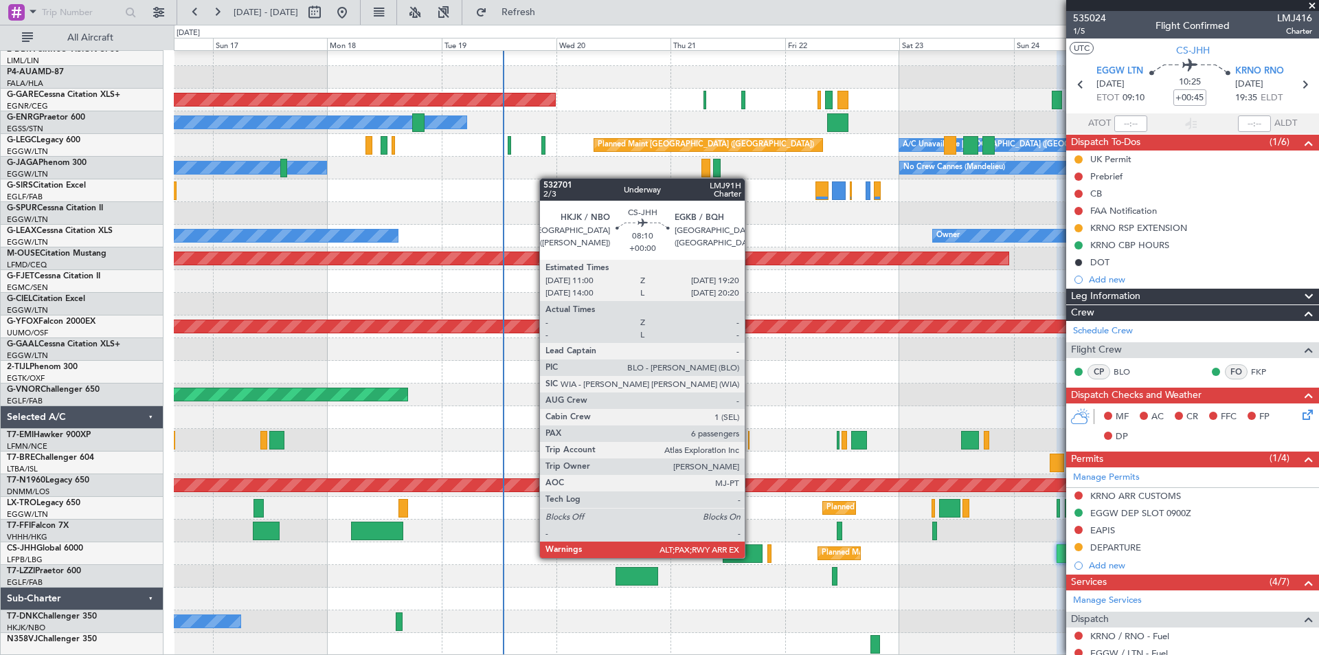
click at [751, 557] on div at bounding box center [743, 553] width 40 height 19
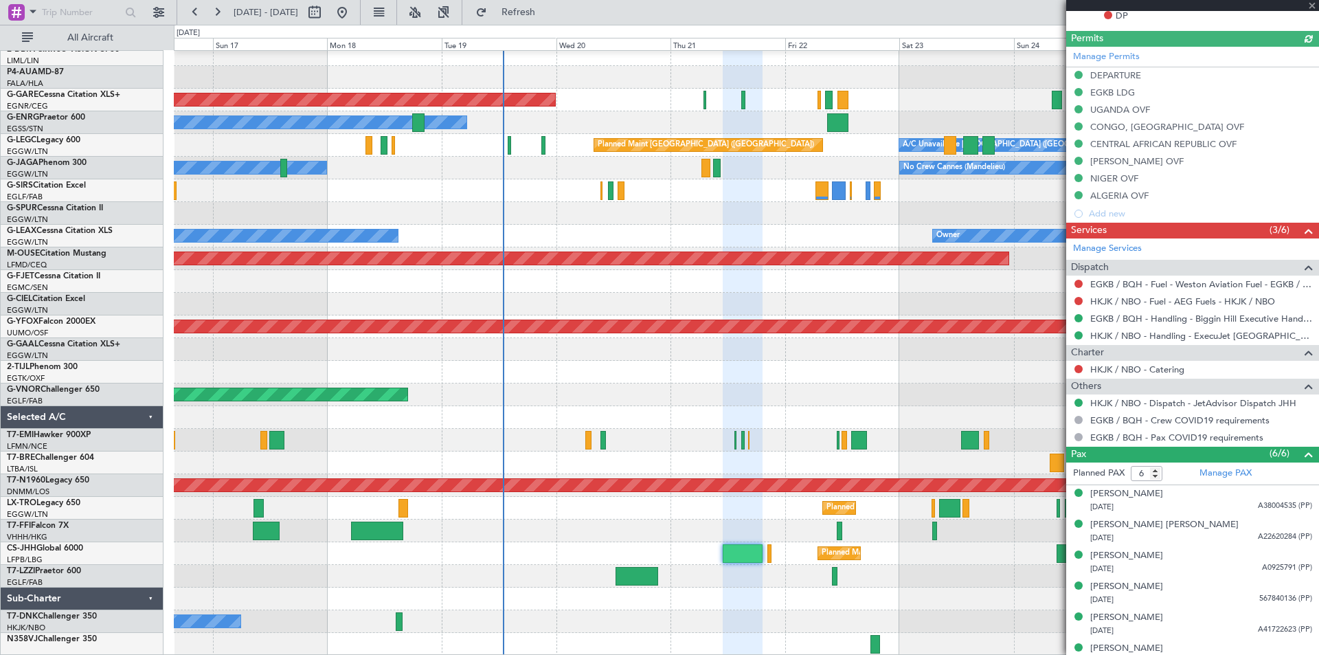
scroll to position [426, 0]
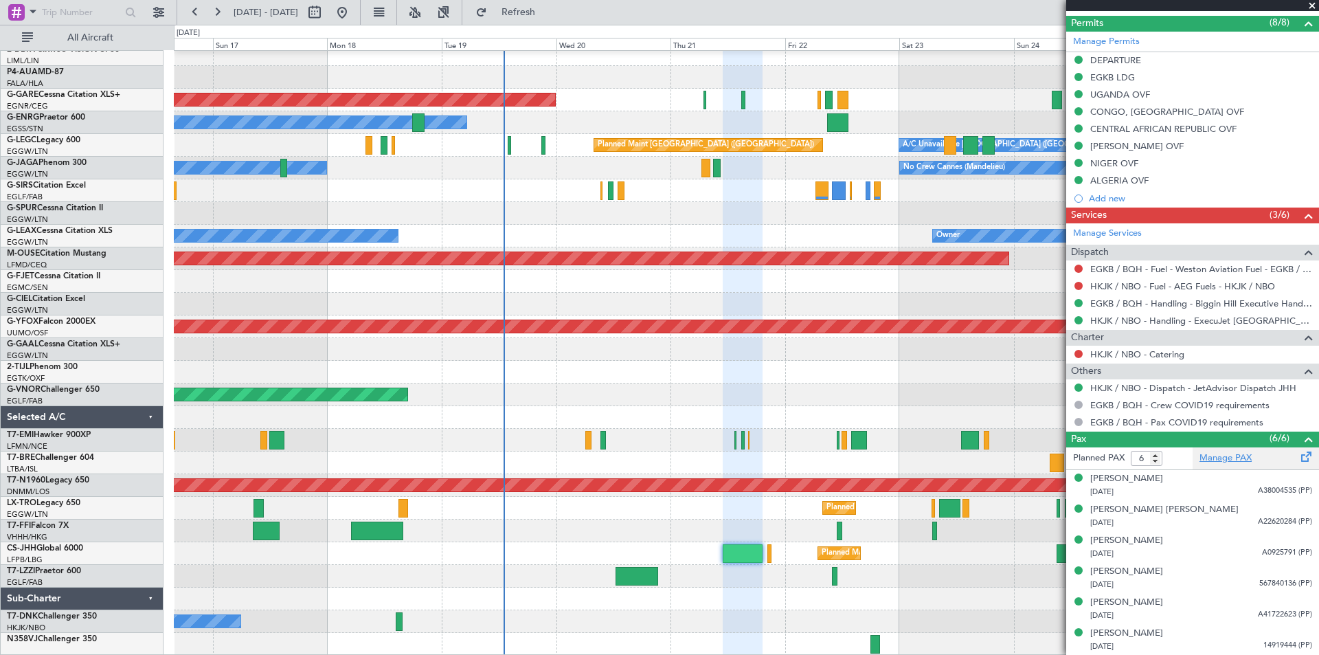
click at [1228, 462] on link "Manage PAX" at bounding box center [1226, 458] width 52 height 14
click at [548, 10] on span "Refresh" at bounding box center [519, 13] width 58 height 10
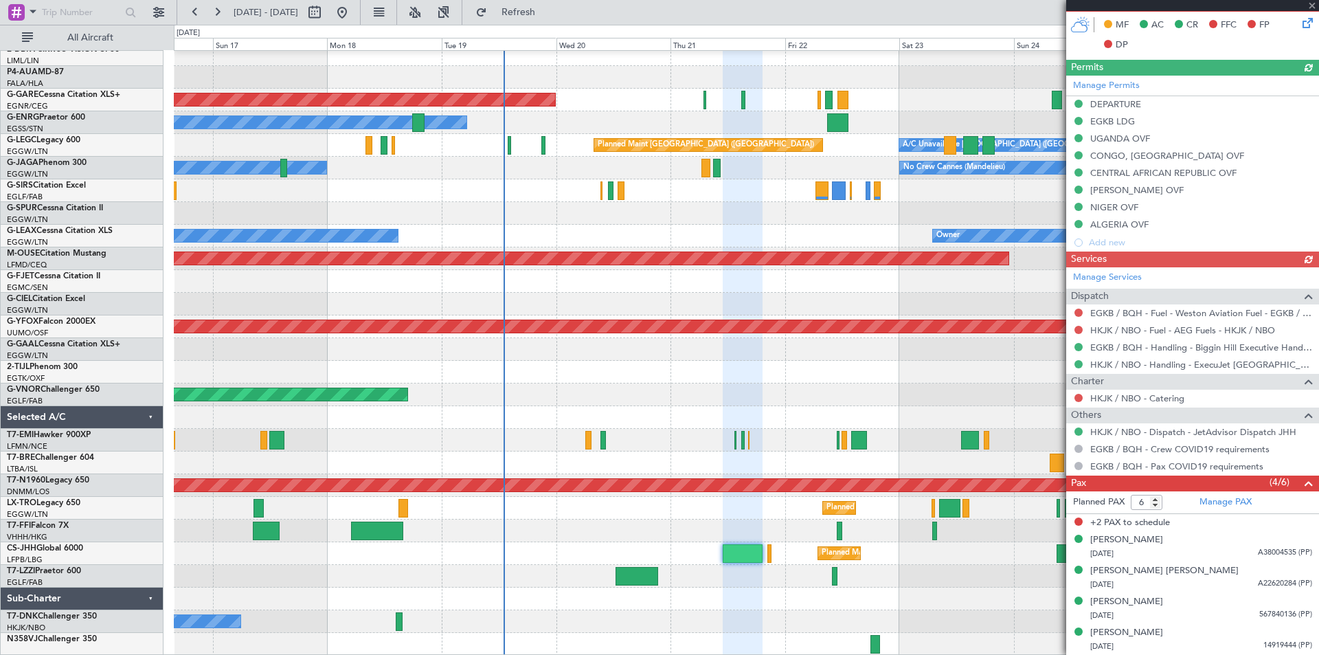
scroll to position [381, 0]
click at [1158, 507] on input "5" at bounding box center [1147, 502] width 32 height 15
type input "4"
click at [1158, 507] on input "4" at bounding box center [1147, 502] width 32 height 15
click at [990, 386] on div "Planned Maint London ([GEOGRAPHIC_DATA])" at bounding box center [746, 394] width 1145 height 23
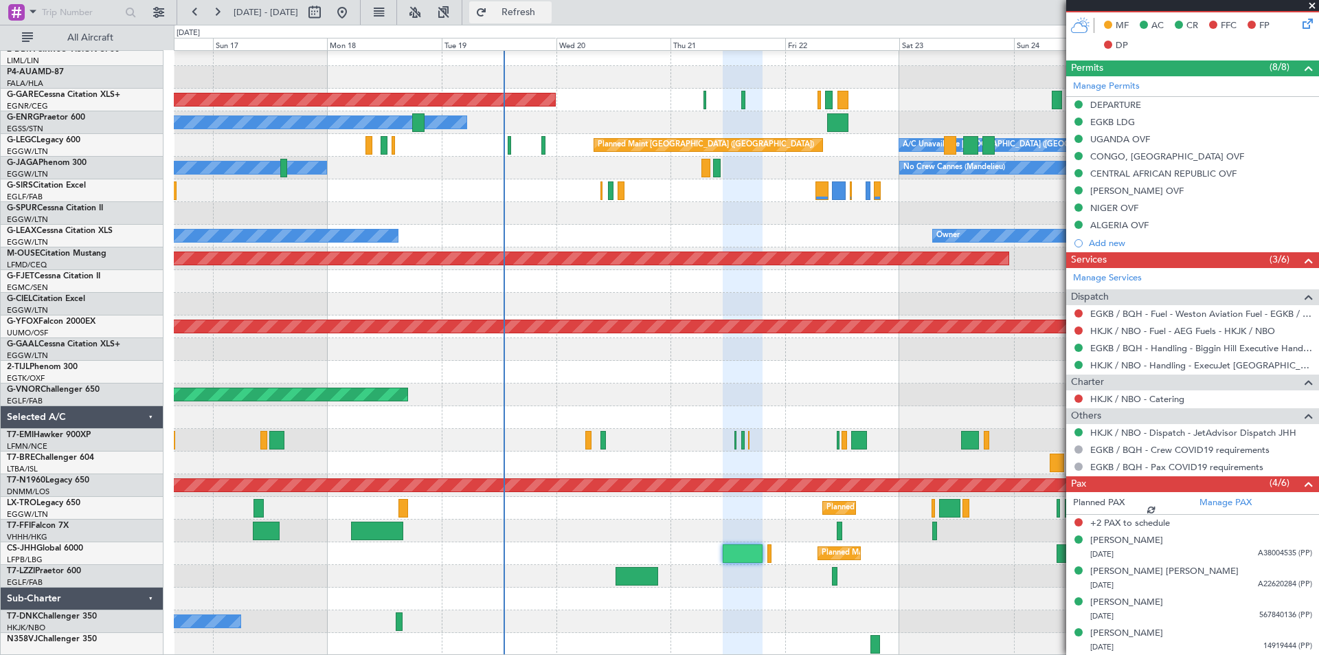
click at [548, 8] on span "Refresh" at bounding box center [519, 13] width 58 height 10
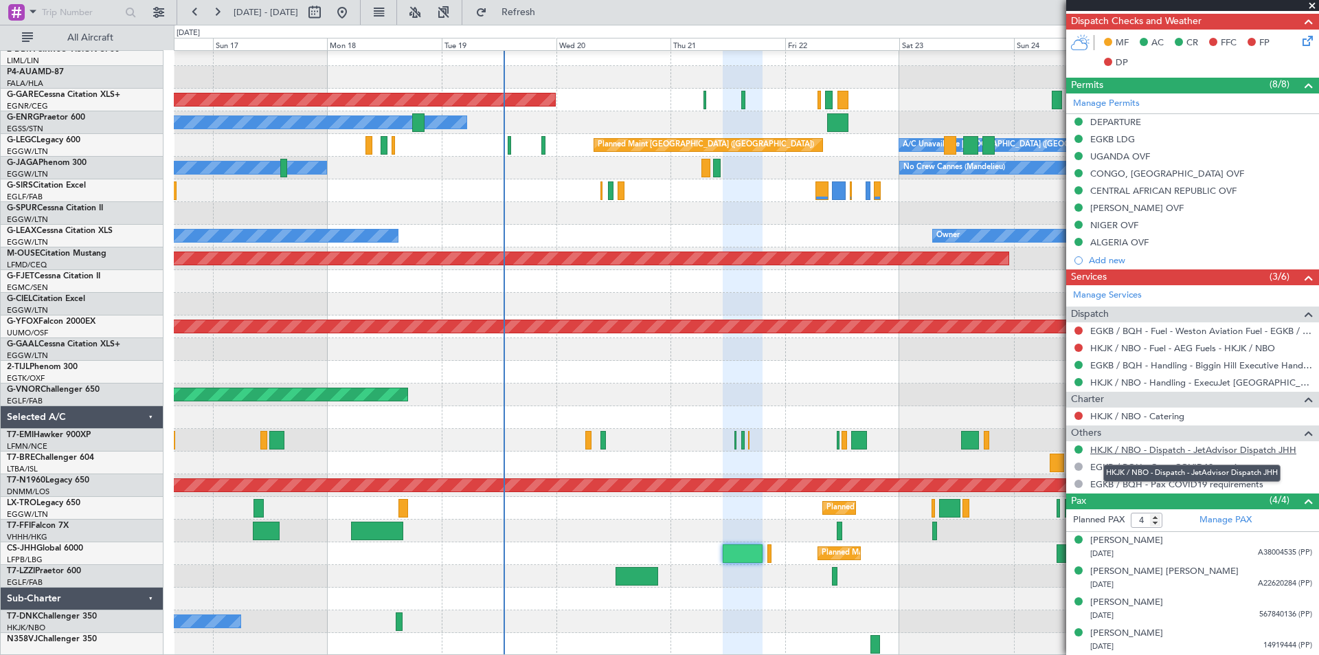
click at [1147, 449] on link "HKJK / NBO - Dispatch - JetAdvisor Dispatch JHH" at bounding box center [1193, 450] width 206 height 12
click at [536, 19] on button "Refresh" at bounding box center [510, 12] width 82 height 22
